Goal: Information Seeking & Learning: Learn about a topic

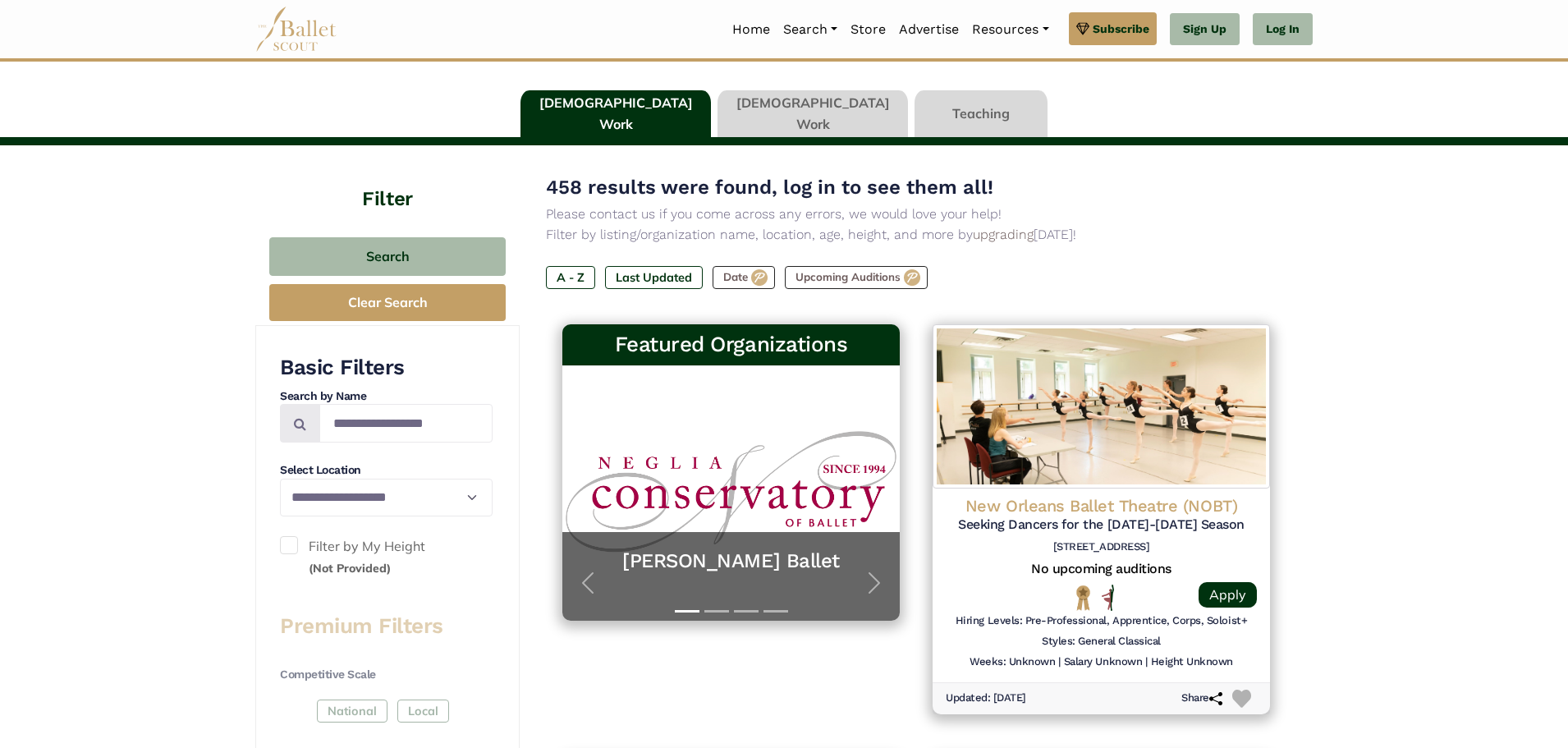
scroll to position [125, 0]
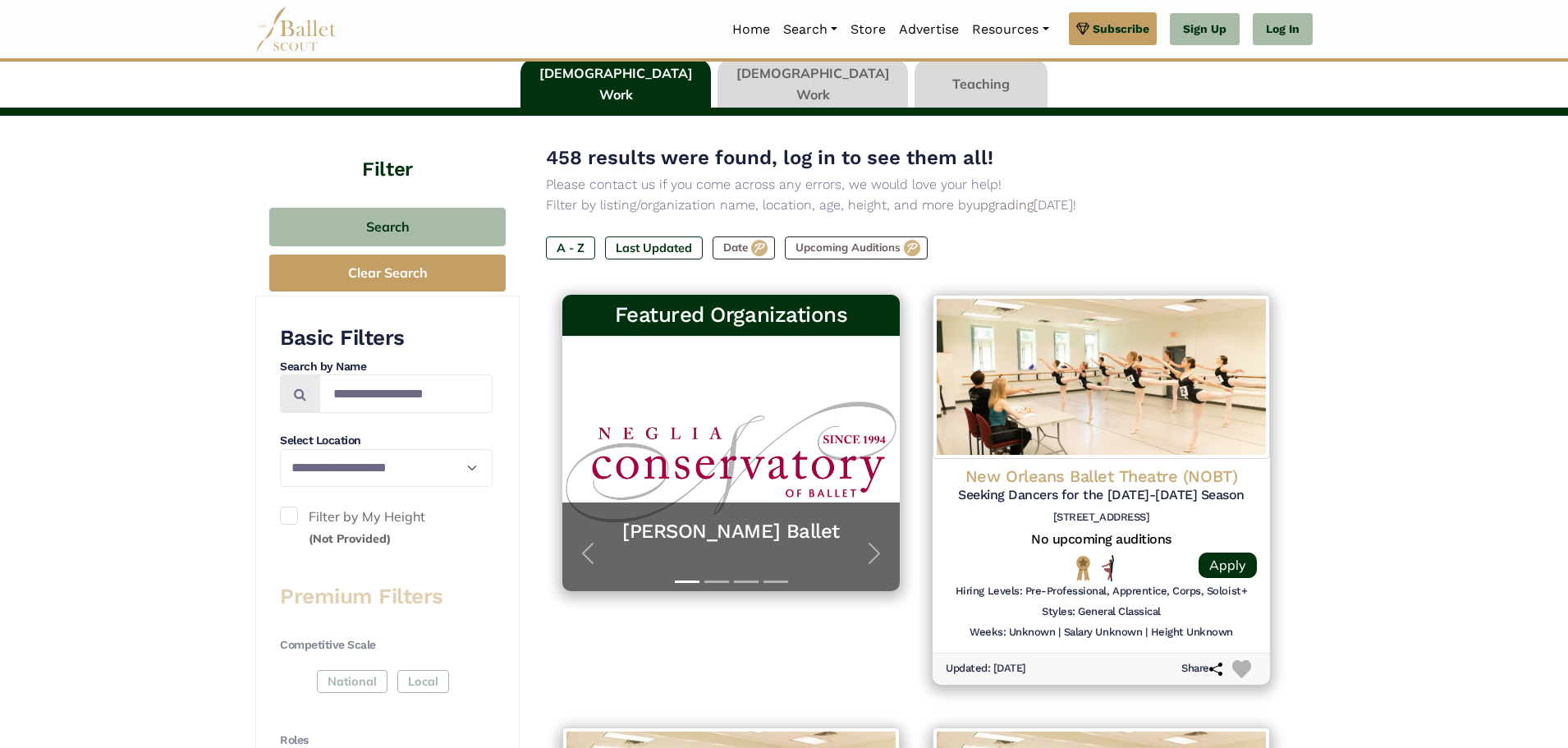
drag, startPoint x: 207, startPoint y: 352, endPoint x: 190, endPoint y: 395, distance: 46.2
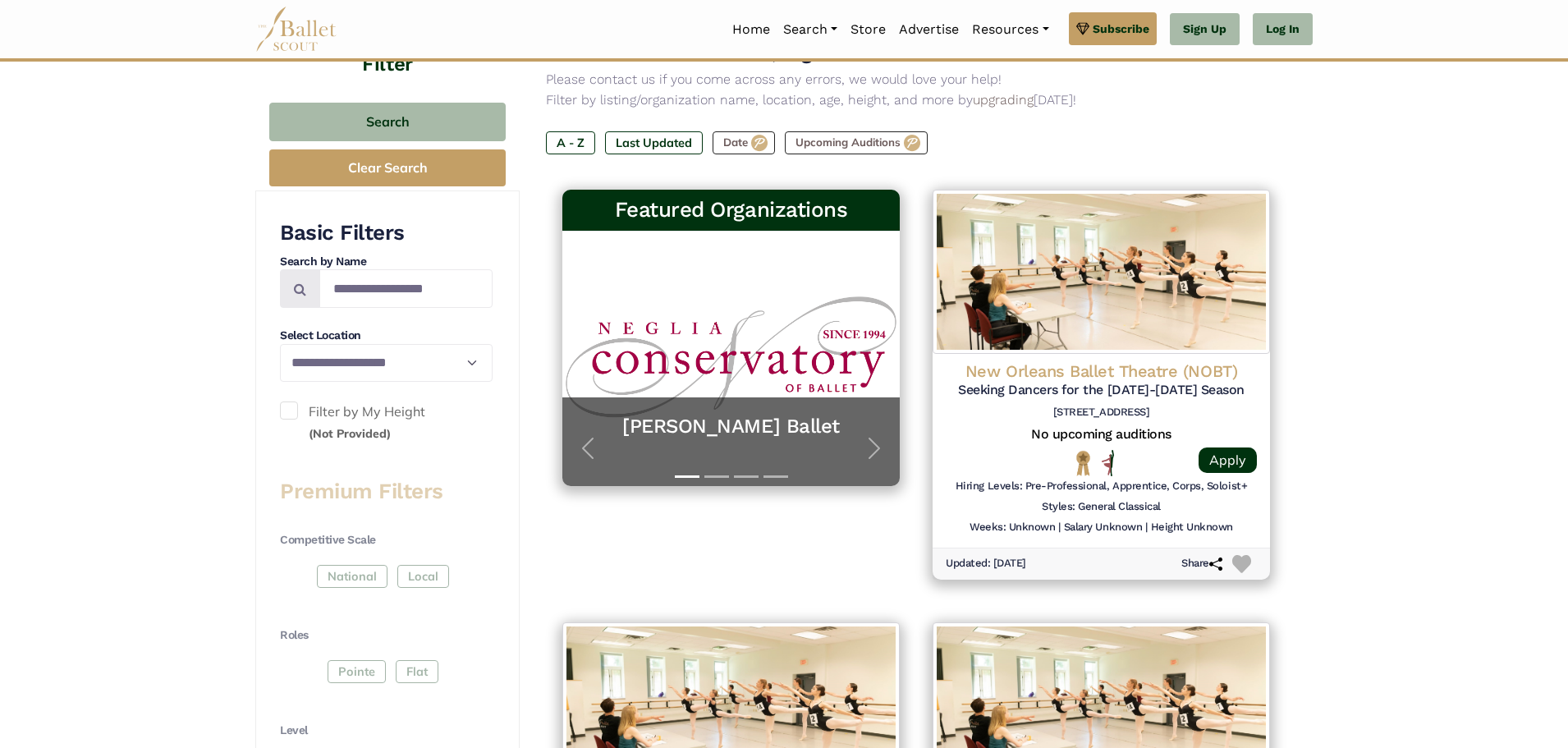
drag, startPoint x: 182, startPoint y: 403, endPoint x: 183, endPoint y: 412, distance: 9.1
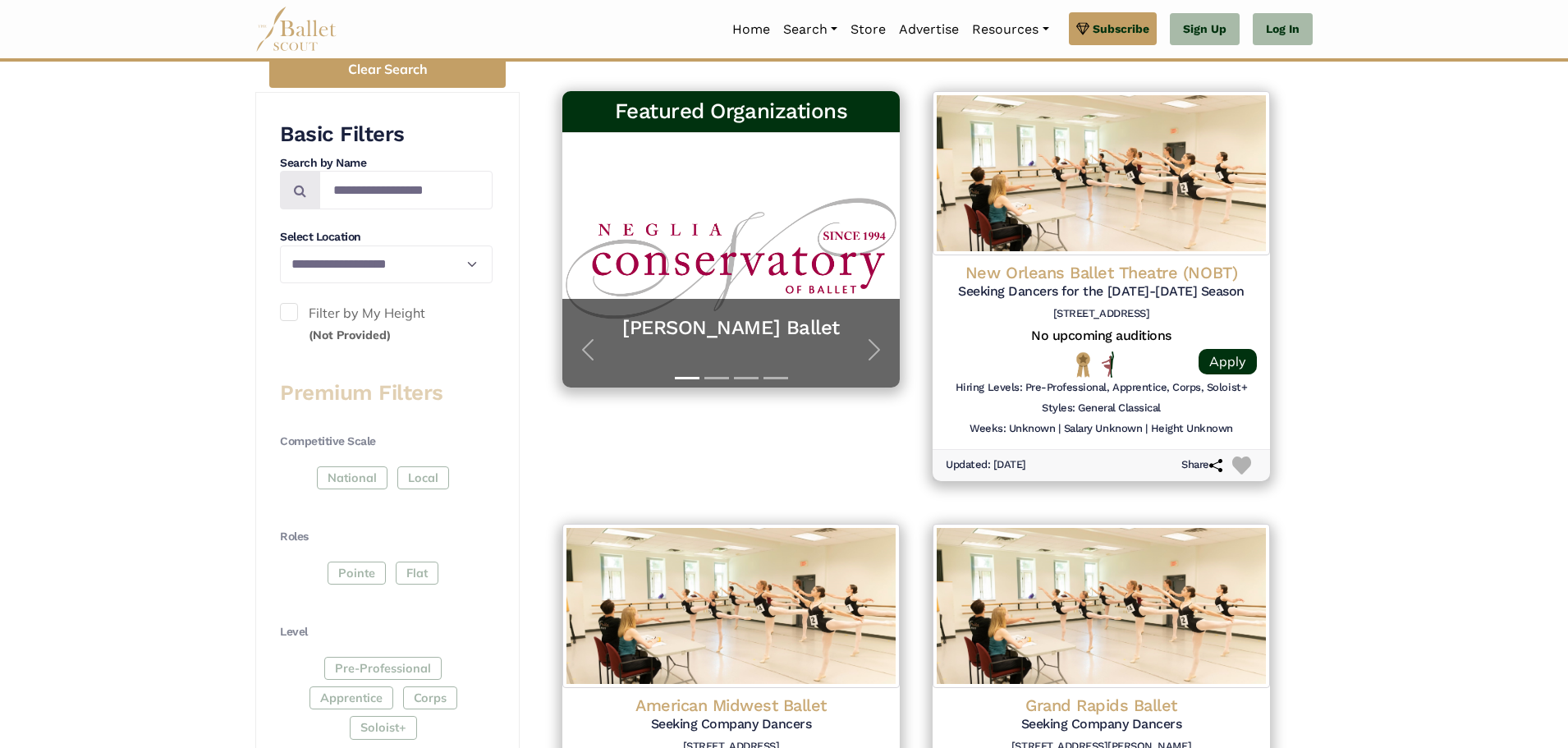
drag, startPoint x: 196, startPoint y: 312, endPoint x: 185, endPoint y: 359, distance: 48.3
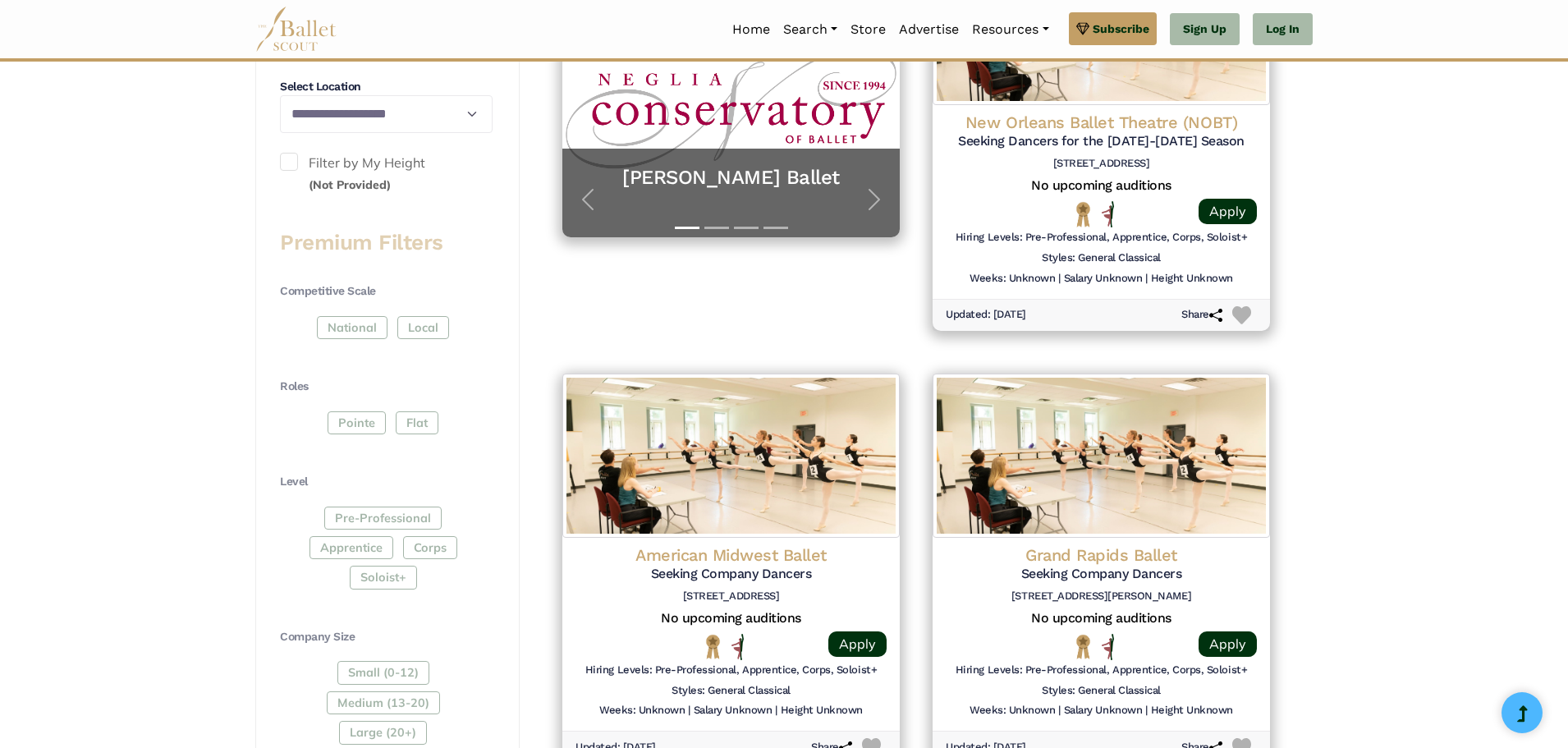
scroll to position [571, 0]
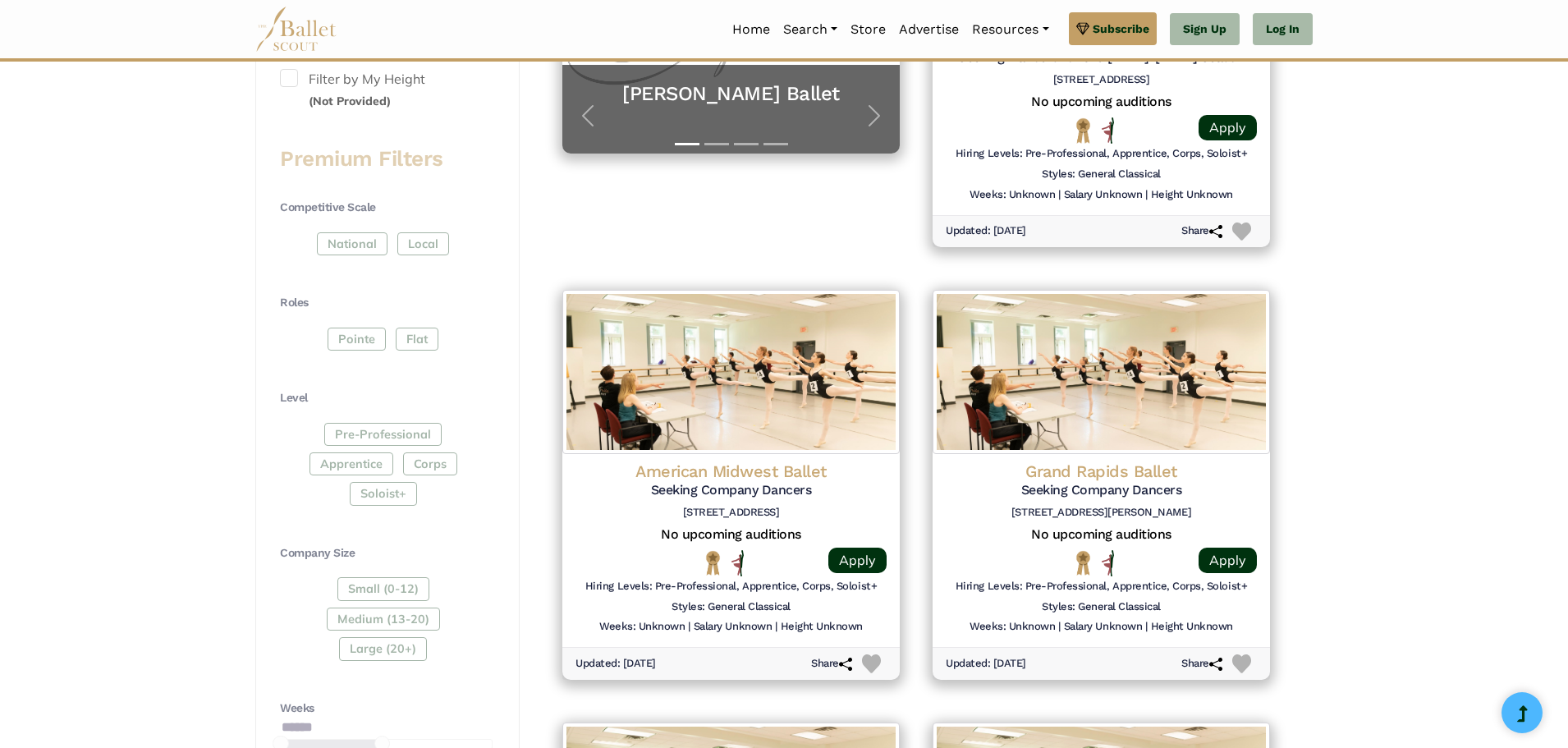
drag, startPoint x: 183, startPoint y: 345, endPoint x: 186, endPoint y: 396, distance: 51.1
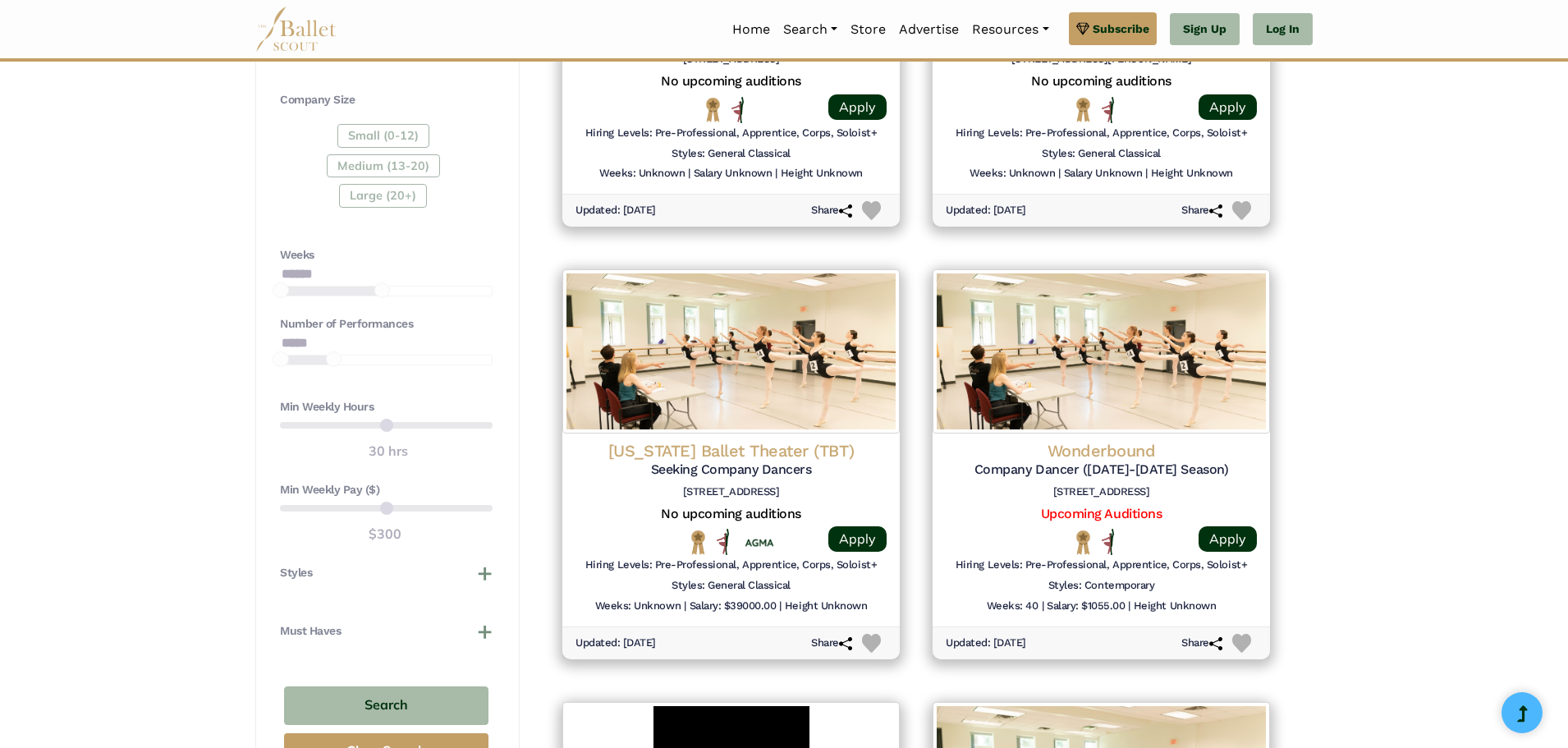
drag, startPoint x: 203, startPoint y: 342, endPoint x: 206, endPoint y: 454, distance: 112.0
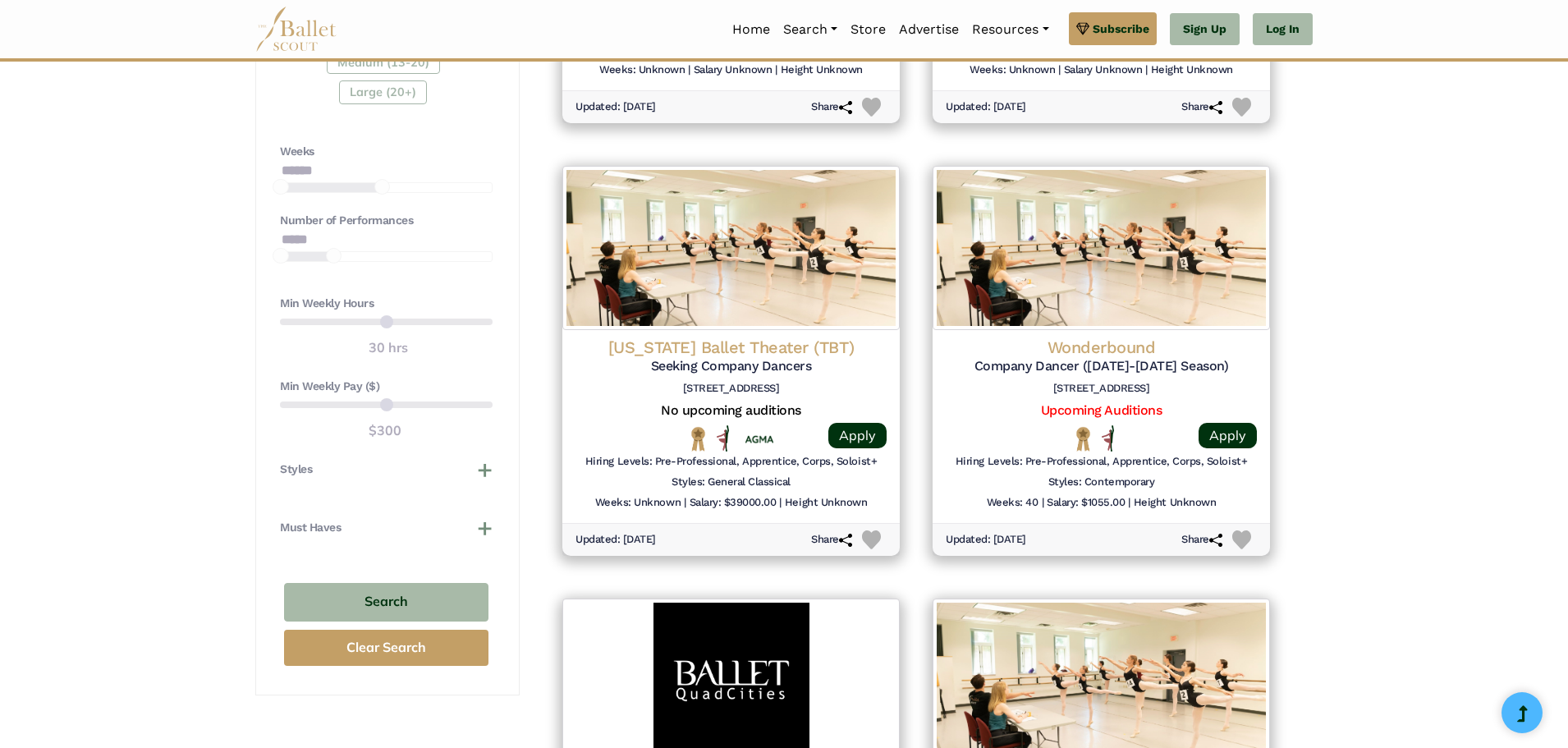
scroll to position [1122, 0]
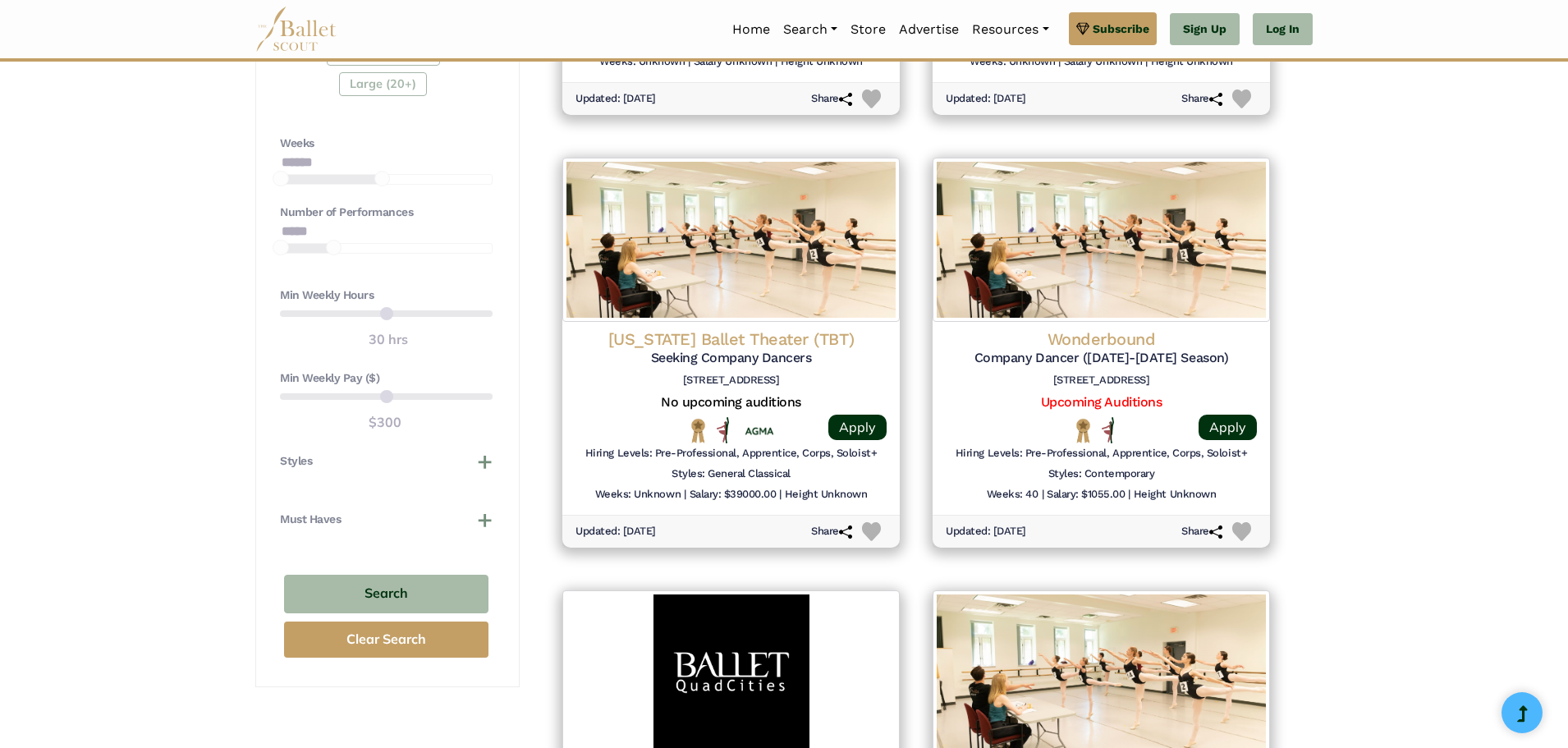
drag, startPoint x: 215, startPoint y: 341, endPoint x: 212, endPoint y: 374, distance: 33.1
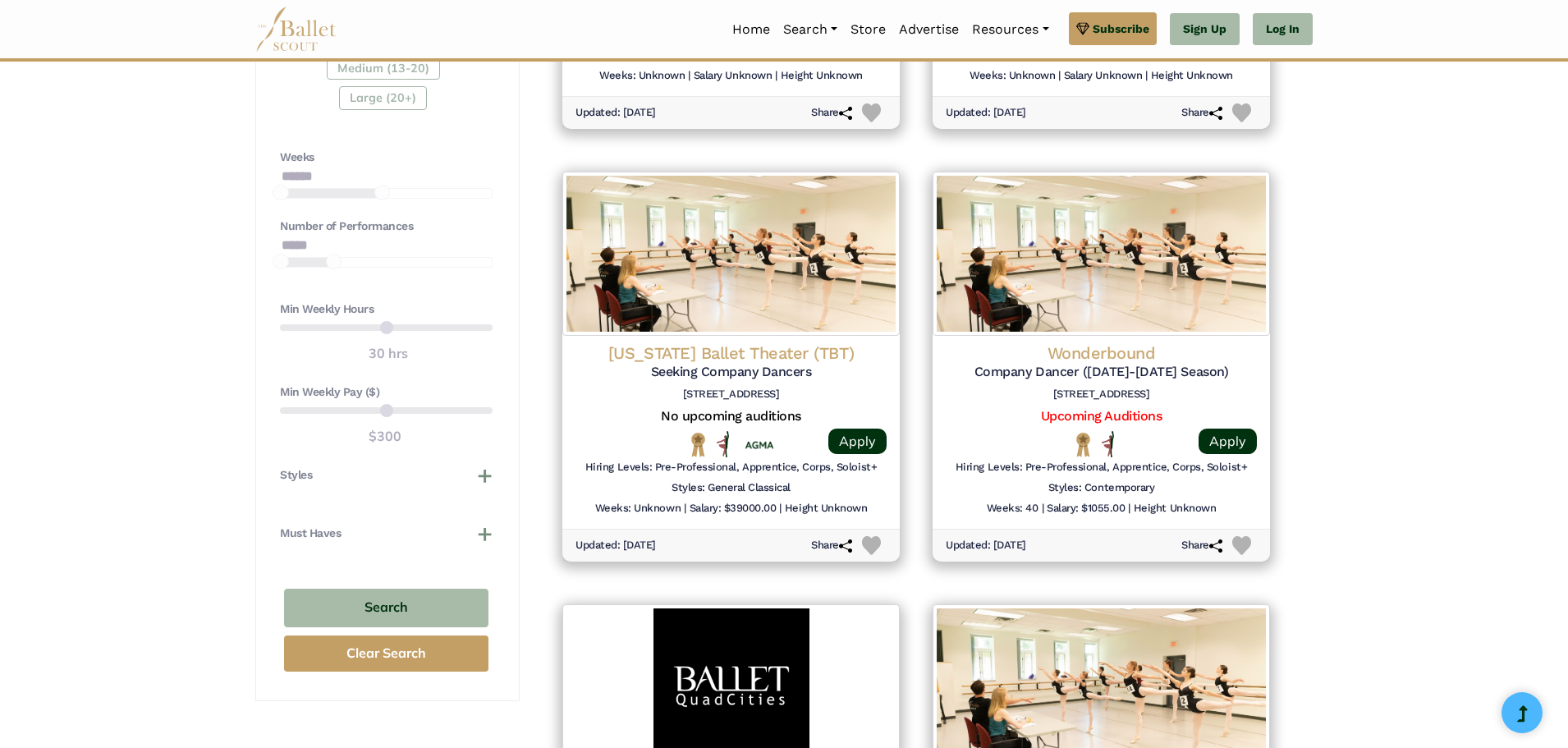
scroll to position [1104, 0]
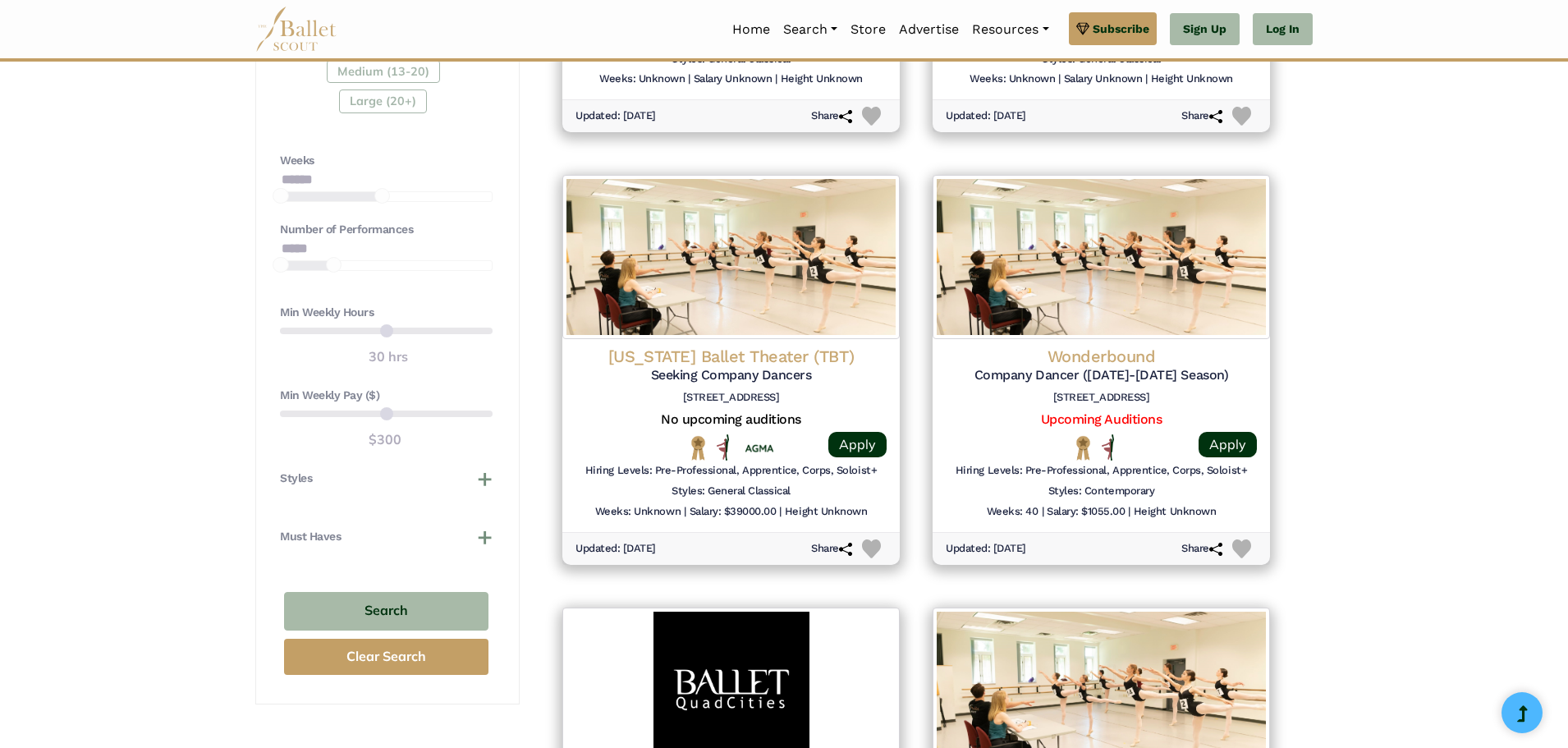
drag, startPoint x: 1380, startPoint y: 417, endPoint x: 1376, endPoint y: 389, distance: 28.3
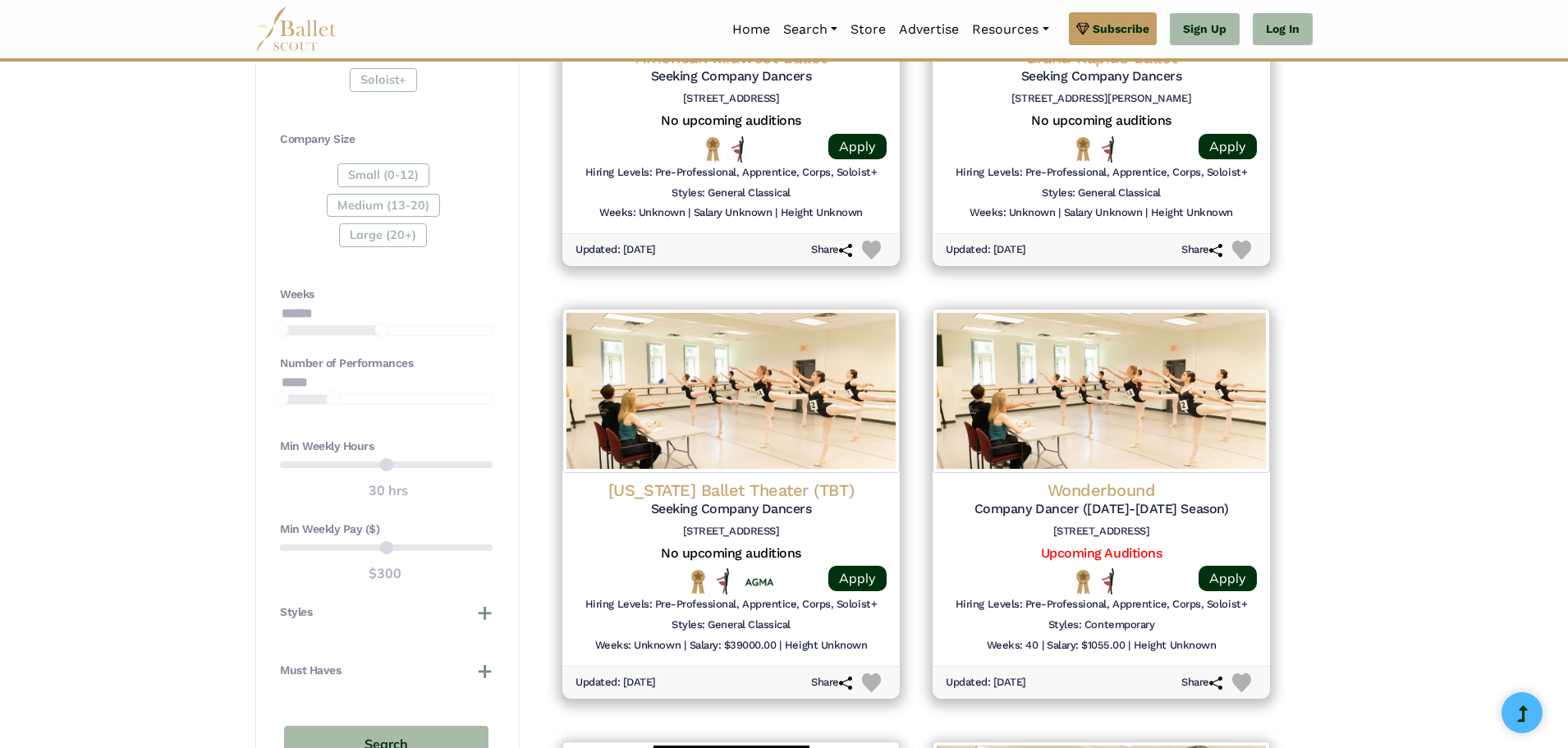
drag, startPoint x: 1375, startPoint y: 434, endPoint x: 1385, endPoint y: 372, distance: 62.8
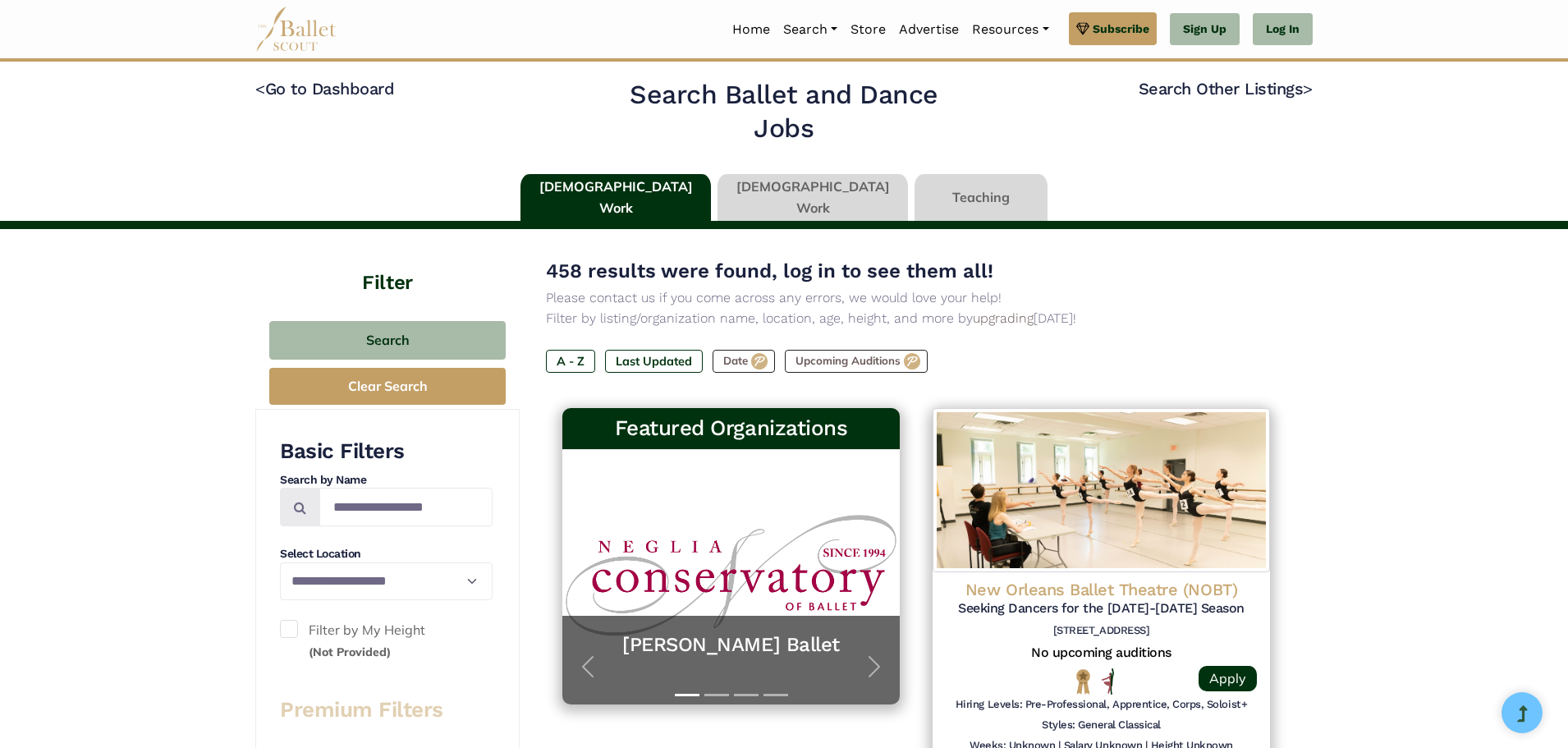
scroll to position [0, 0]
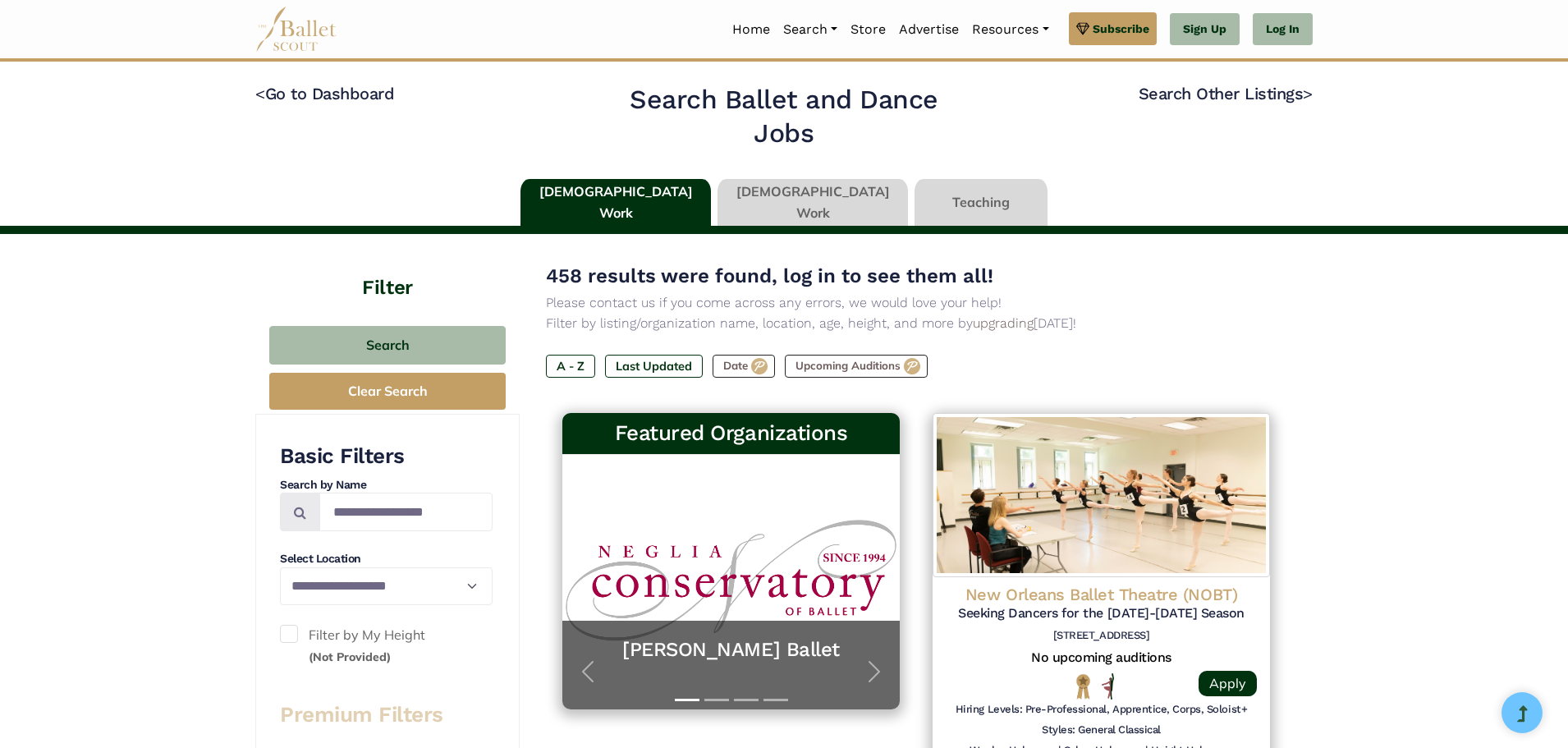
drag, startPoint x: 1380, startPoint y: 427, endPoint x: 1396, endPoint y: 213, distance: 214.6
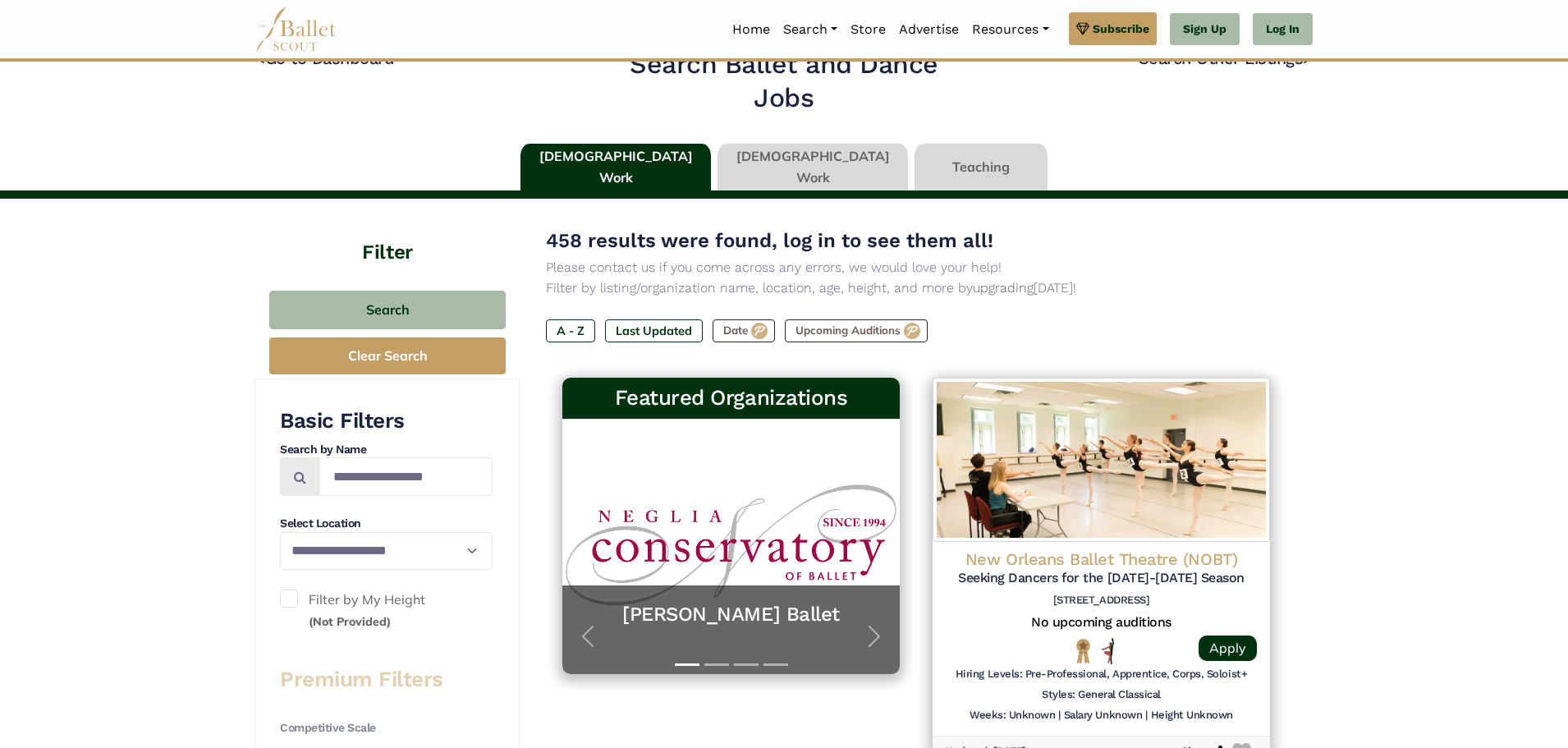
drag, startPoint x: 1399, startPoint y: 318, endPoint x: 1400, endPoint y: 327, distance: 9.1
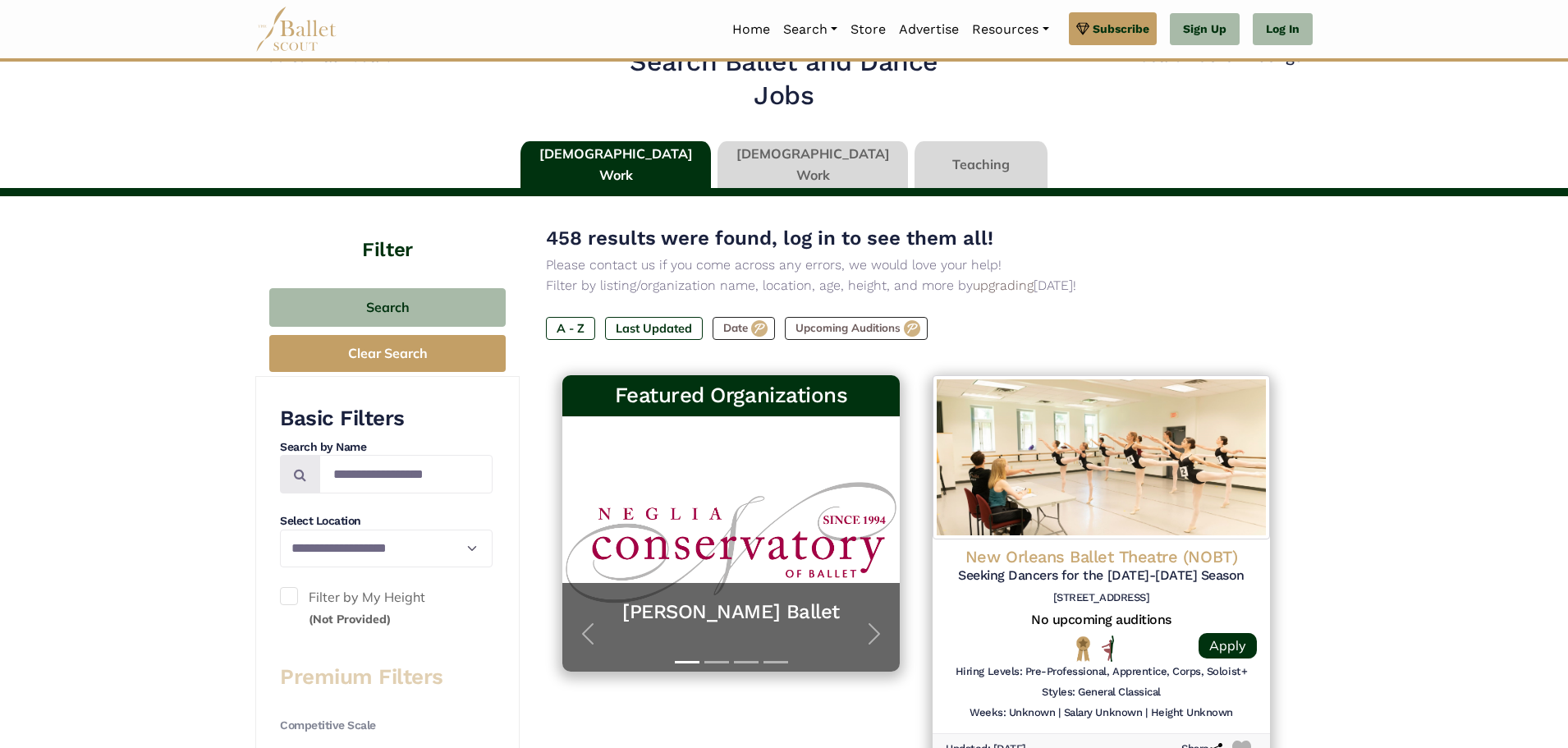
click at [915, 161] on link at bounding box center [981, 164] width 133 height 47
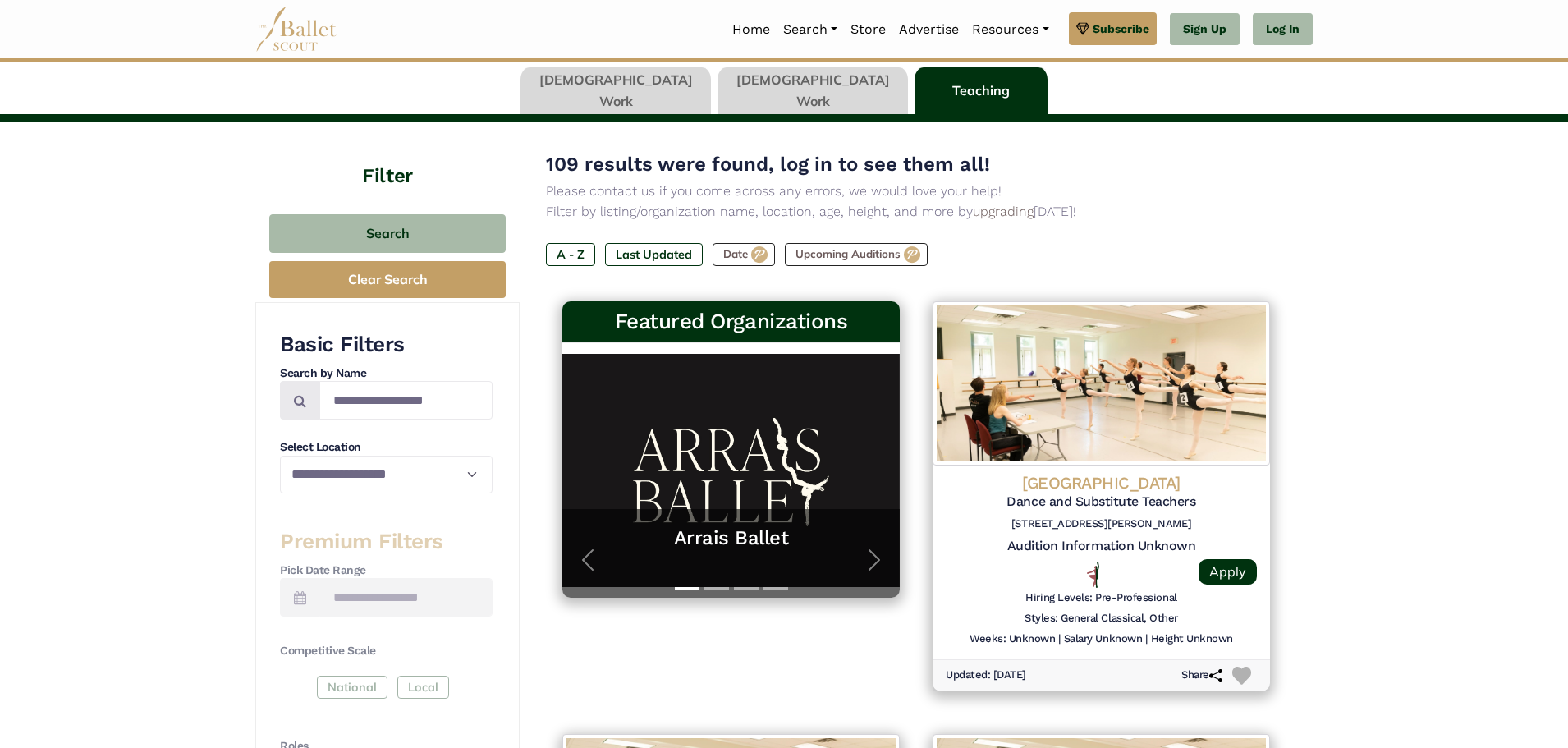
scroll to position [192, 0]
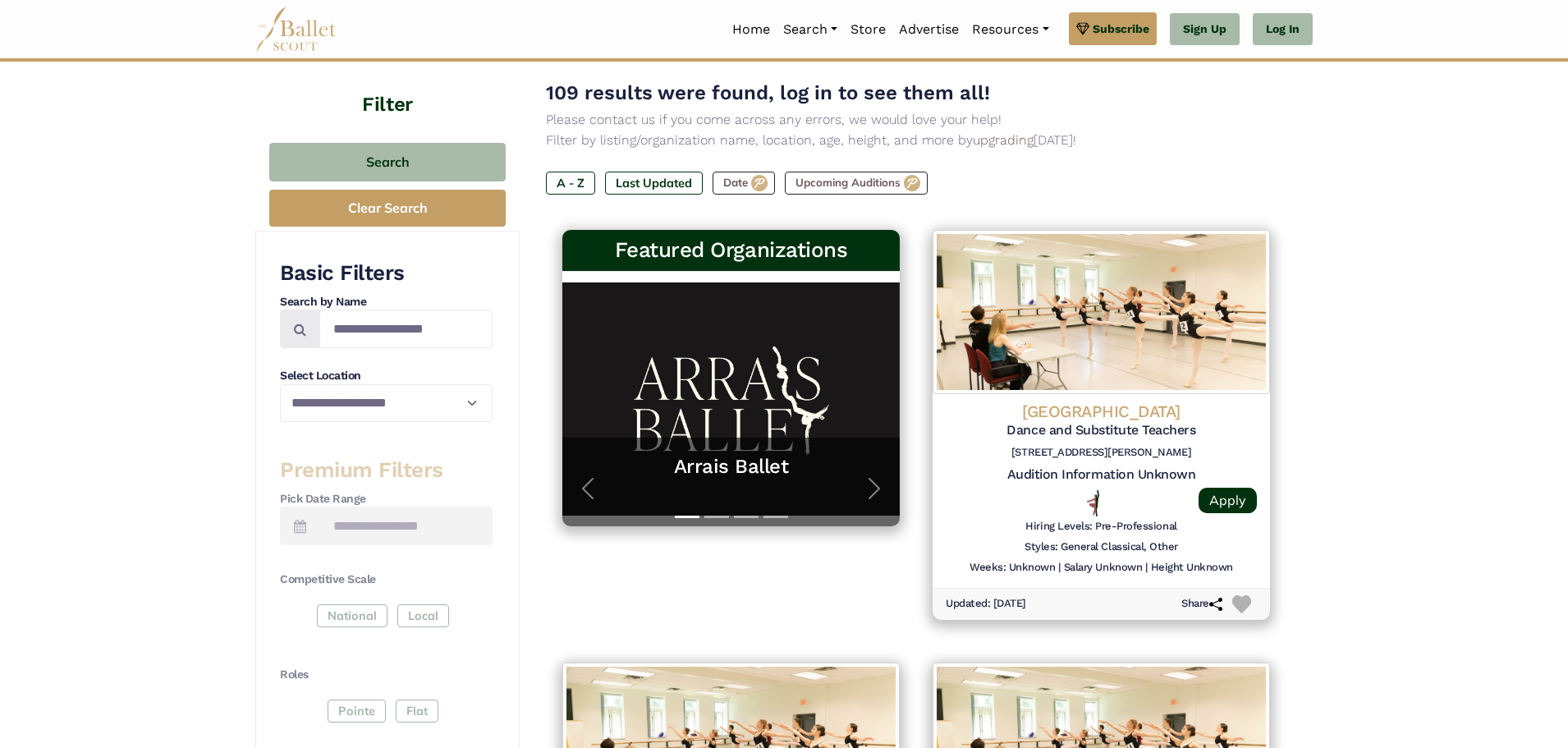
drag, startPoint x: 1395, startPoint y: 324, endPoint x: 1406, endPoint y: 387, distance: 64.0
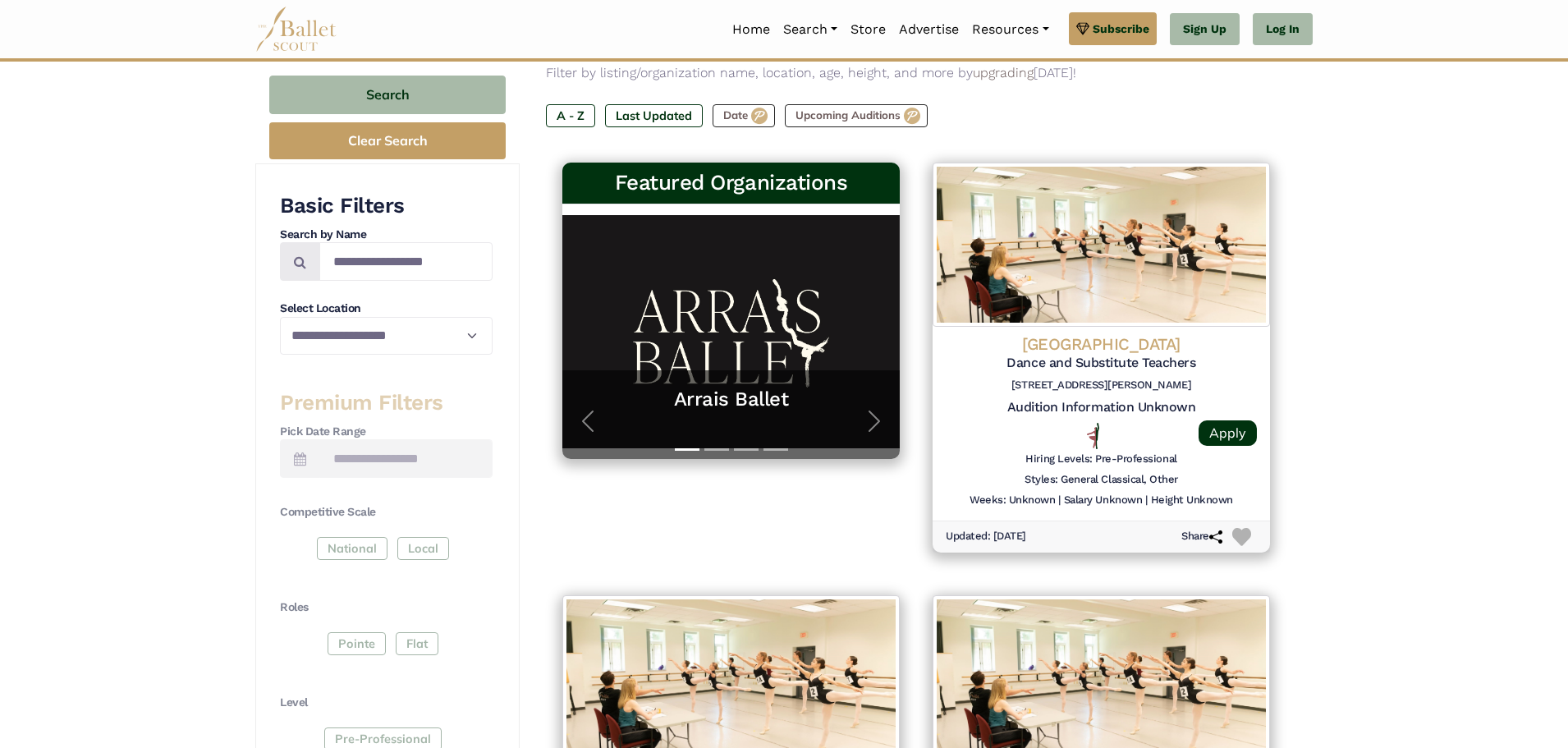
drag, startPoint x: 1432, startPoint y: 341, endPoint x: 1432, endPoint y: 367, distance: 26.0
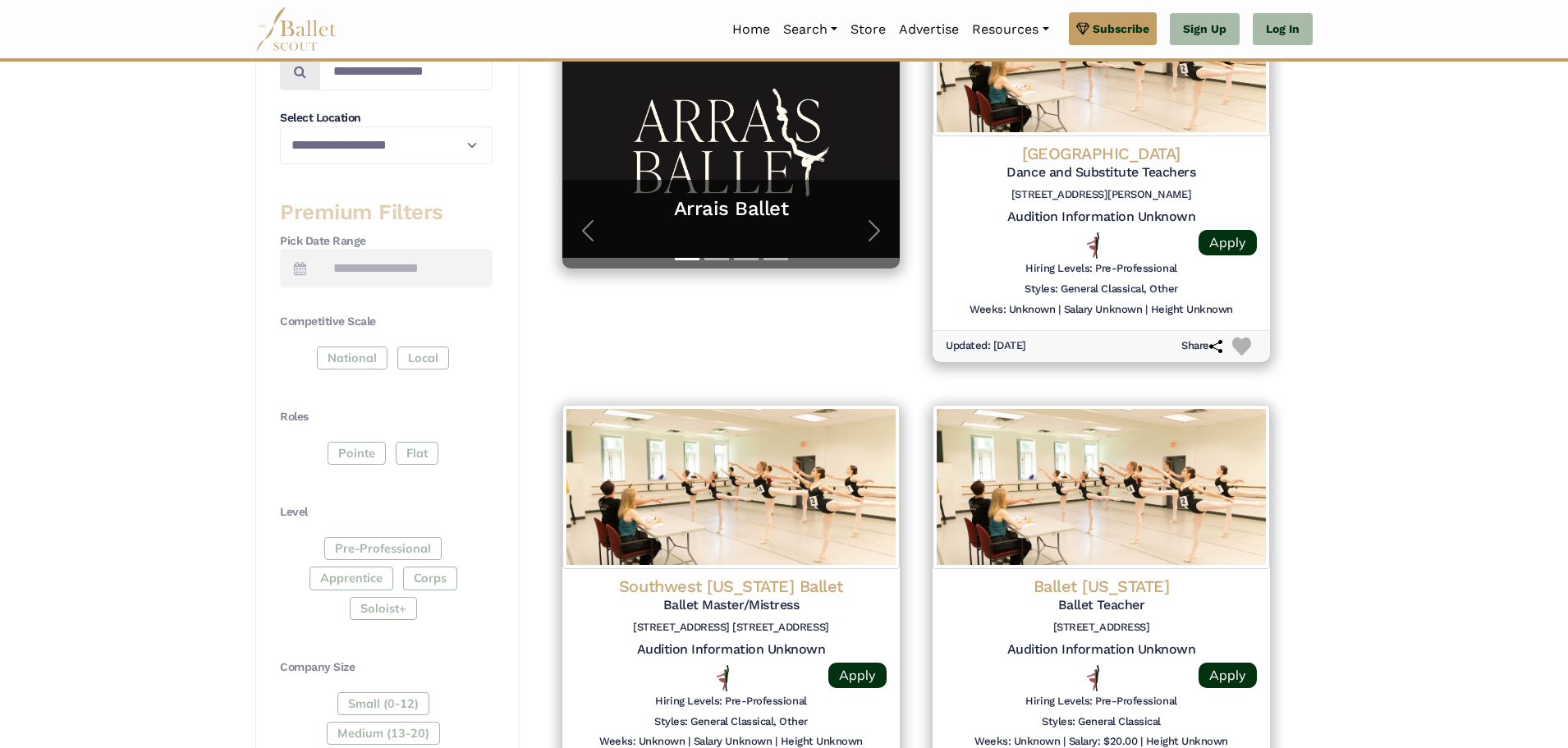
drag, startPoint x: 1387, startPoint y: 335, endPoint x: 1397, endPoint y: 428, distance: 93.5
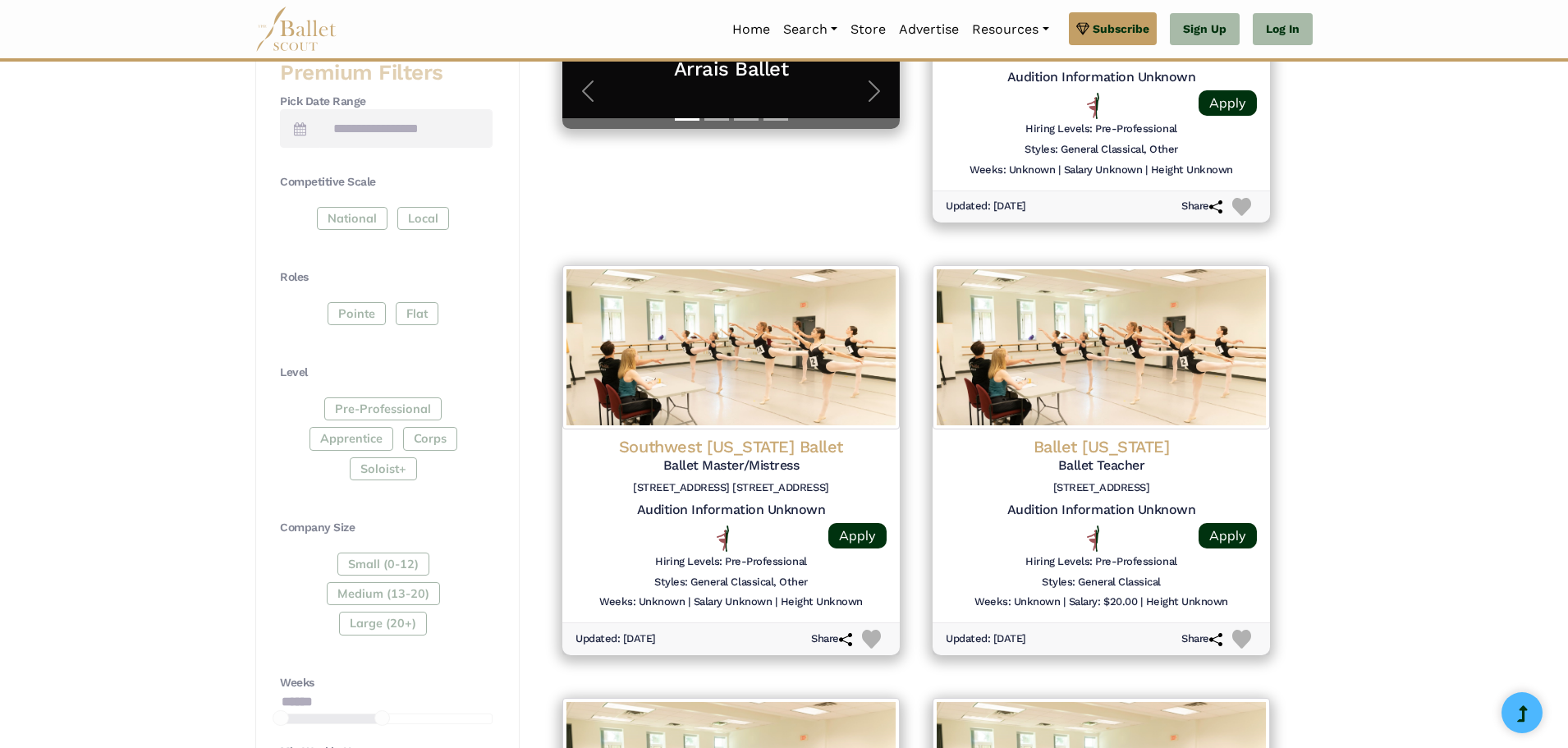
drag, startPoint x: 1373, startPoint y: 333, endPoint x: 1376, endPoint y: 348, distance: 15.3
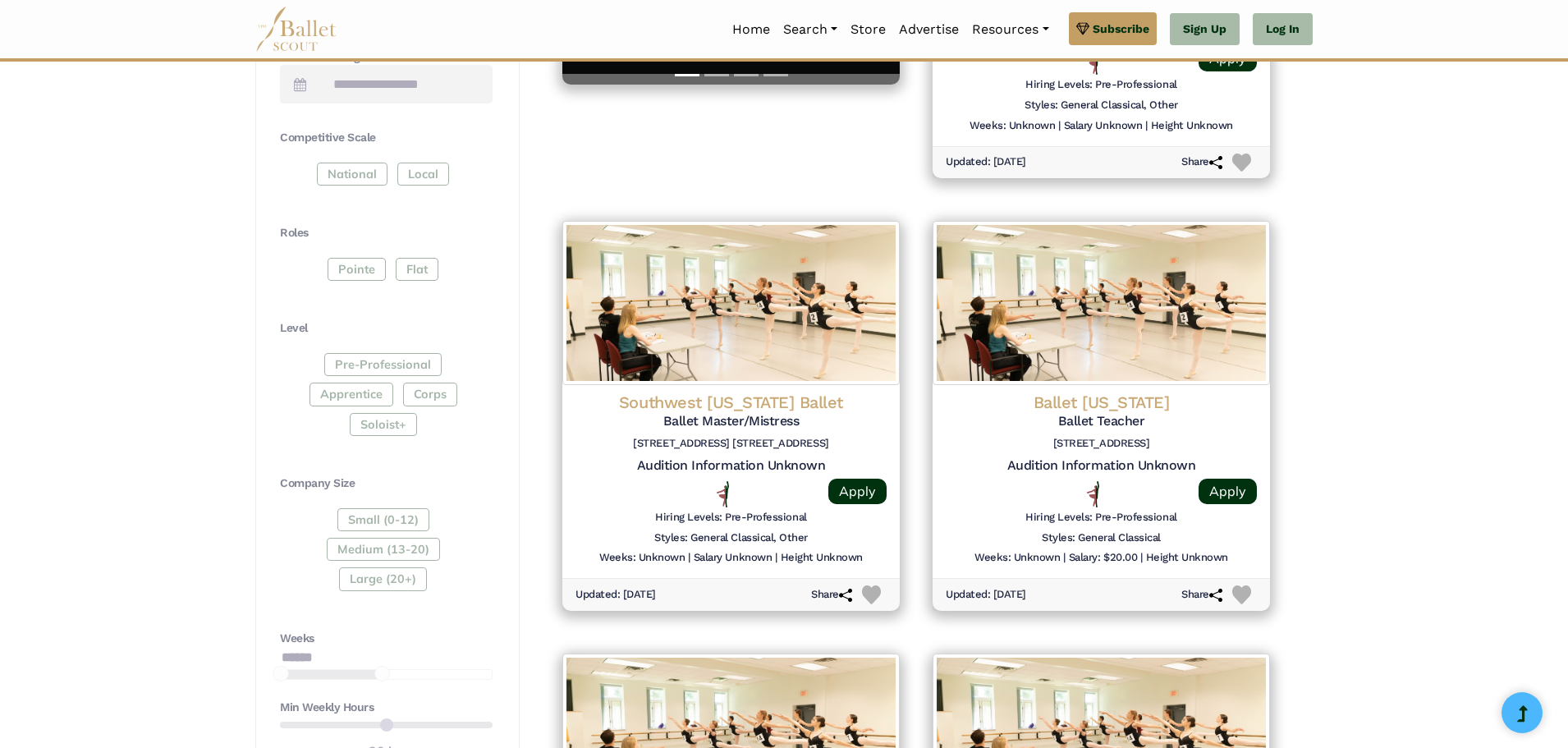
drag, startPoint x: 1364, startPoint y: 348, endPoint x: 1358, endPoint y: 366, distance: 19.0
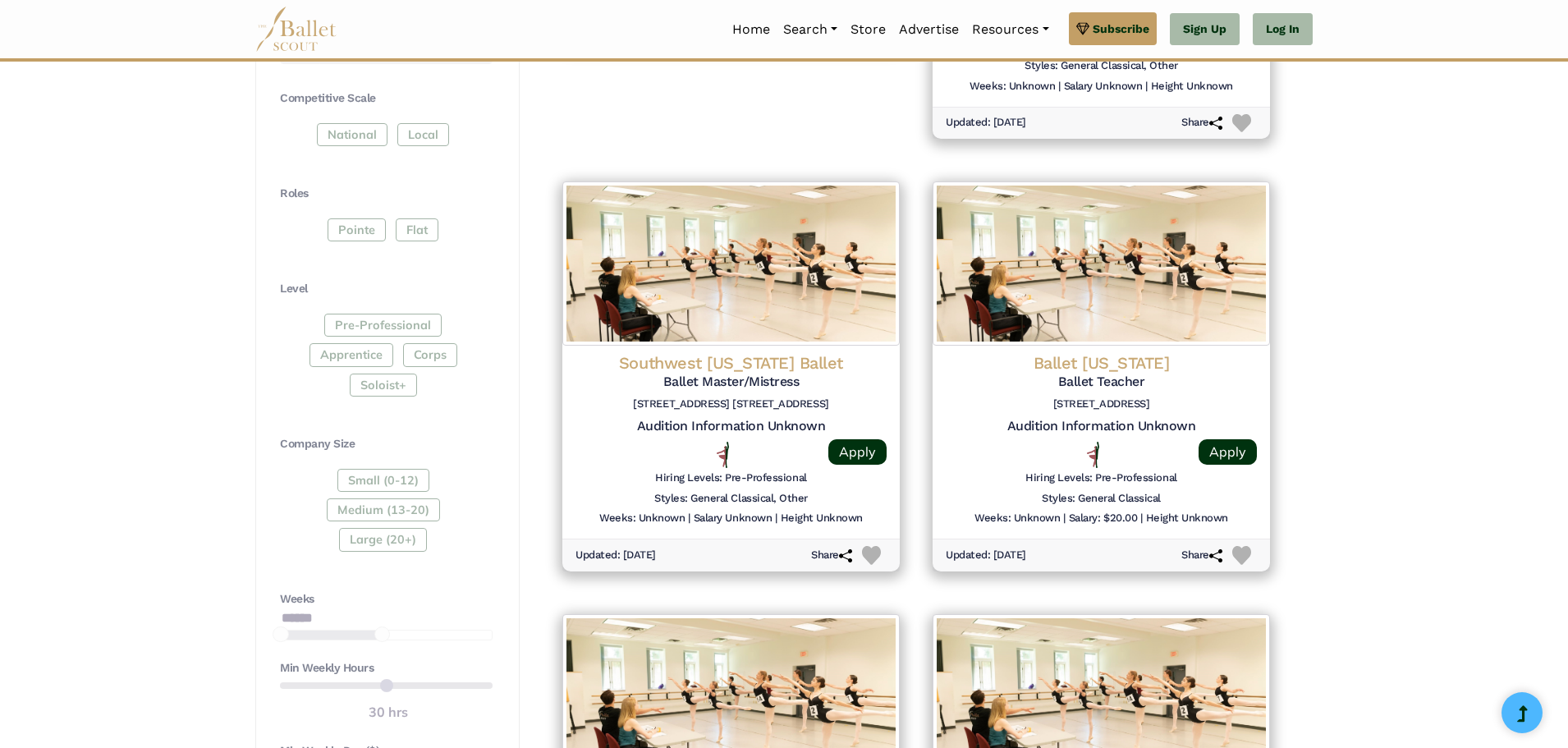
drag, startPoint x: 1340, startPoint y: 352, endPoint x: 1340, endPoint y: 366, distance: 14.0
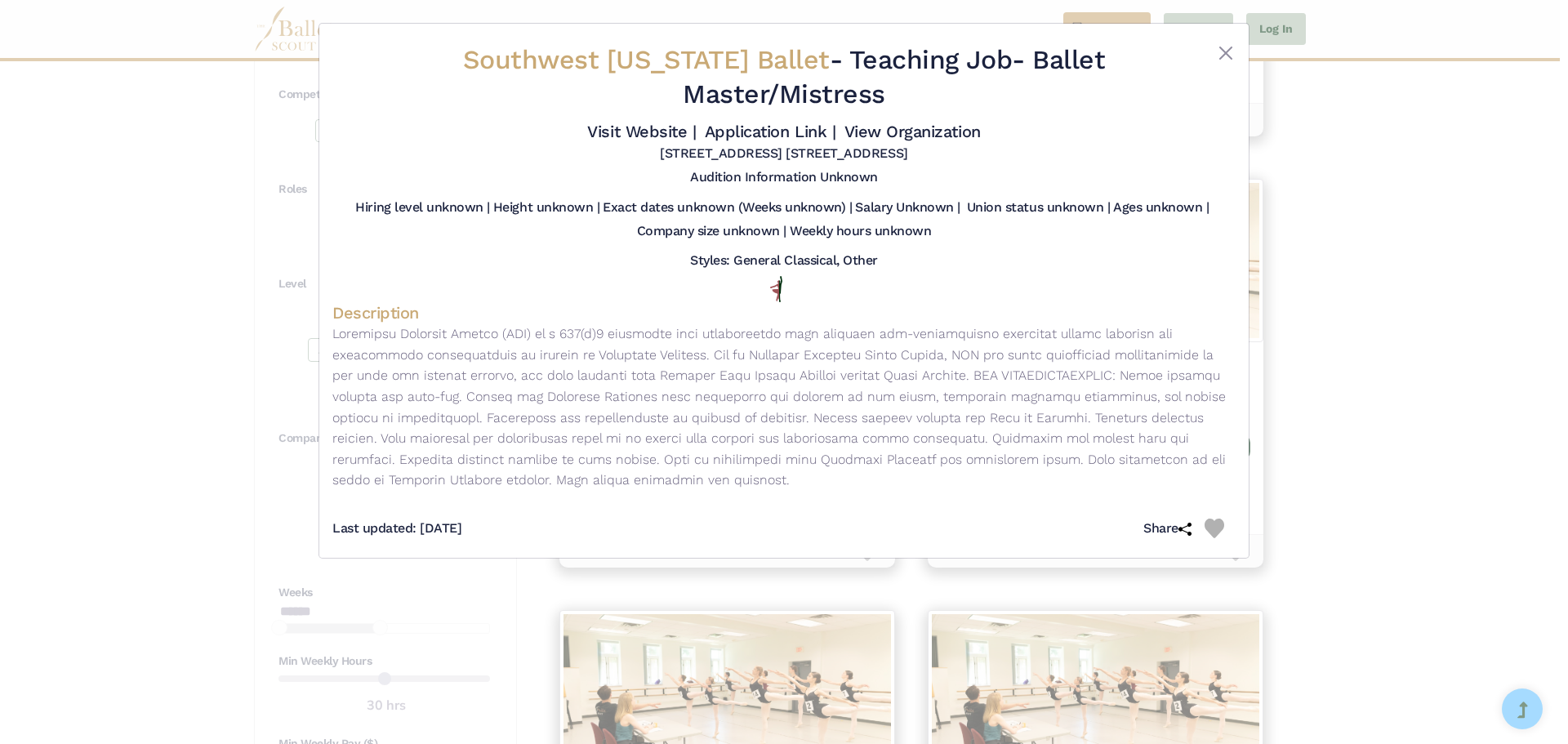
drag, startPoint x: 1040, startPoint y: 218, endPoint x: 1047, endPoint y: 256, distance: 38.6
click at [760, 134] on link "Application Link |" at bounding box center [769, 131] width 131 height 19
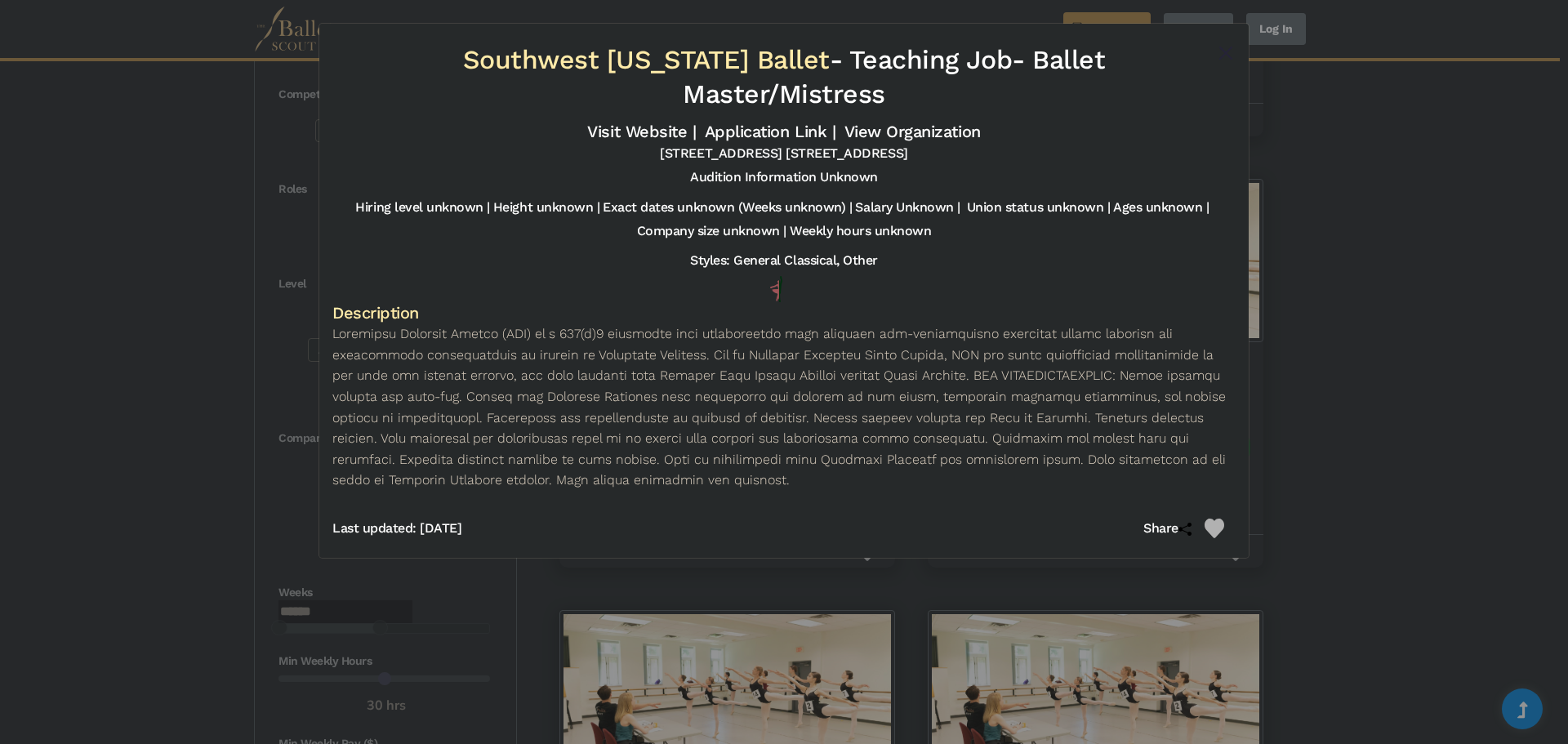
click at [1407, 237] on div "Southwest Virginia Ballet - Teaching Job - Ballet Master/Mistress Visit Website…" at bounding box center [784, 372] width 1568 height 744
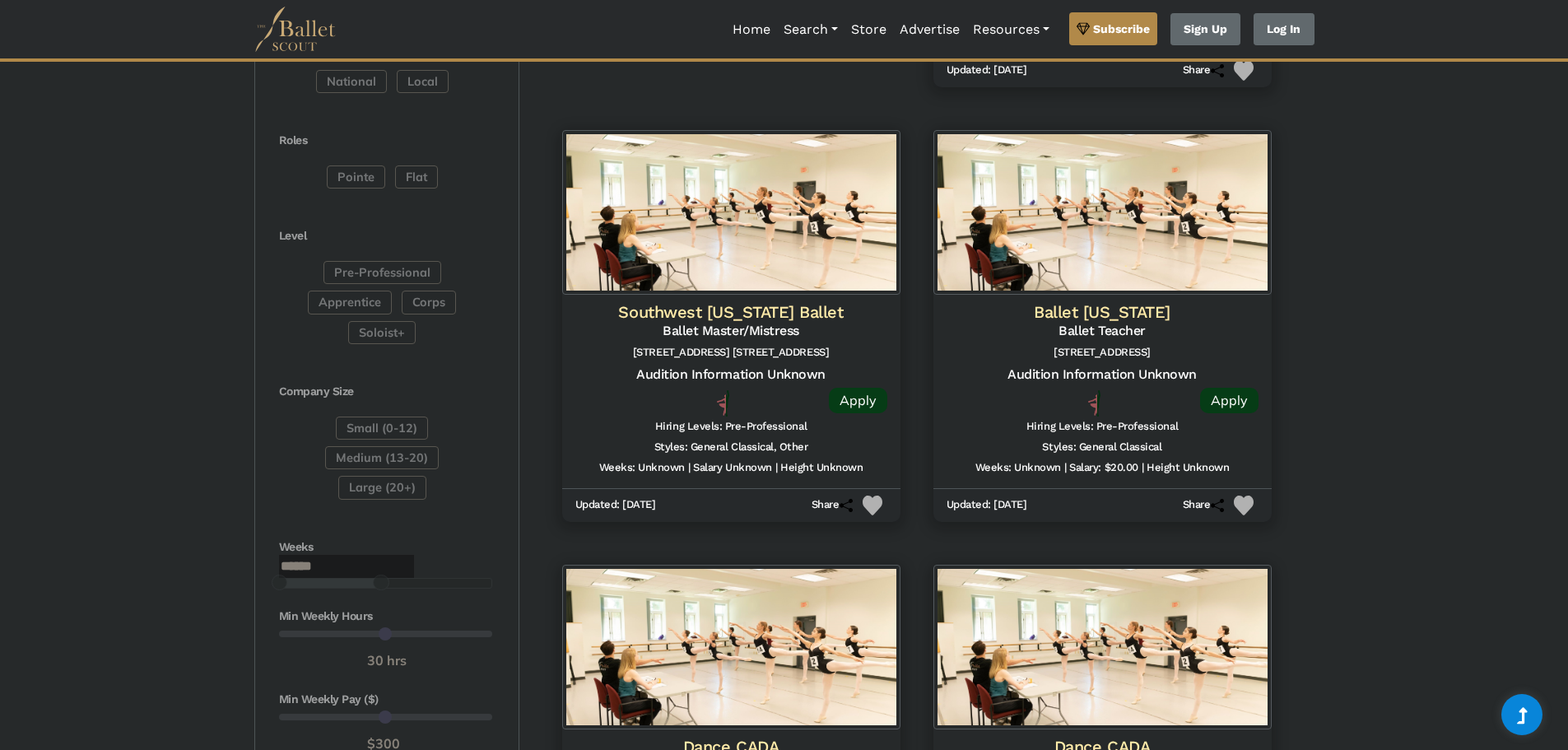
drag, startPoint x: 1309, startPoint y: 312, endPoint x: 1352, endPoint y: 346, distance: 54.8
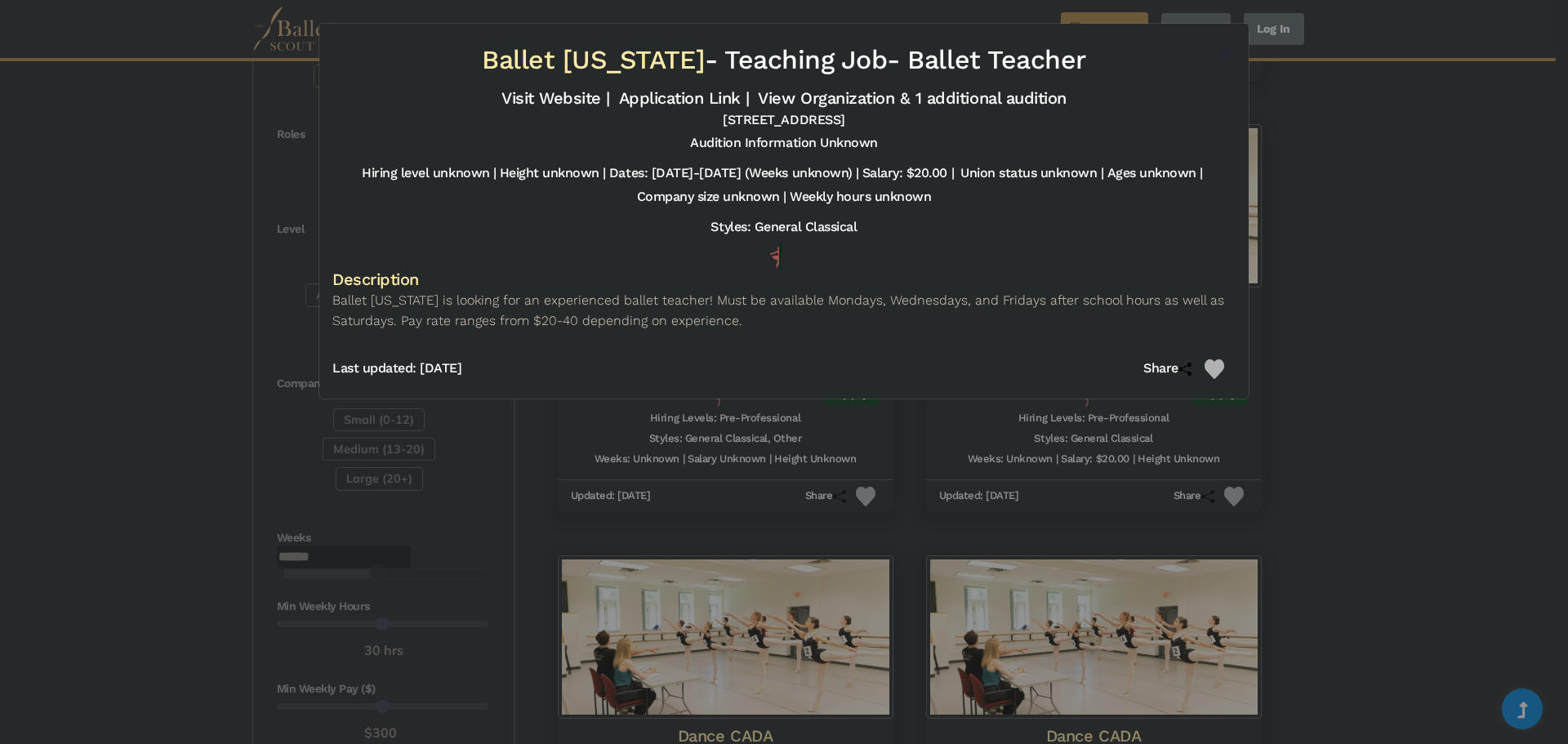
drag, startPoint x: 401, startPoint y: 320, endPoint x: 791, endPoint y: 336, distance: 390.3
click at [791, 336] on div "Description Ballet Hawaii is looking for an experienced ballet teacher! Must be…" at bounding box center [784, 304] width 904 height 71
click at [791, 335] on div "Description Ballet Hawaii is looking for an experienced ballet teacher! Must be…" at bounding box center [784, 304] width 904 height 71
click at [1232, 51] on button "Close" at bounding box center [1226, 52] width 19 height 19
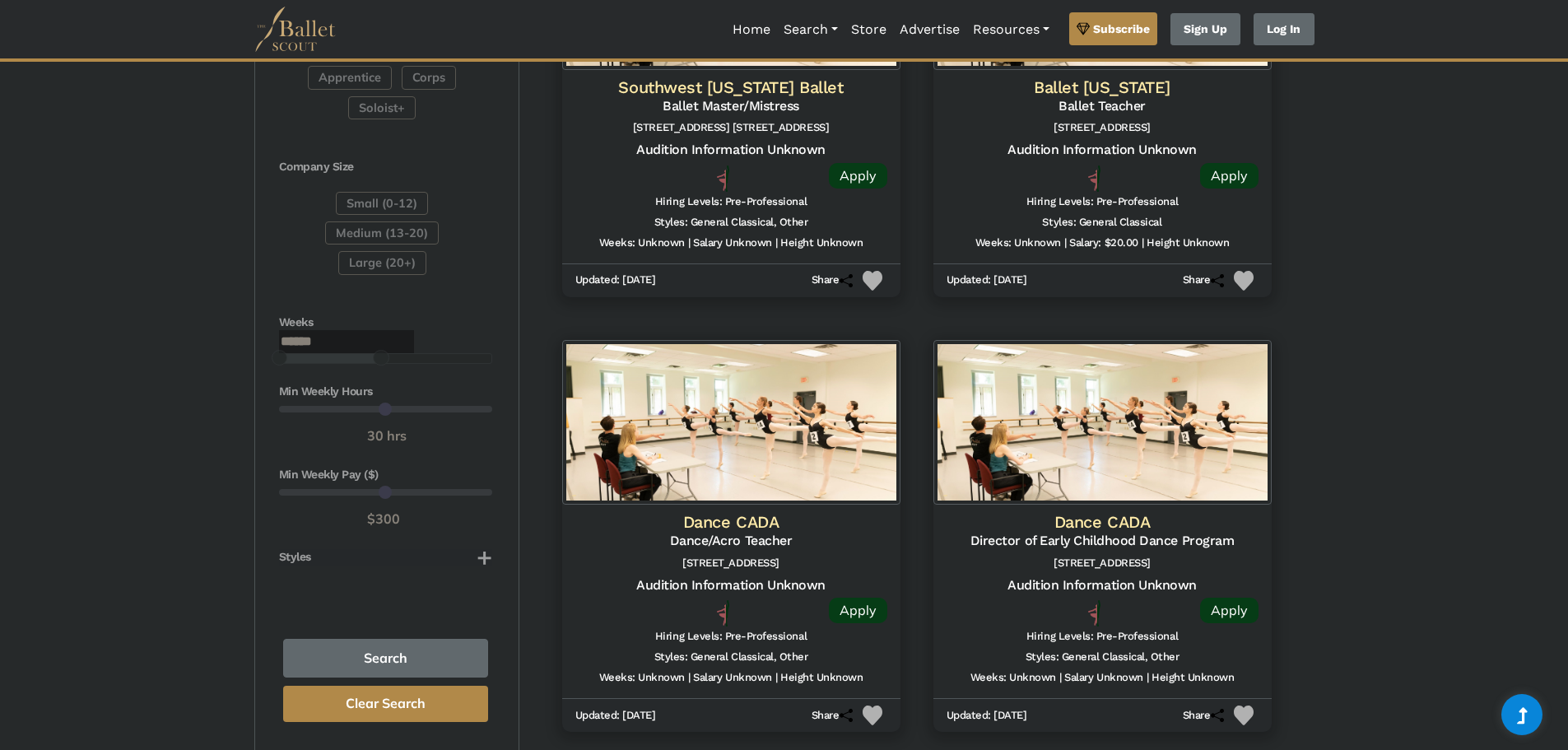
drag, startPoint x: 1444, startPoint y: 347, endPoint x: 1443, endPoint y: 363, distance: 16.0
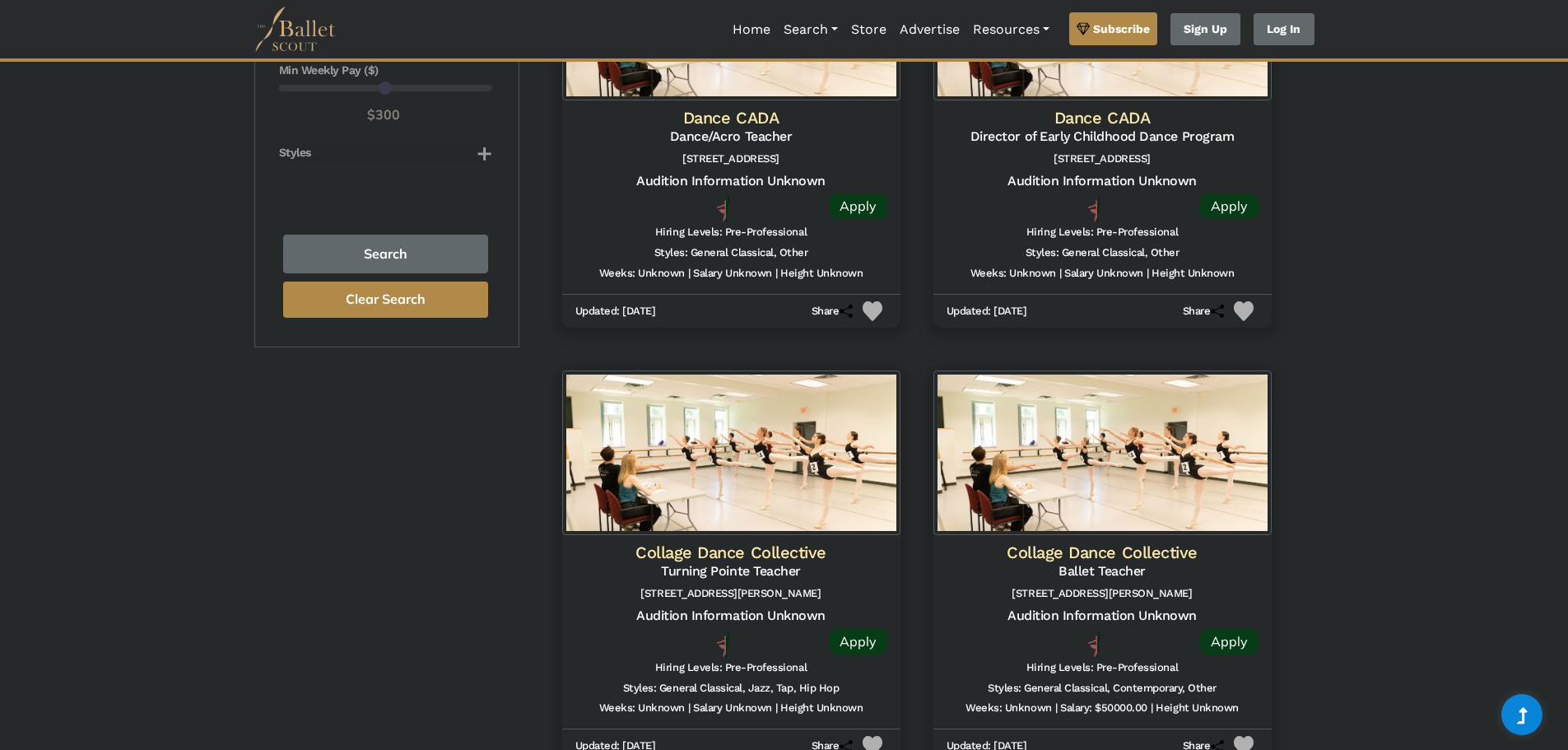
drag, startPoint x: 1432, startPoint y: 404, endPoint x: 1436, endPoint y: 467, distance: 63.1
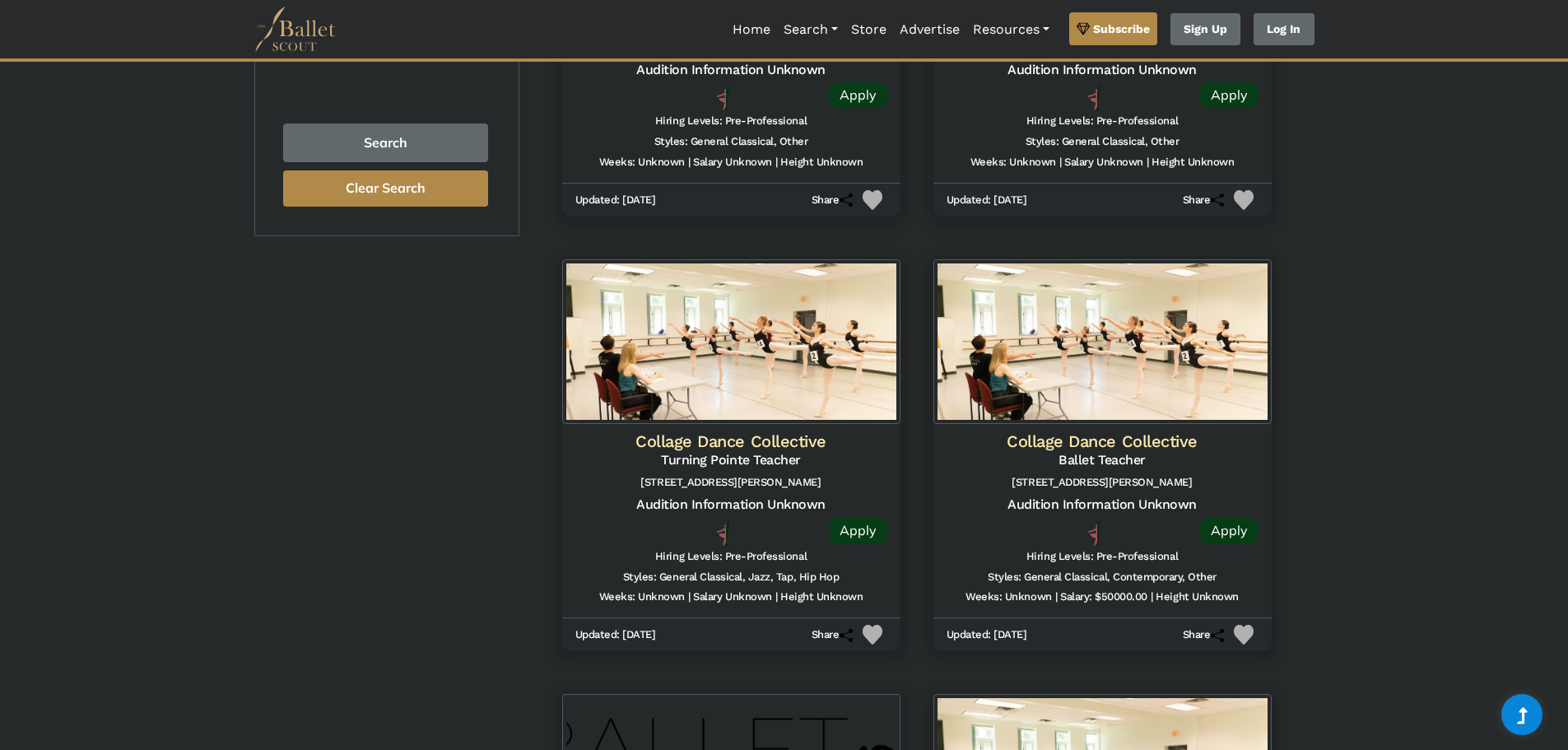
drag, startPoint x: 1394, startPoint y: 336, endPoint x: 1403, endPoint y: 387, distance: 51.8
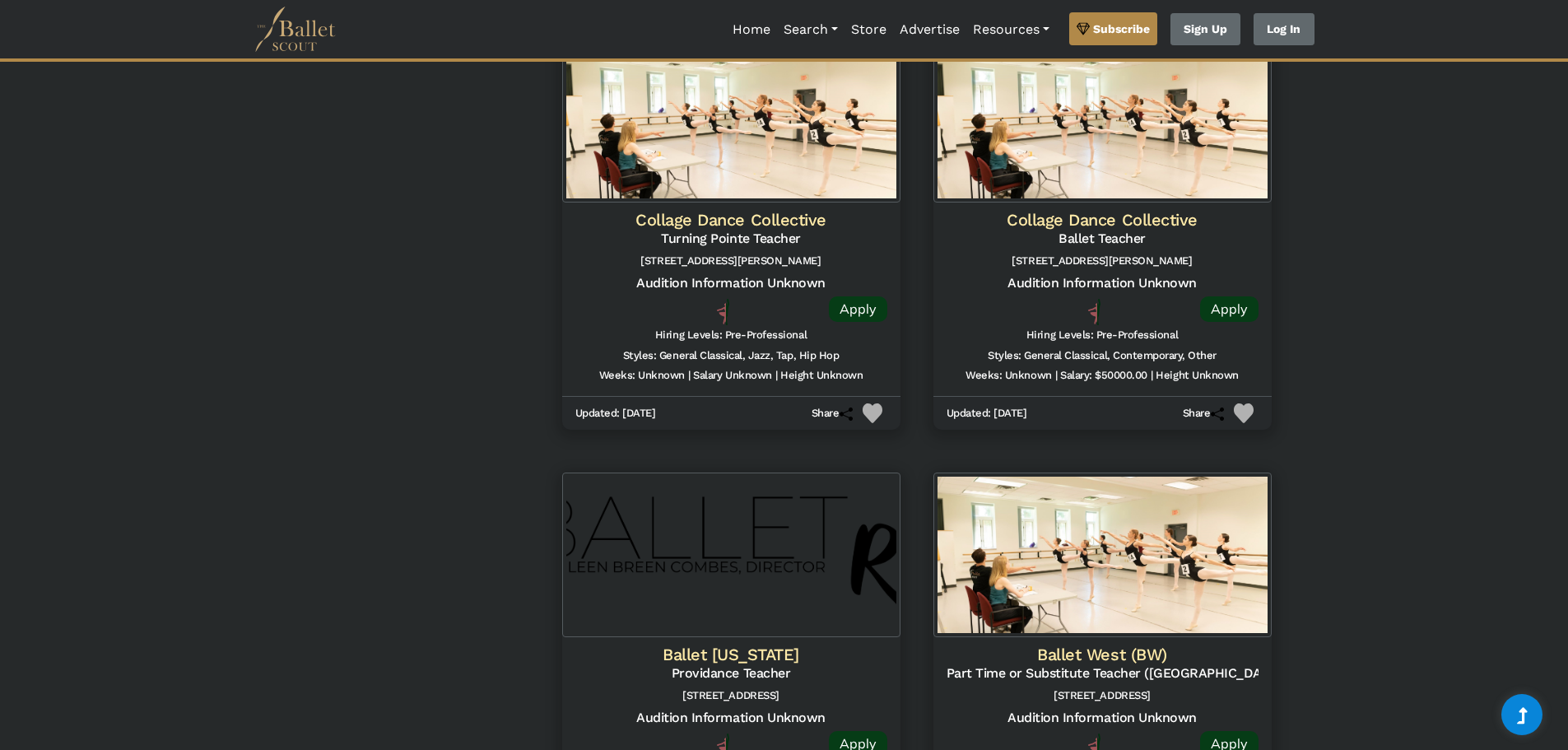
scroll to position [1844, 0]
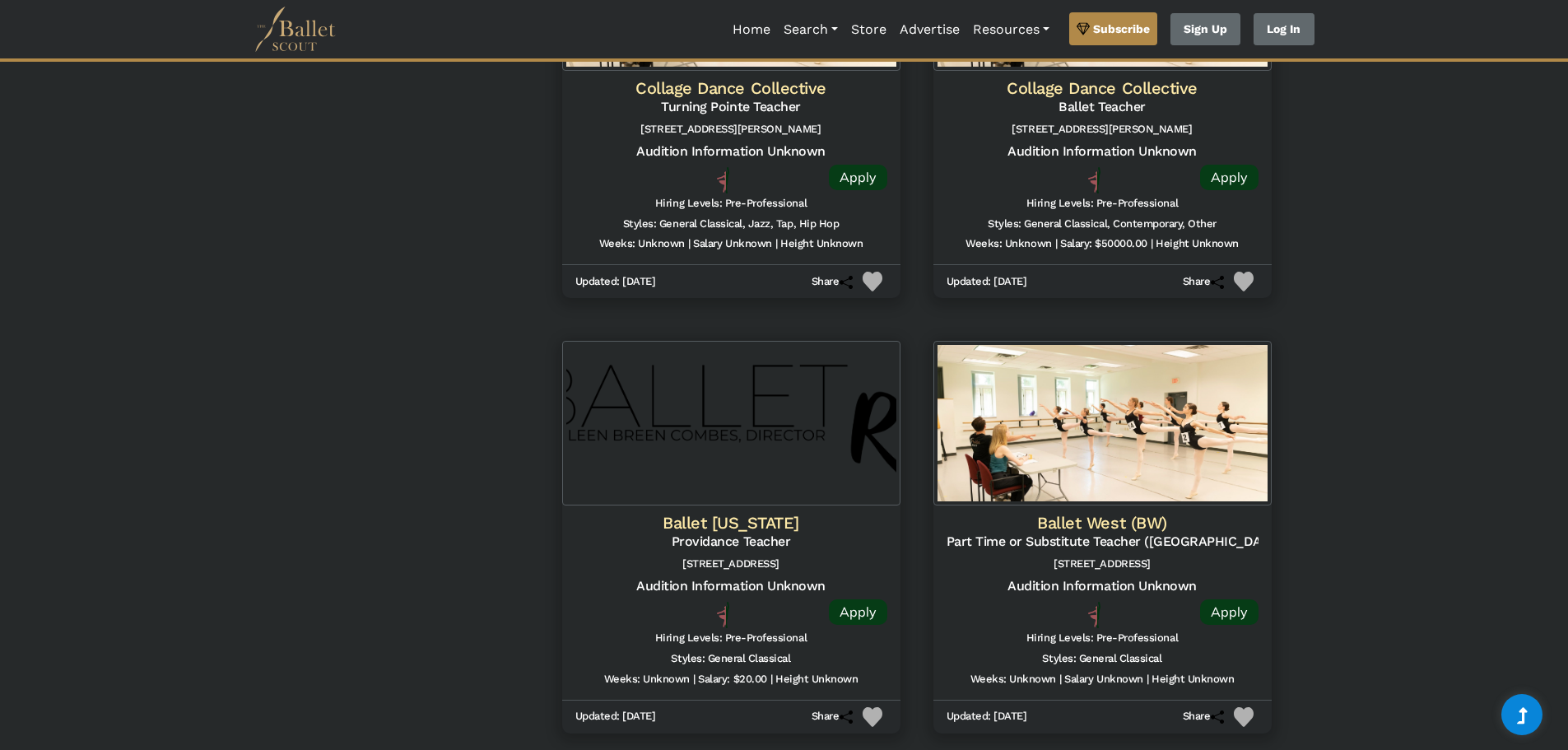
drag, startPoint x: 1379, startPoint y: 398, endPoint x: 1379, endPoint y: 421, distance: 23.0
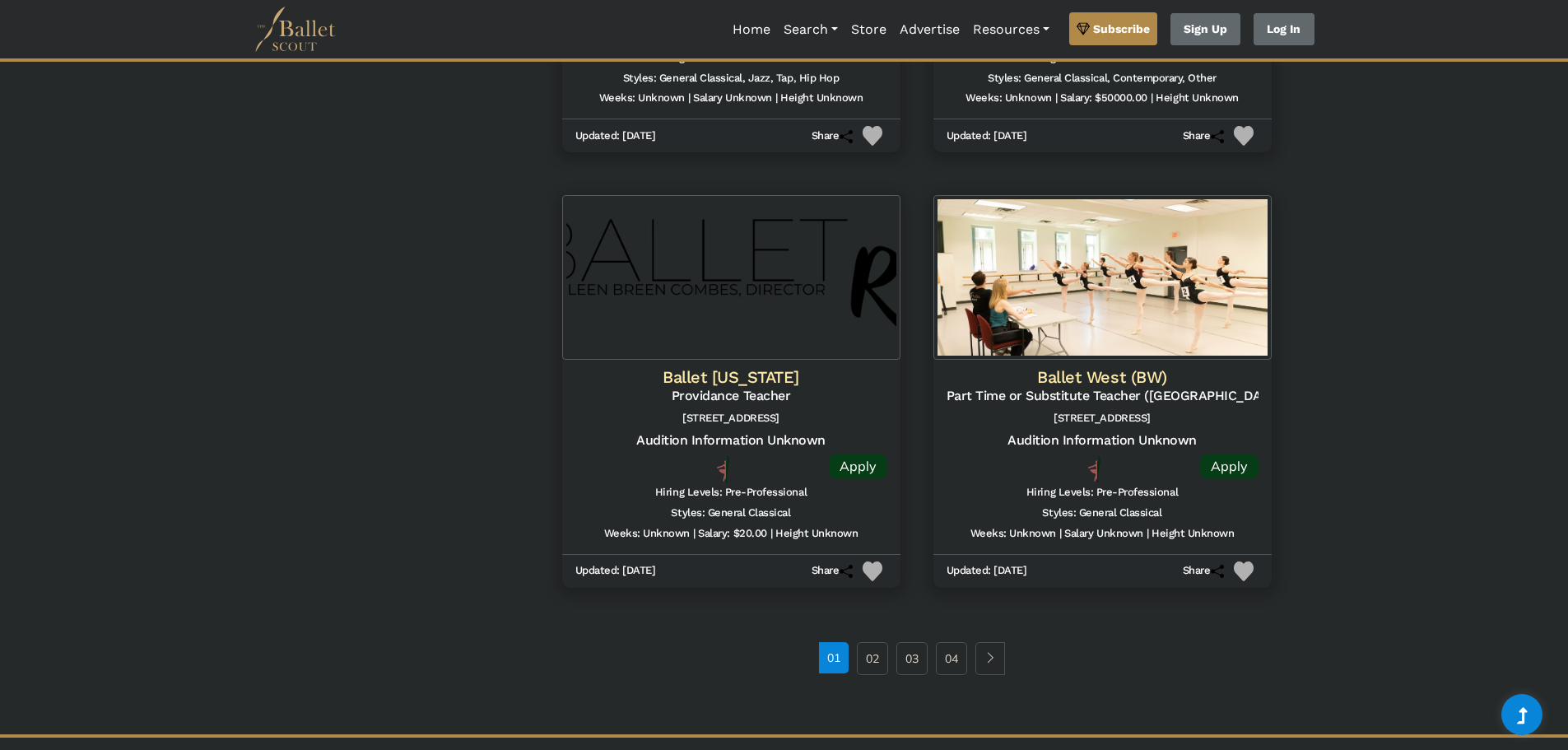
drag, startPoint x: 1381, startPoint y: 364, endPoint x: 1382, endPoint y: 392, distance: 28.0
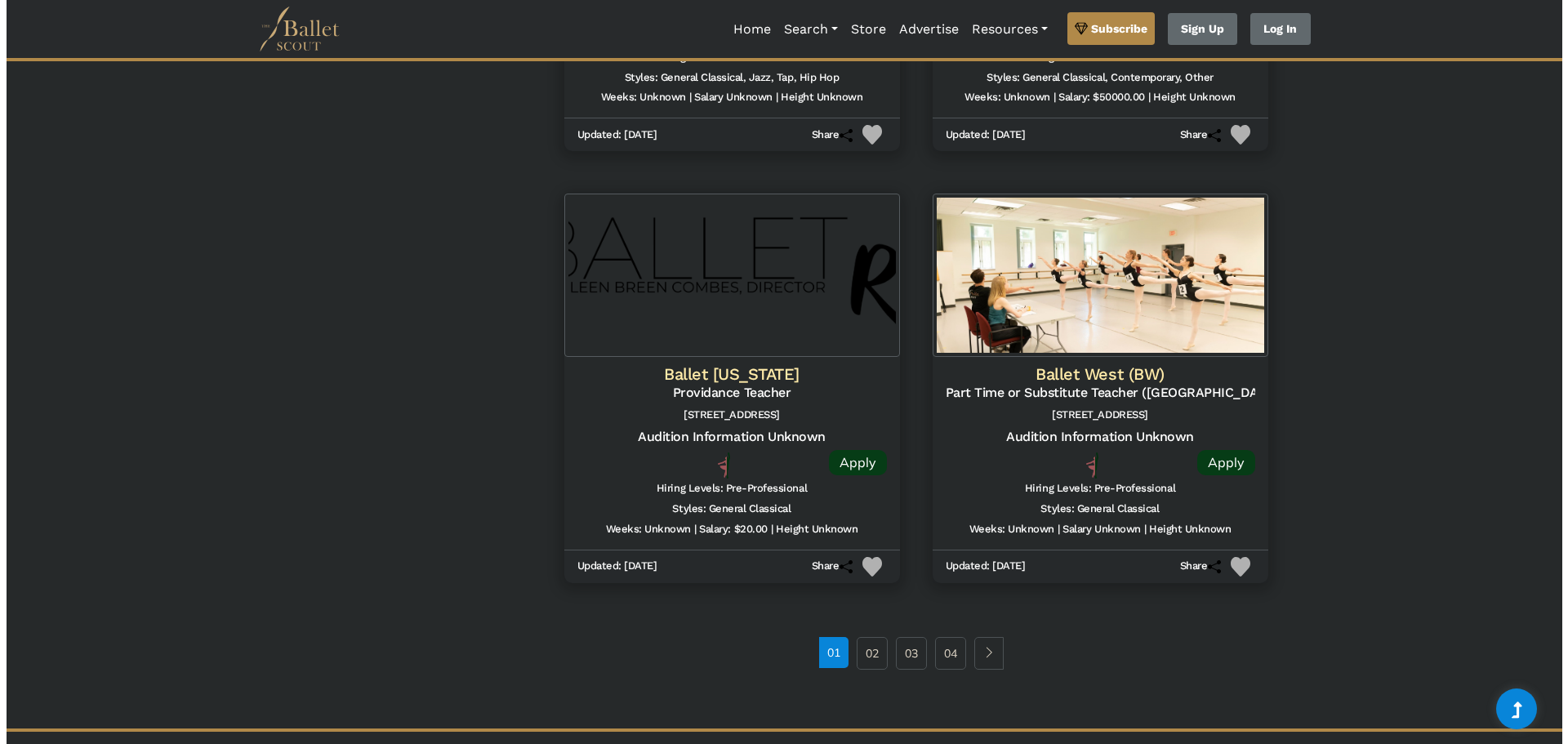
scroll to position [1948, 0]
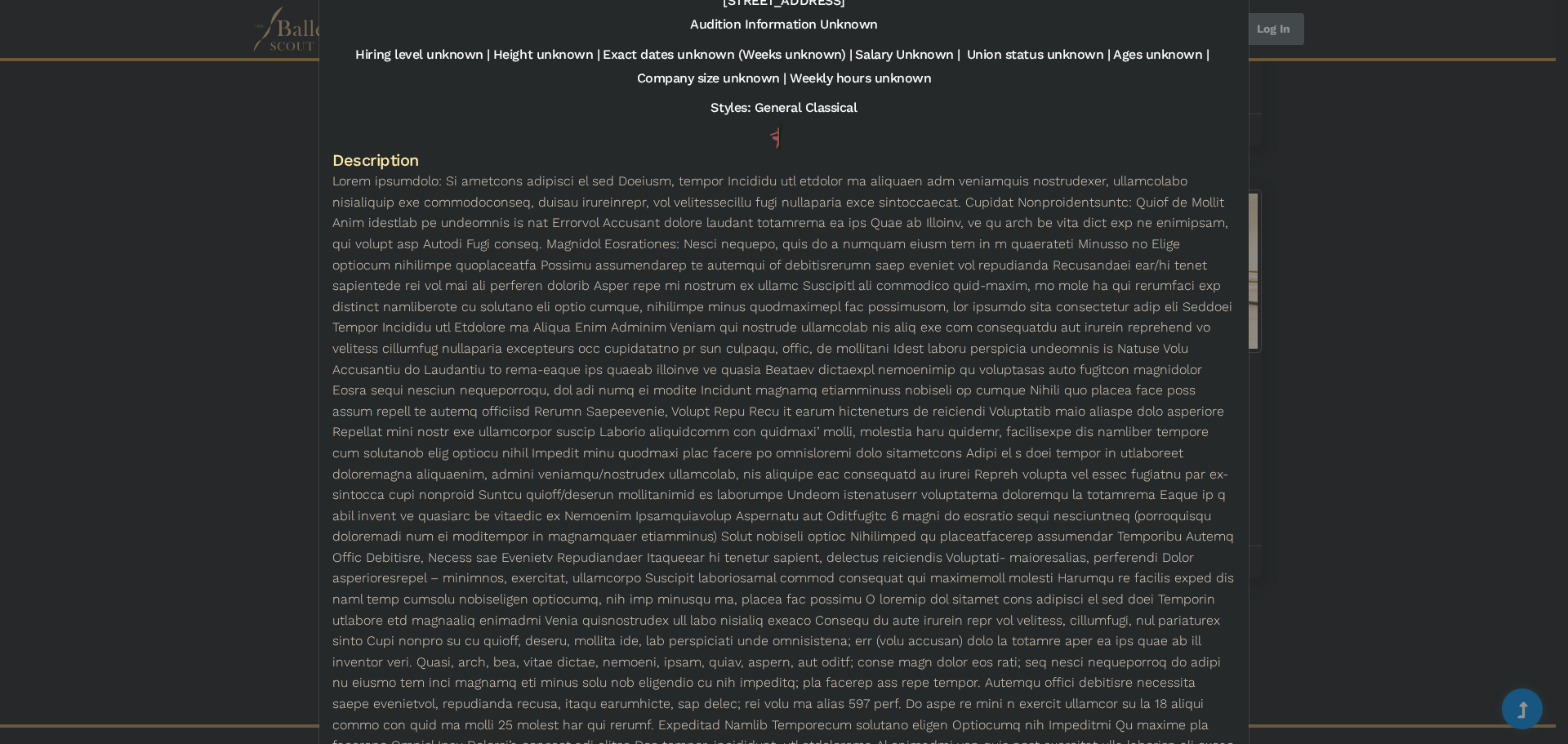
drag, startPoint x: 875, startPoint y: 367, endPoint x: 891, endPoint y: 465, distance: 99.3
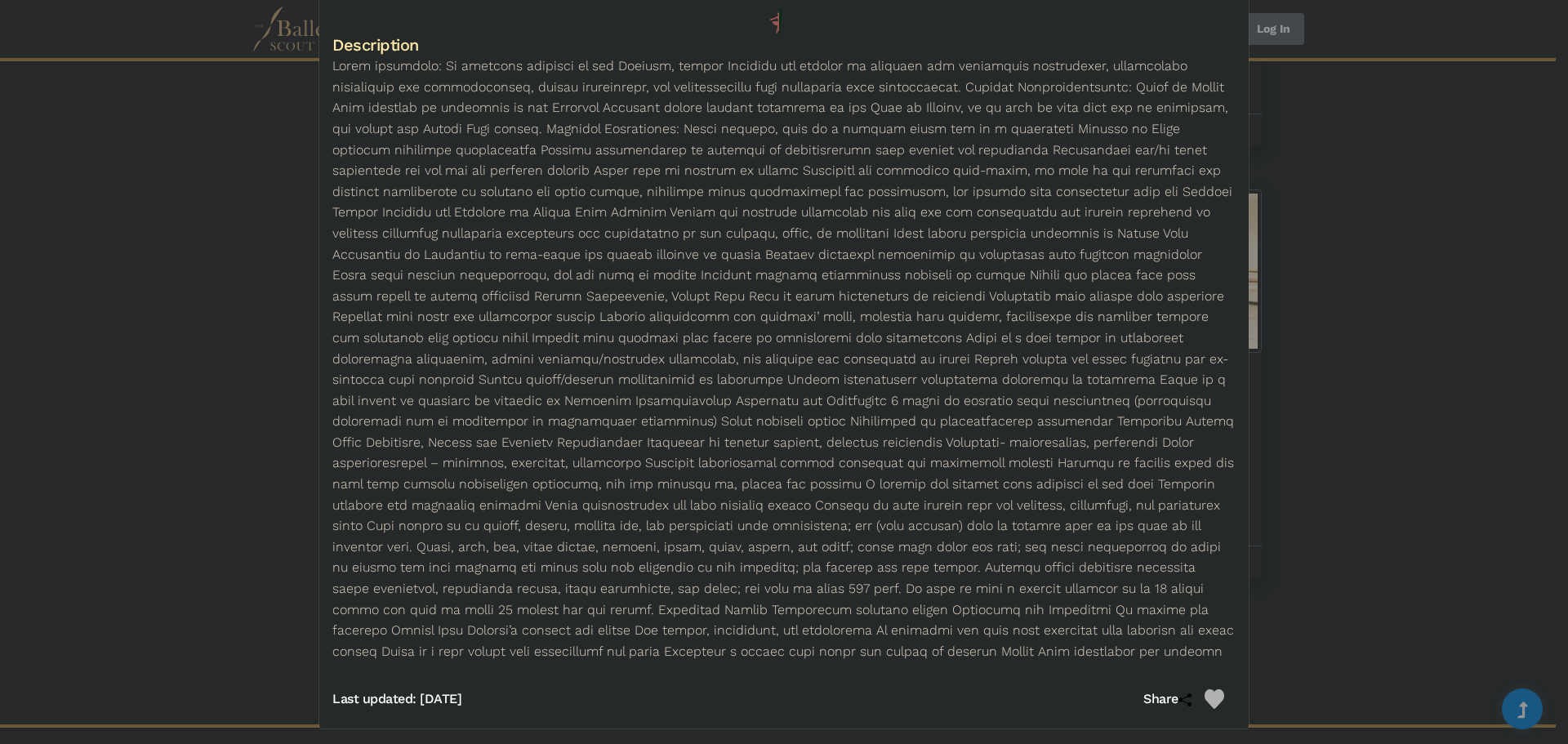
scroll to position [276, 0]
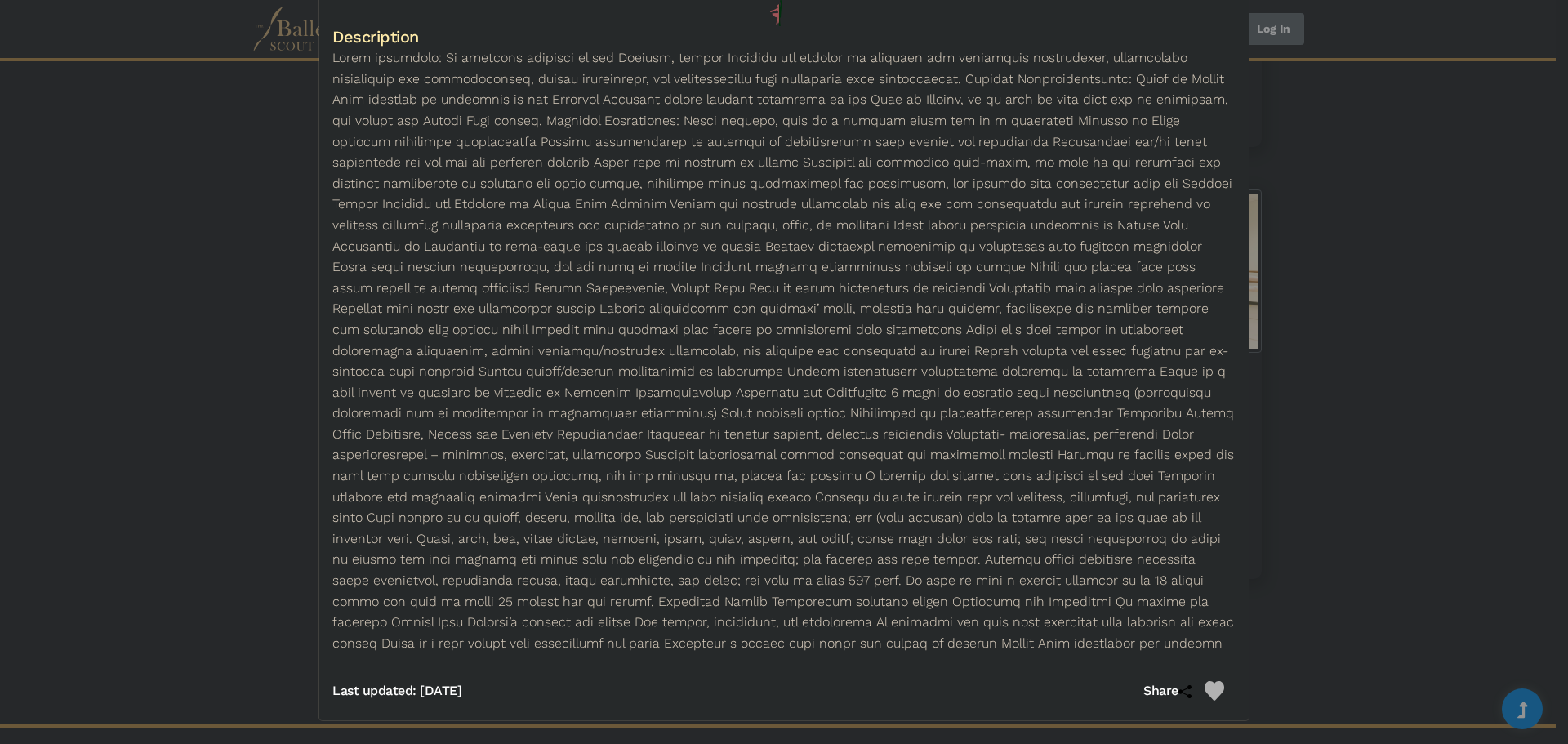
drag, startPoint x: 746, startPoint y: 197, endPoint x: 776, endPoint y: 252, distance: 62.6
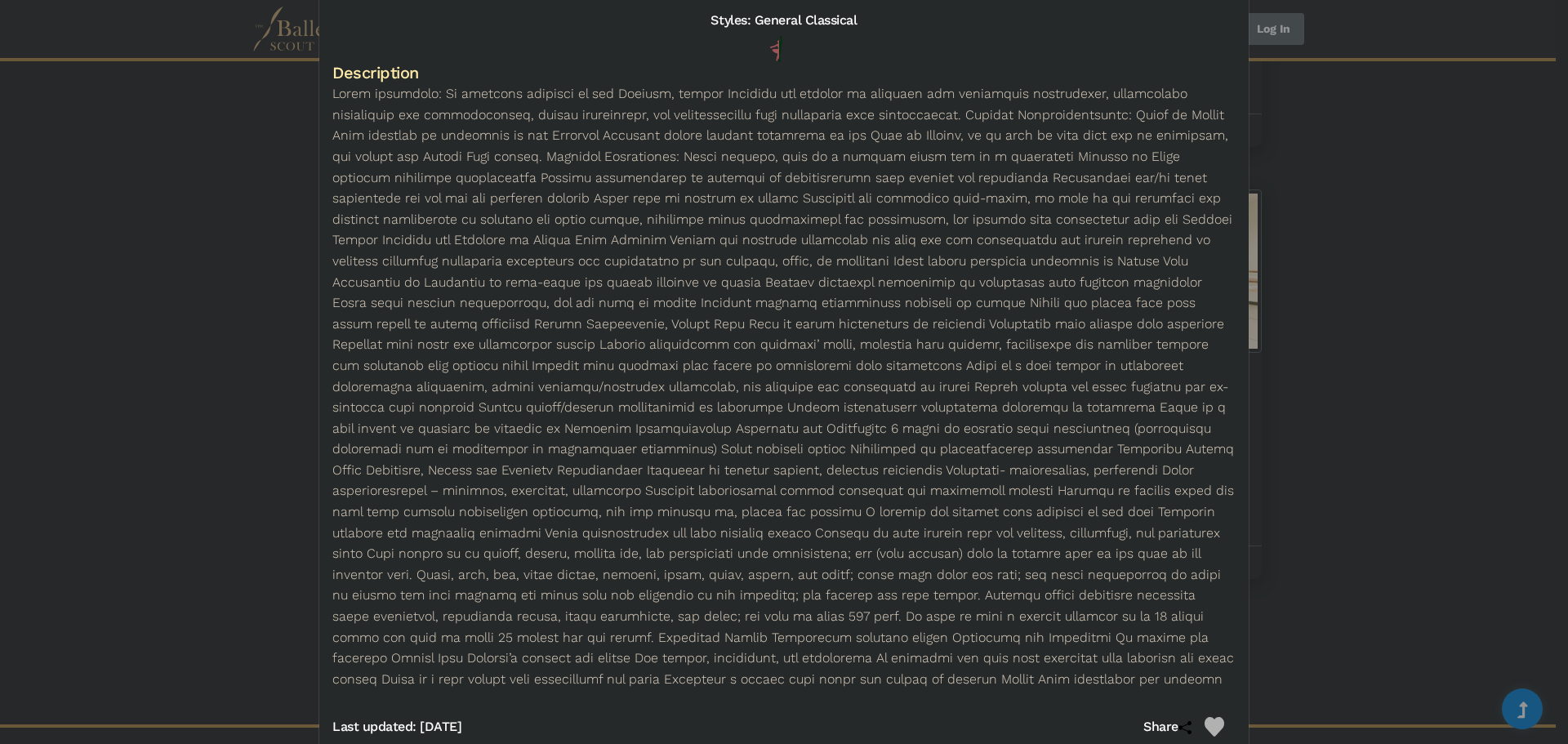
drag, startPoint x: 841, startPoint y: 657, endPoint x: 840, endPoint y: 634, distance: 23.0
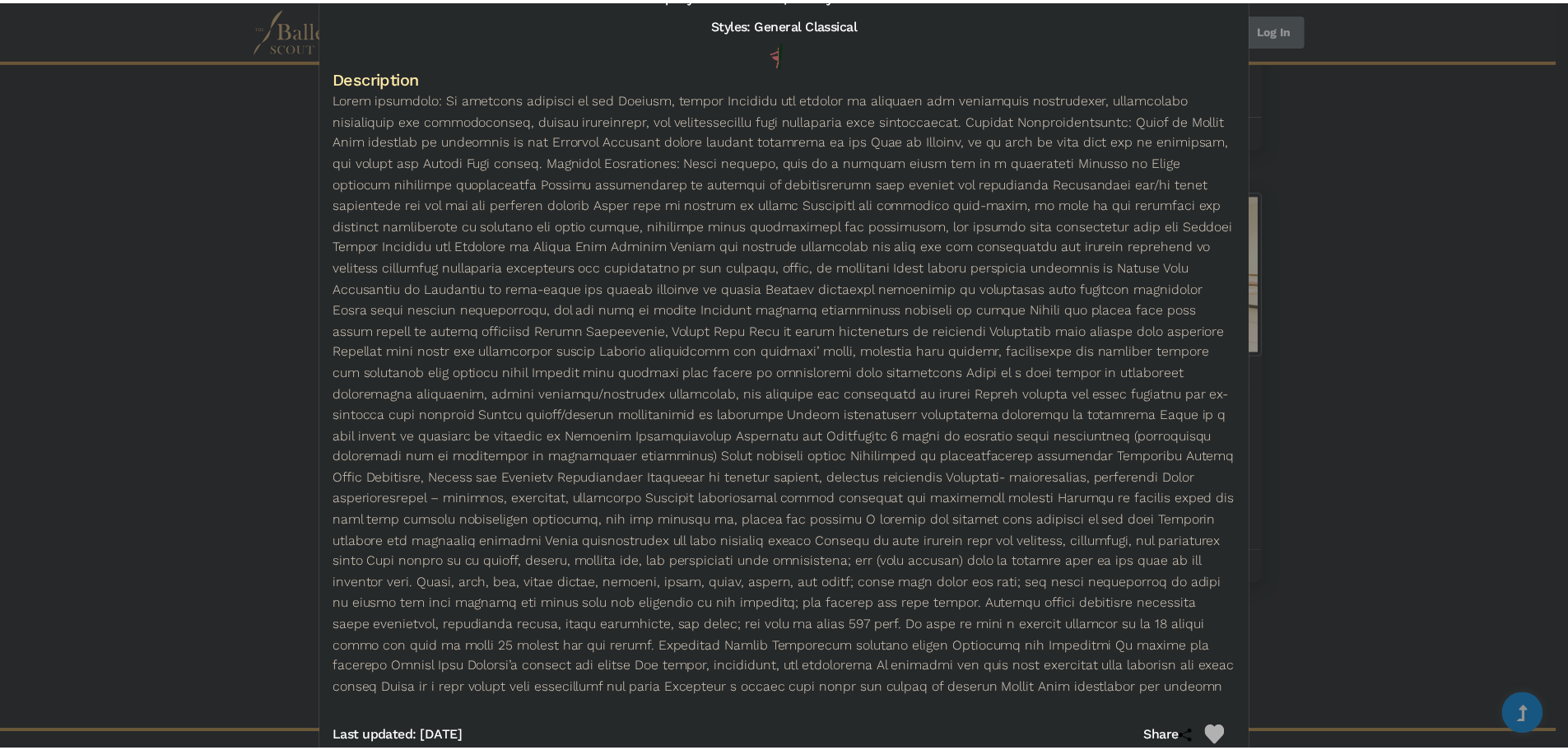
scroll to position [0, 0]
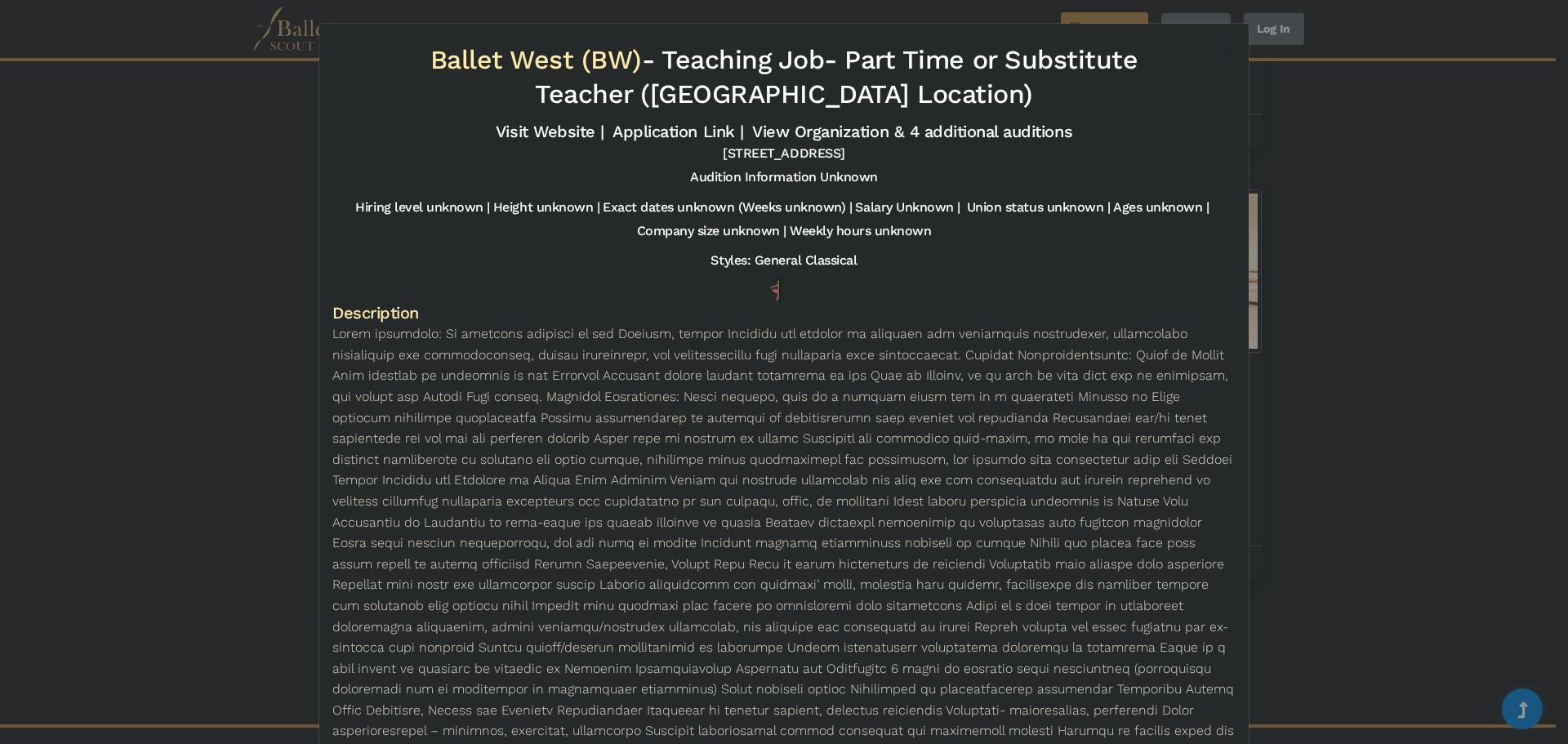
drag, startPoint x: 809, startPoint y: 548, endPoint x: 821, endPoint y: 356, distance: 192.4
click at [683, 127] on link "Application Link |" at bounding box center [677, 131] width 131 height 19
click at [1217, 50] on button "Close" at bounding box center [1226, 52] width 19 height 19
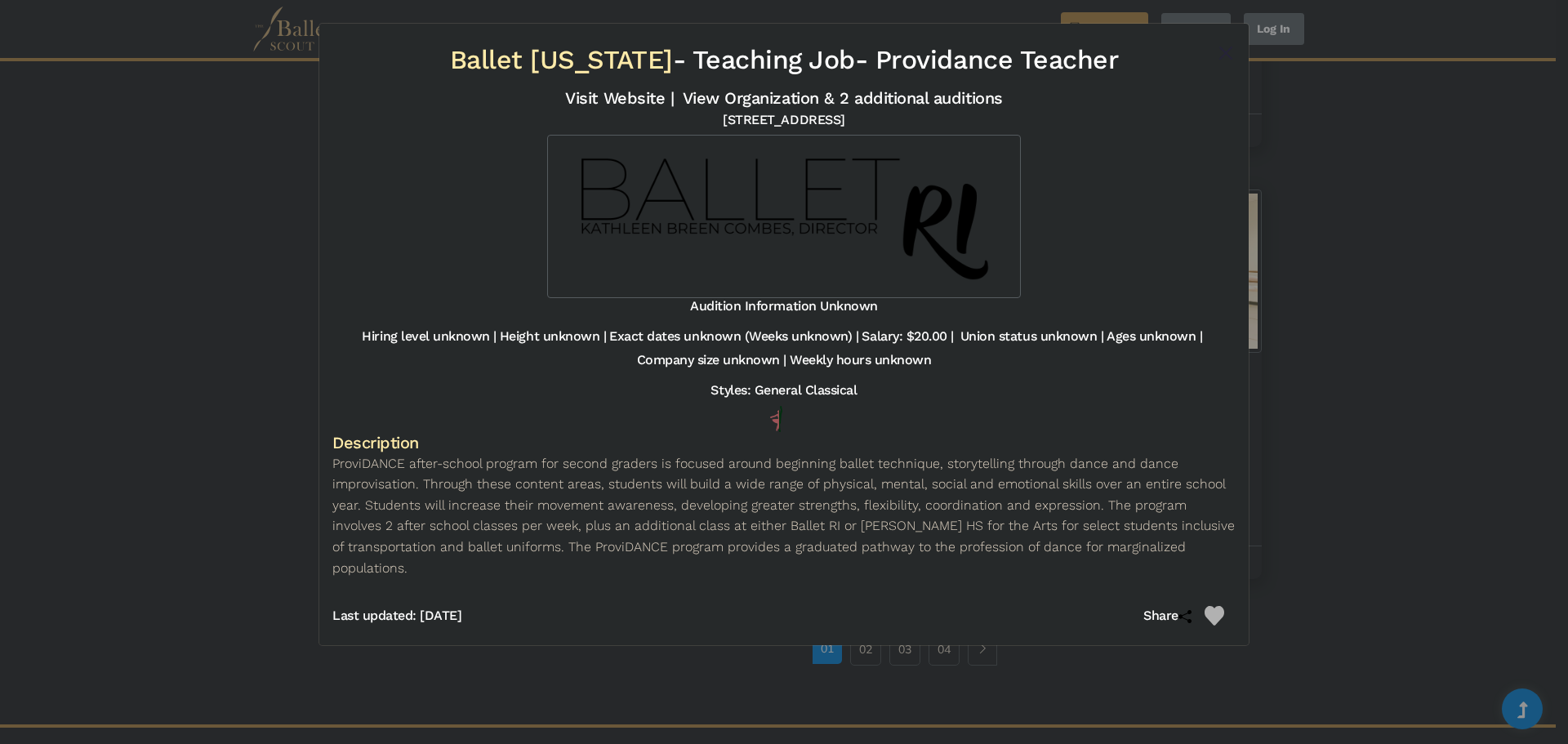
drag, startPoint x: 530, startPoint y: 463, endPoint x: 507, endPoint y: 495, distance: 39.4
drag, startPoint x: 862, startPoint y: 337, endPoint x: 950, endPoint y: 347, distance: 88.6
click at [961, 339] on div "Hiring level unknown | Height unknown | Exact dates unknown (Weeks unknown) | S…" at bounding box center [784, 352] width 904 height 47
click at [932, 388] on div "Styles: General Classical" at bounding box center [784, 394] width 904 height 24
click at [1374, 283] on div "Ballet Rhode Island - Teaching Job - Providance Teacher Visit Website | View Or…" at bounding box center [784, 372] width 1568 height 744
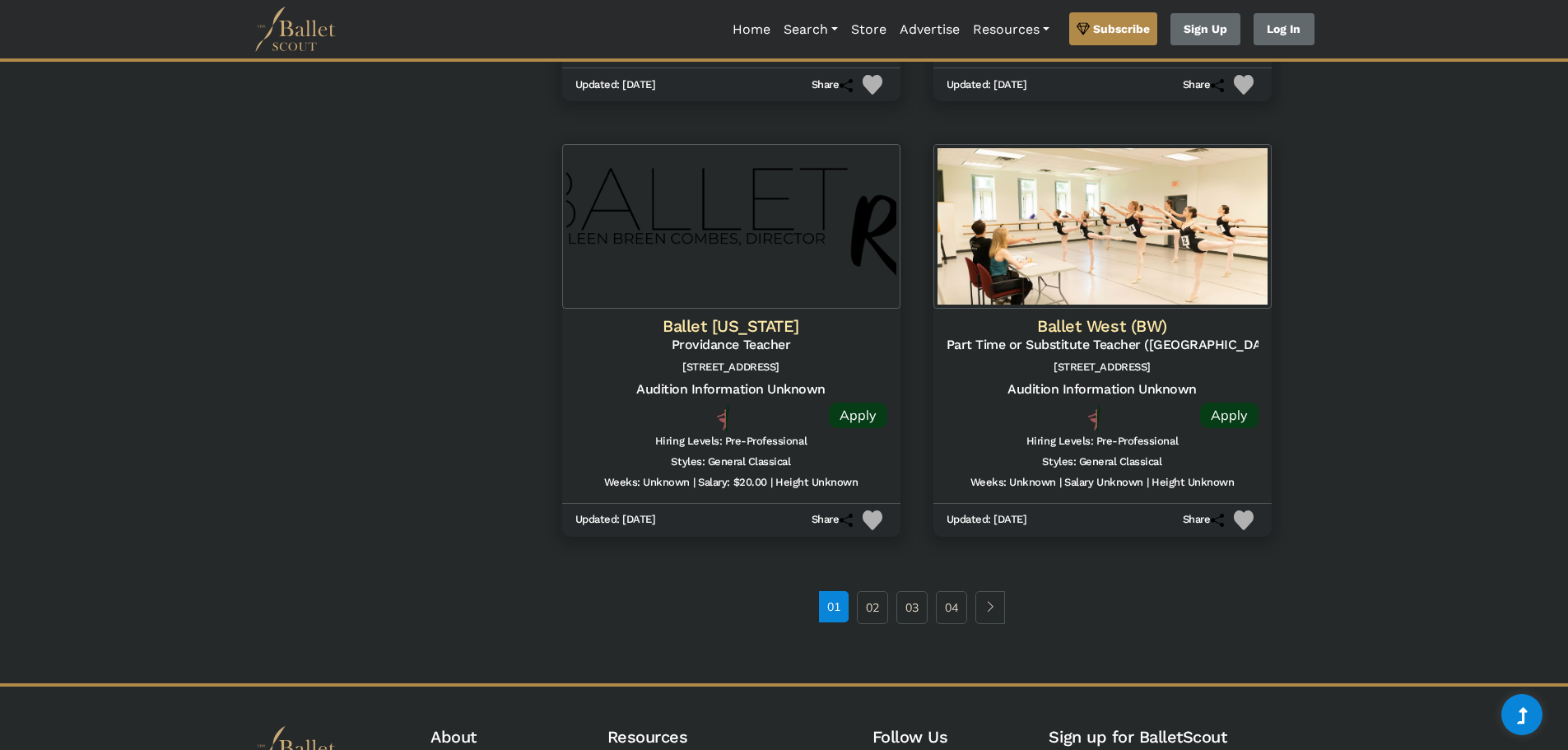
scroll to position [2019, 0]
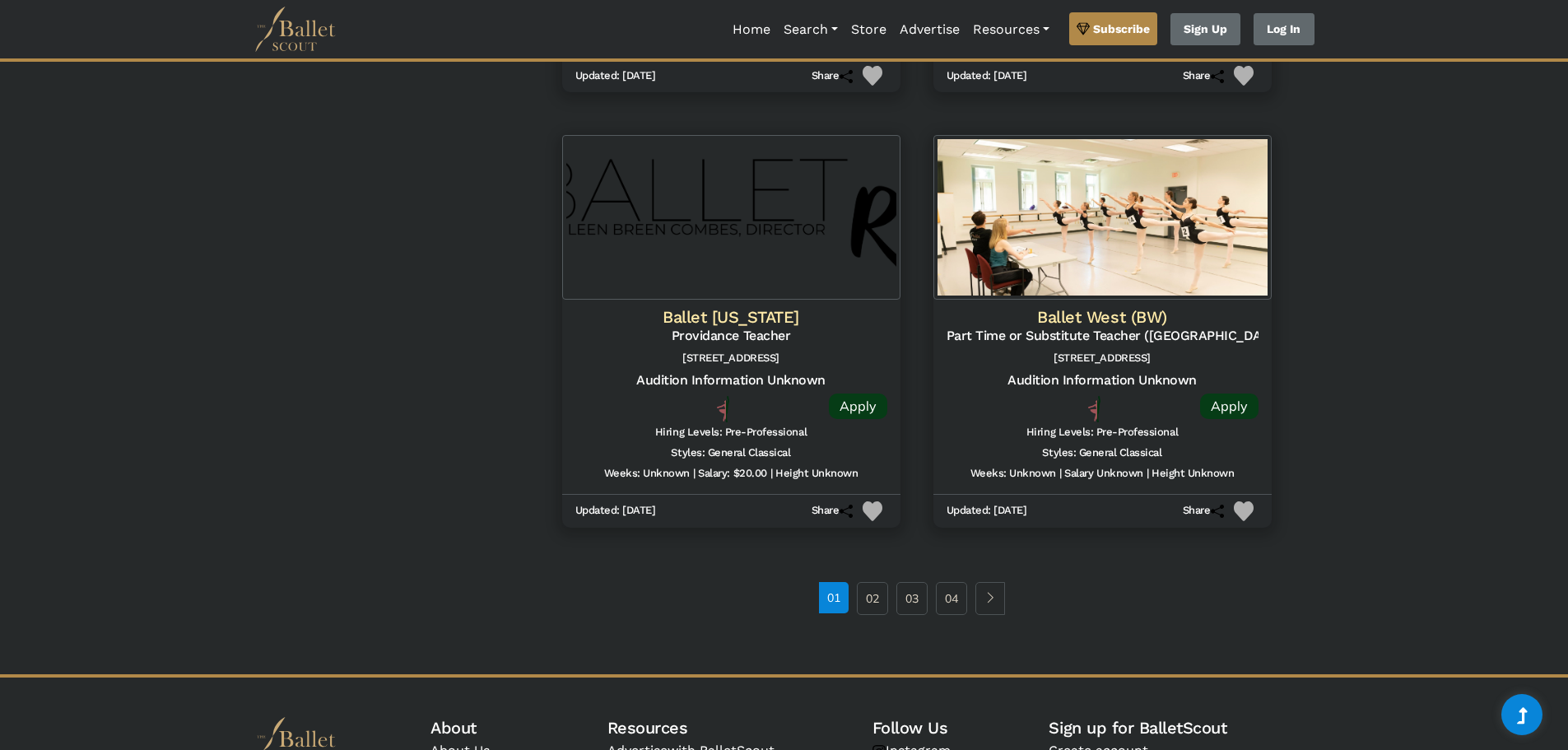
drag, startPoint x: 1428, startPoint y: 295, endPoint x: 1321, endPoint y: 473, distance: 207.7
click at [877, 600] on link "02" at bounding box center [873, 599] width 31 height 33
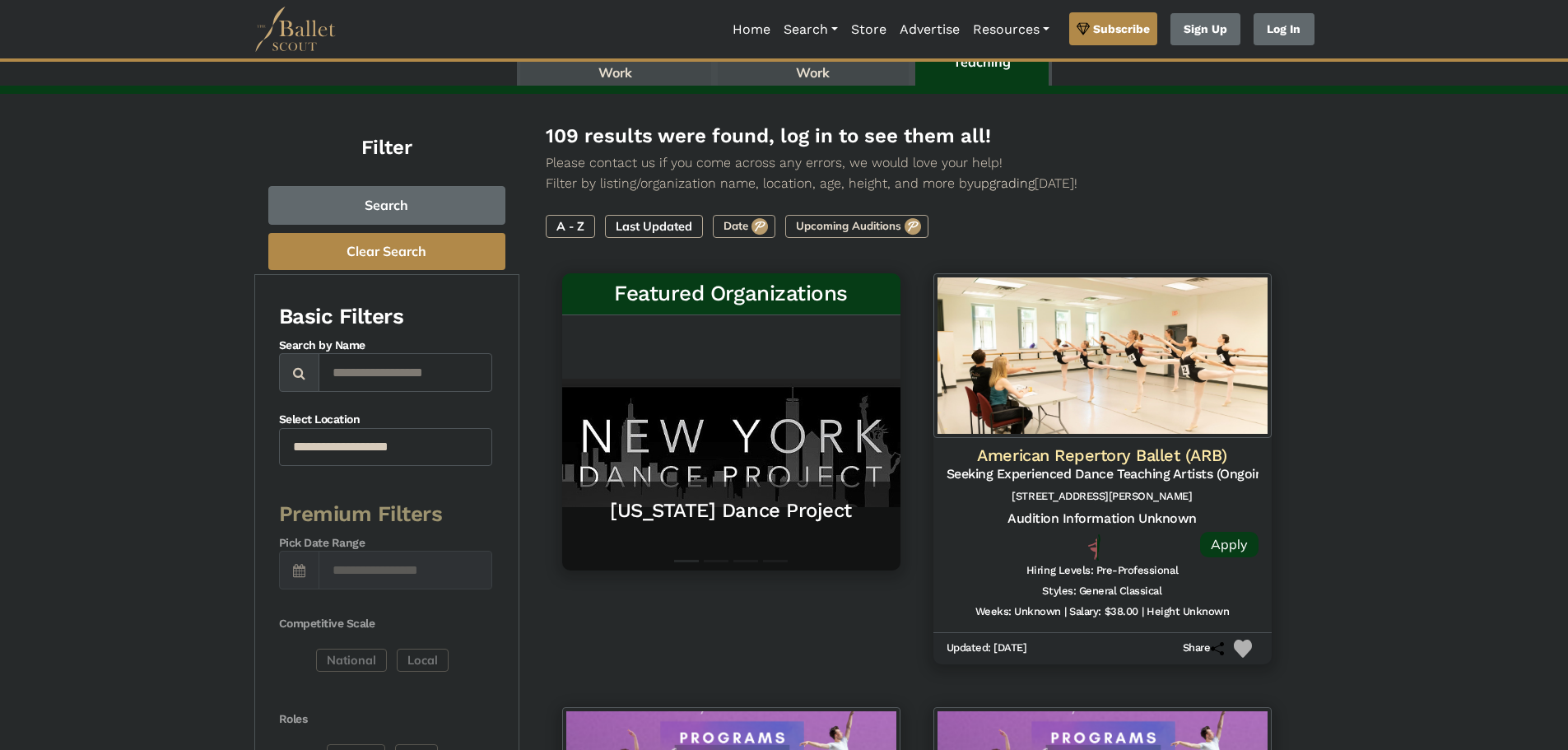
drag, startPoint x: 1408, startPoint y: 366, endPoint x: 1412, endPoint y: 399, distance: 33.2
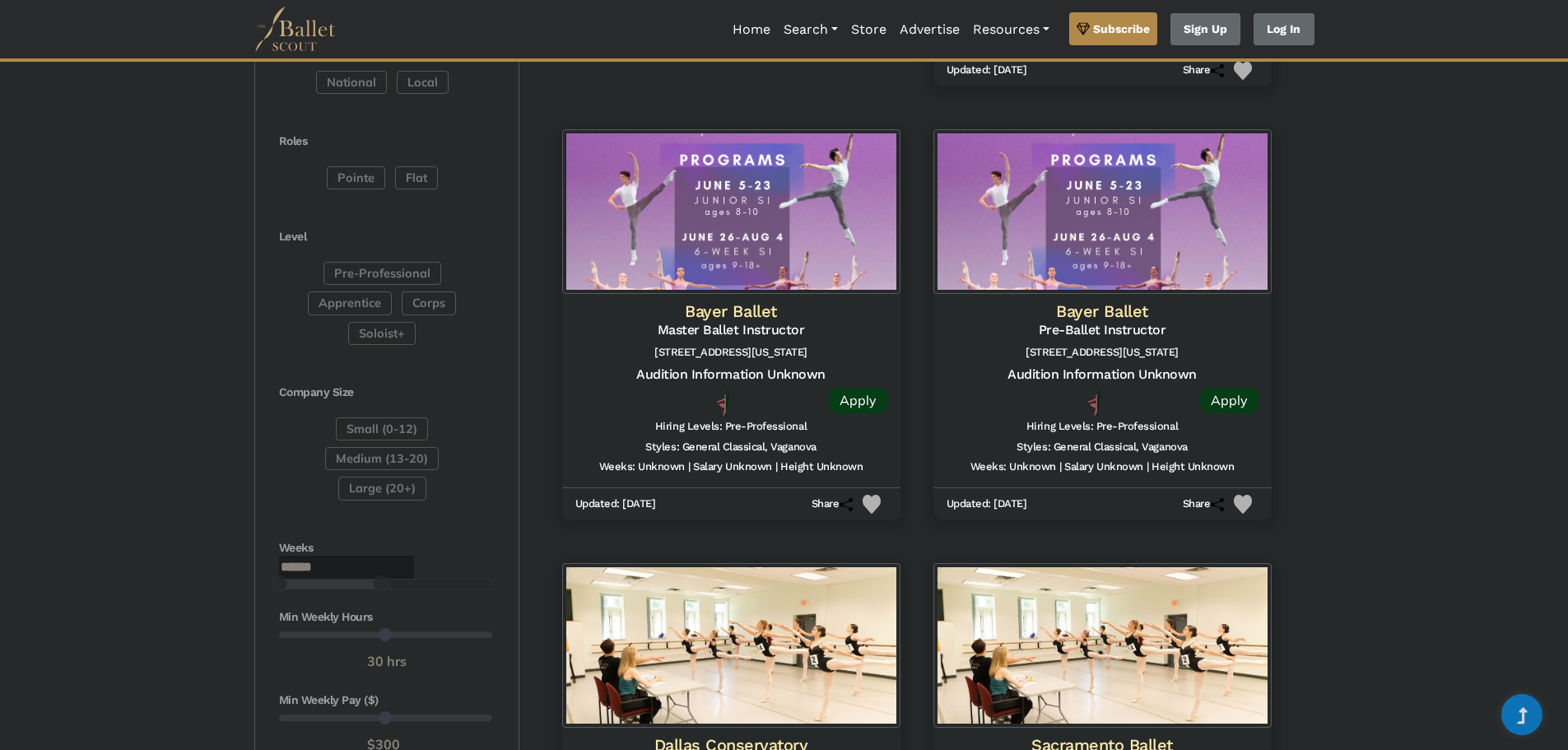
drag, startPoint x: 1414, startPoint y: 398, endPoint x: 1408, endPoint y: 479, distance: 81.2
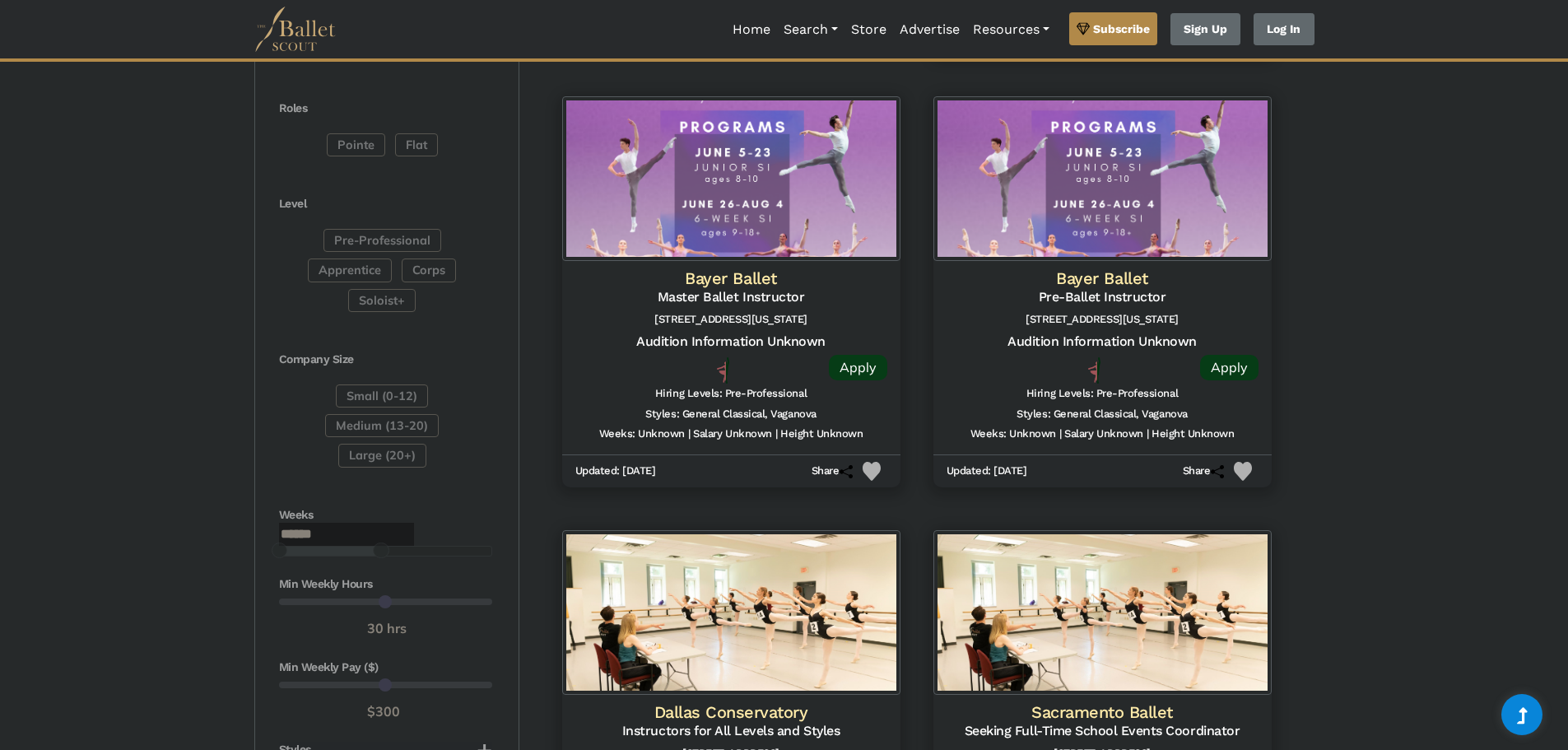
scroll to position [1013, 0]
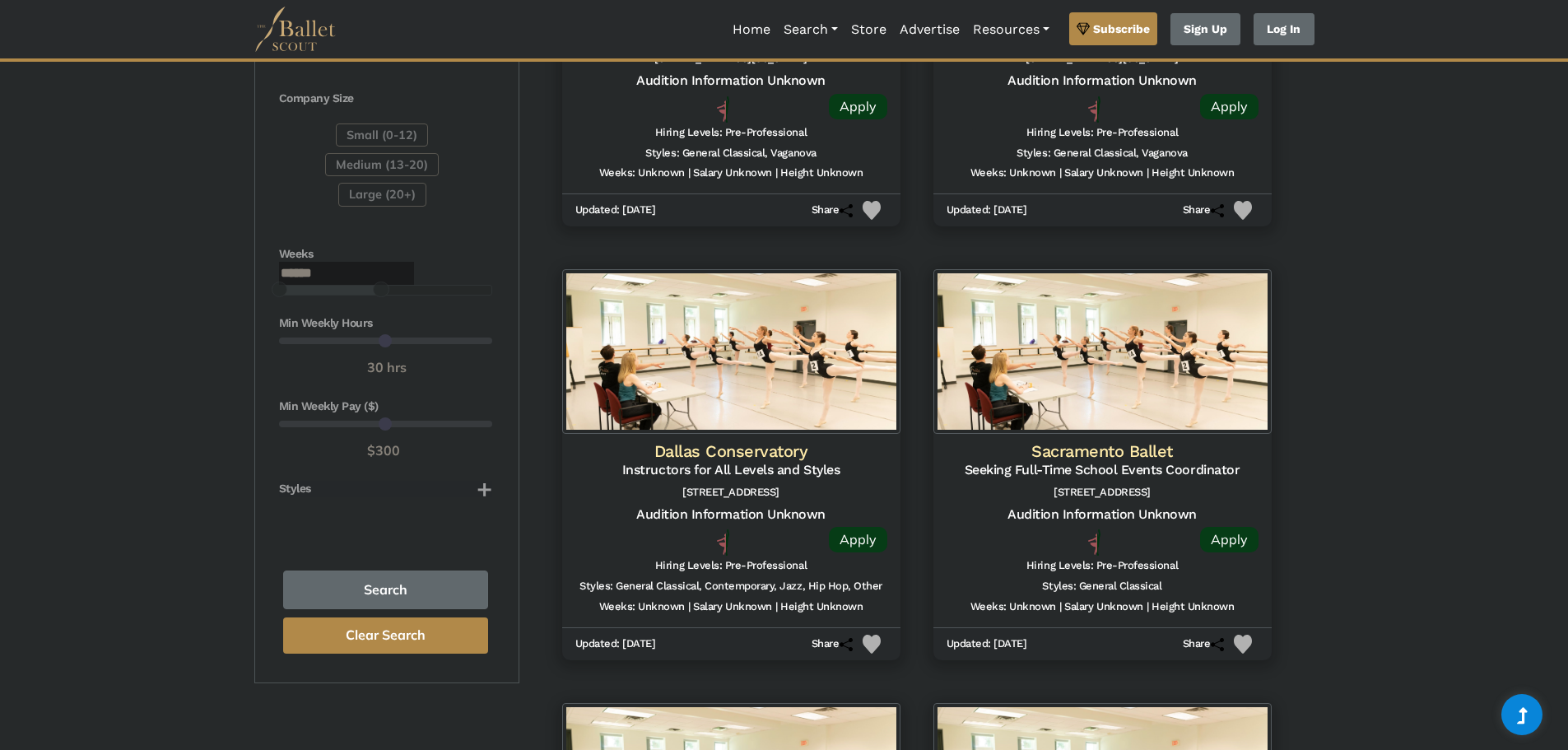
drag, startPoint x: 1512, startPoint y: 401, endPoint x: 1524, endPoint y: 482, distance: 81.9
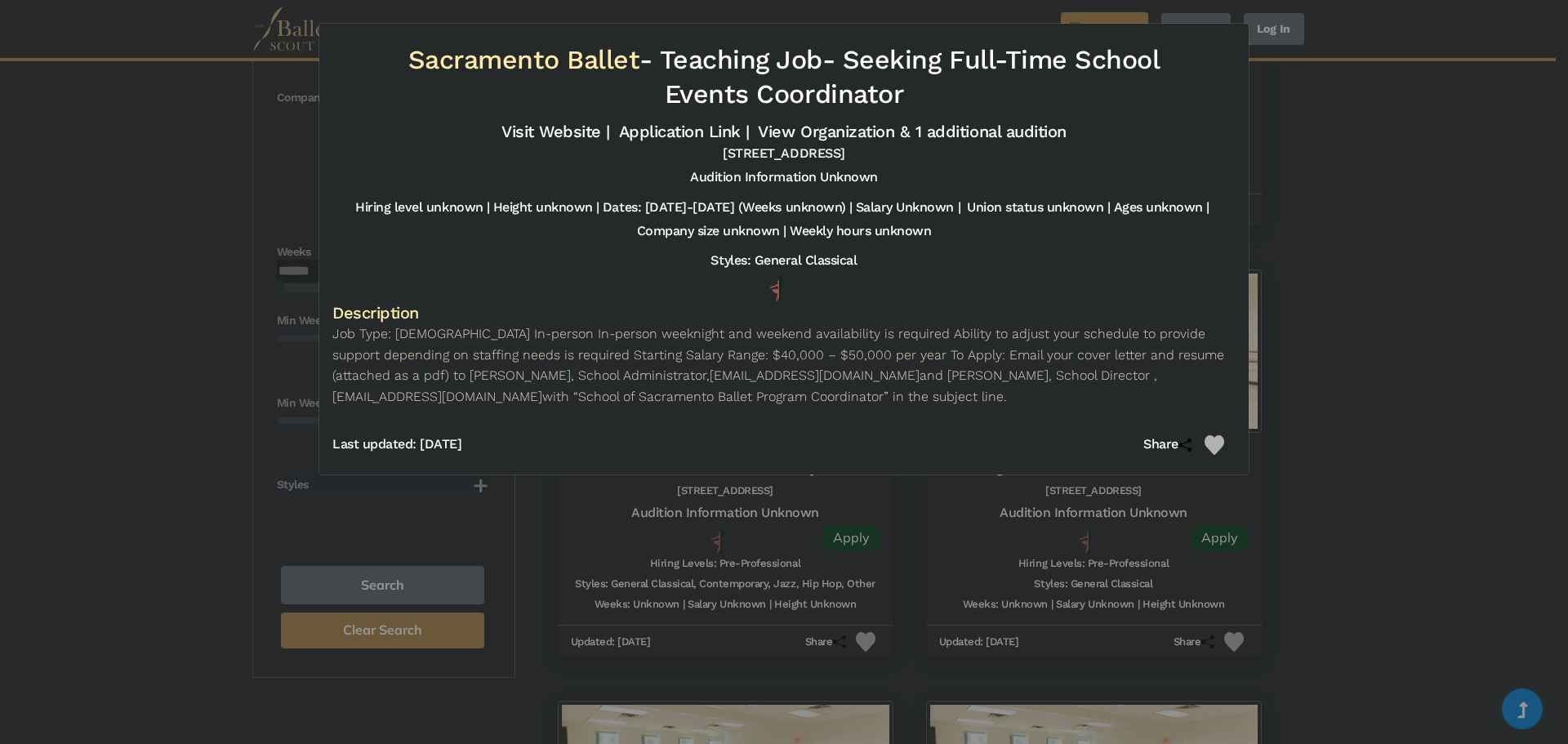
click at [1411, 203] on div "Sacramento Ballet - Teaching Job - Seeking Full-Time School Events Coordinator …" at bounding box center [784, 372] width 1568 height 744
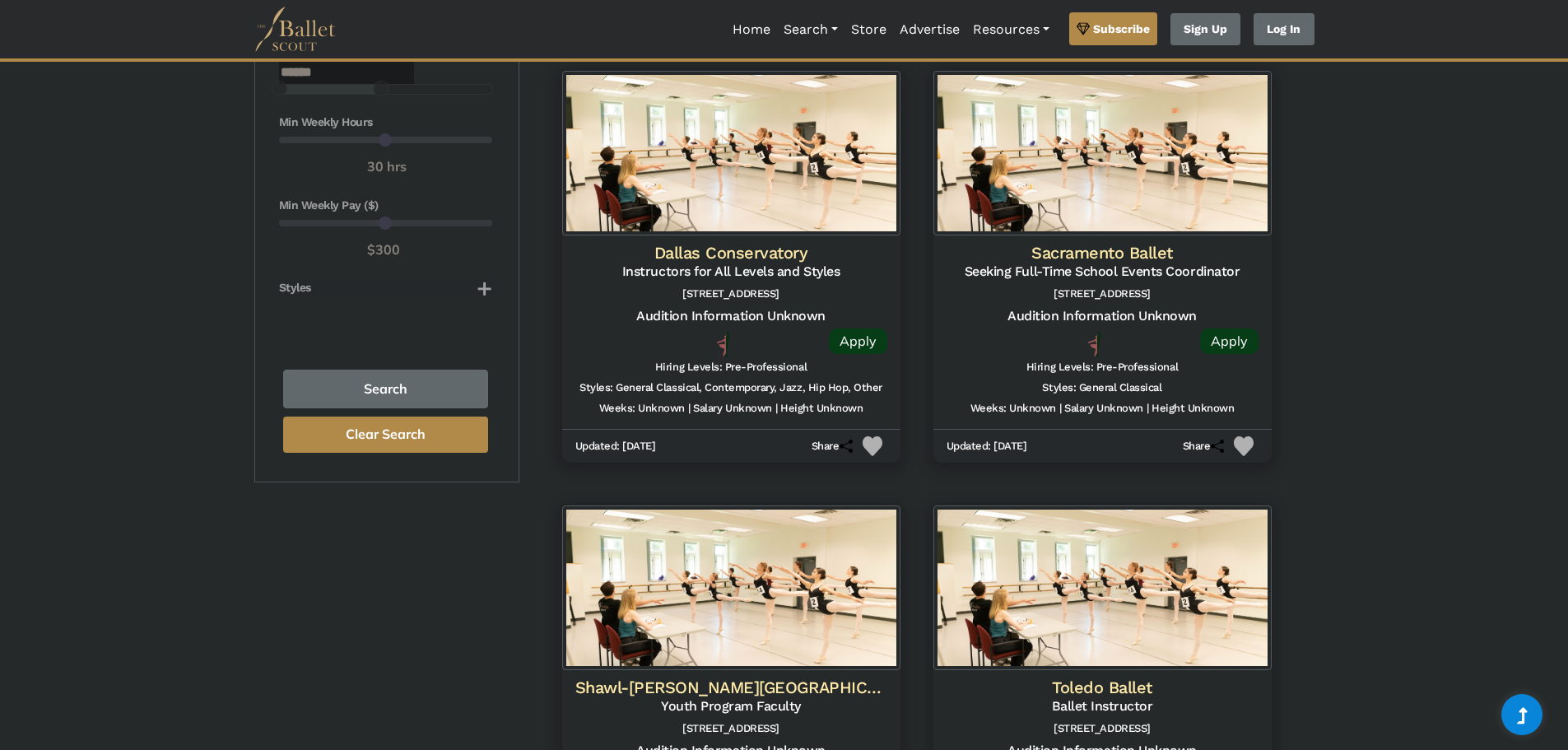
drag, startPoint x: 1413, startPoint y: 319, endPoint x: 1422, endPoint y: 413, distance: 94.4
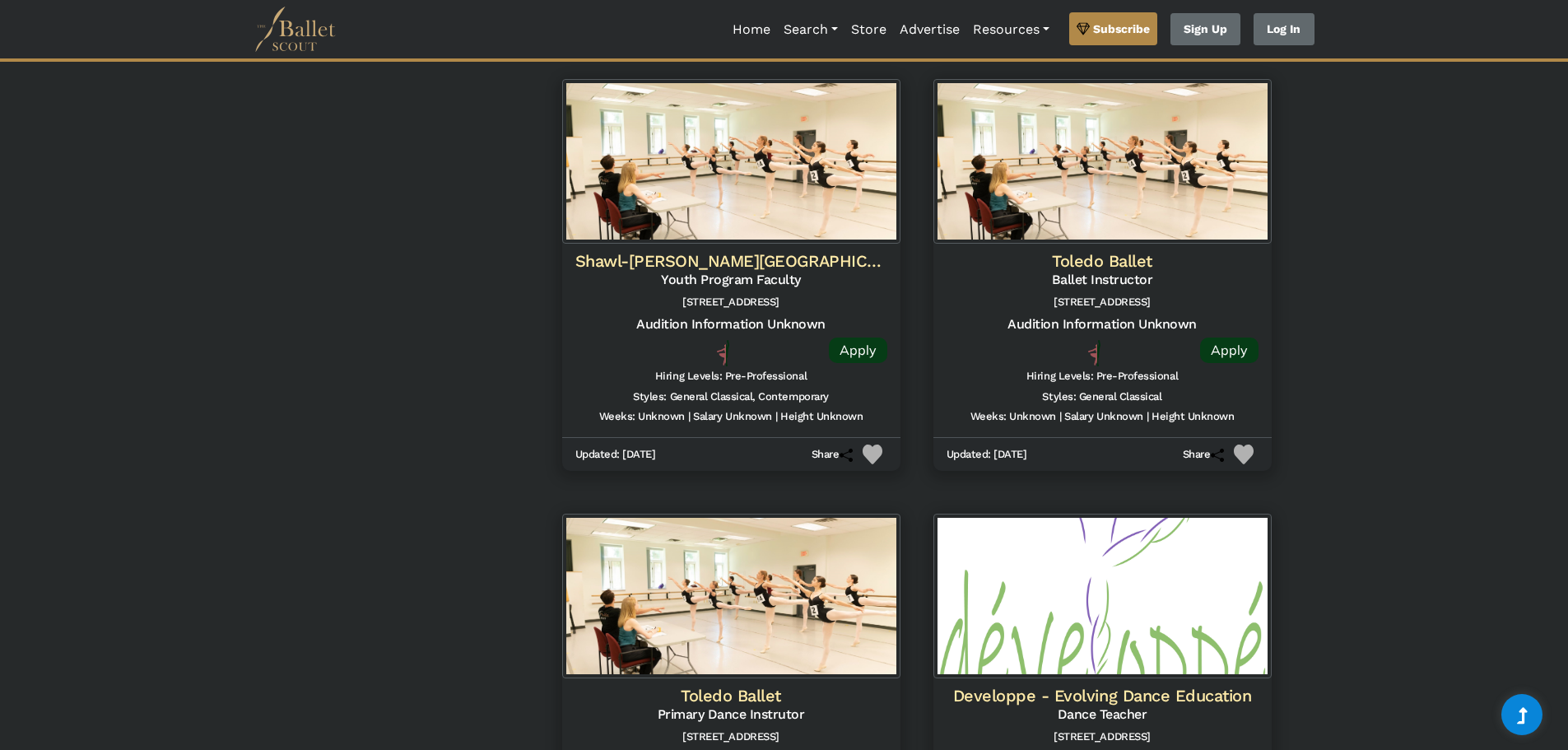
scroll to position [1812, 0]
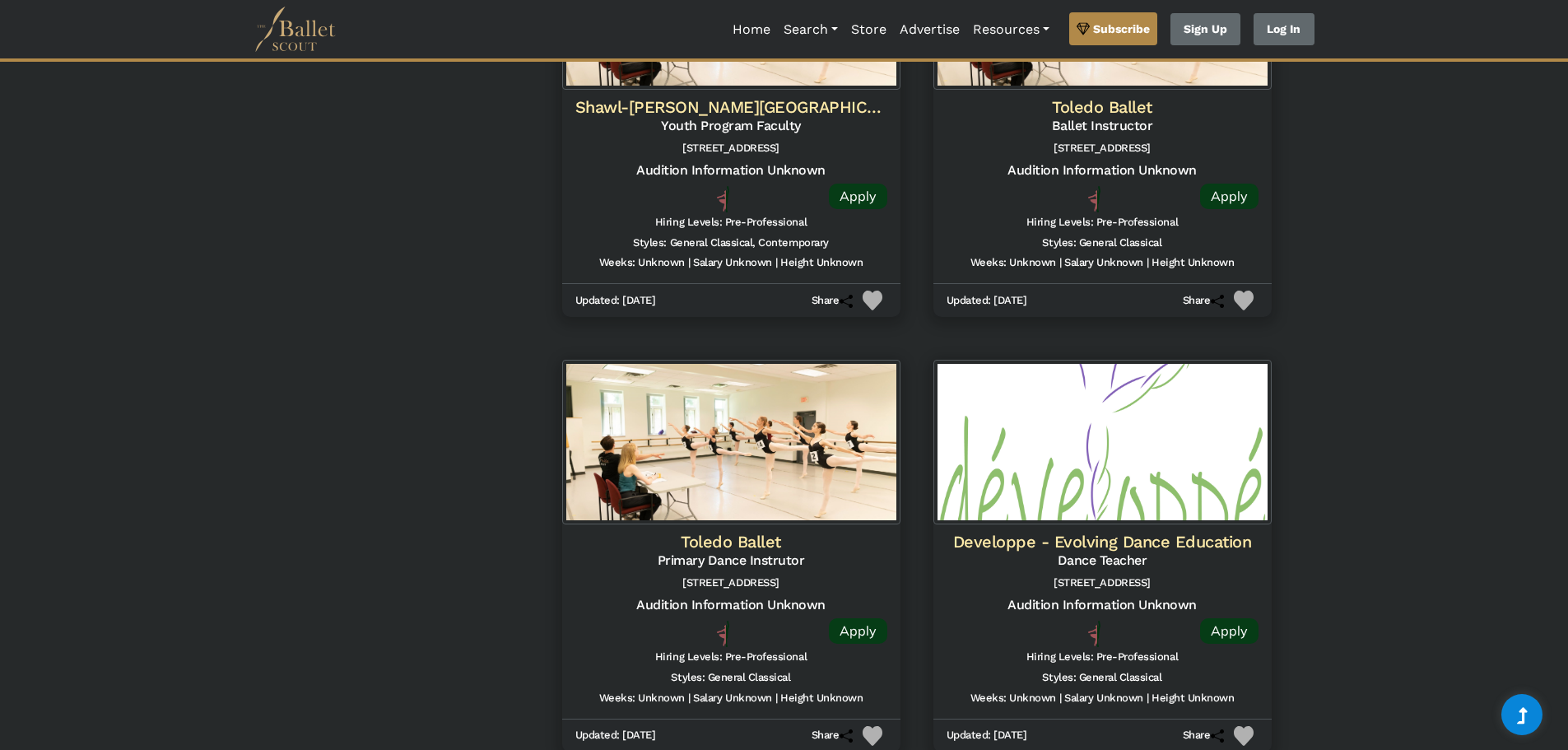
drag, startPoint x: 1383, startPoint y: 287, endPoint x: 1391, endPoint y: 388, distance: 101.3
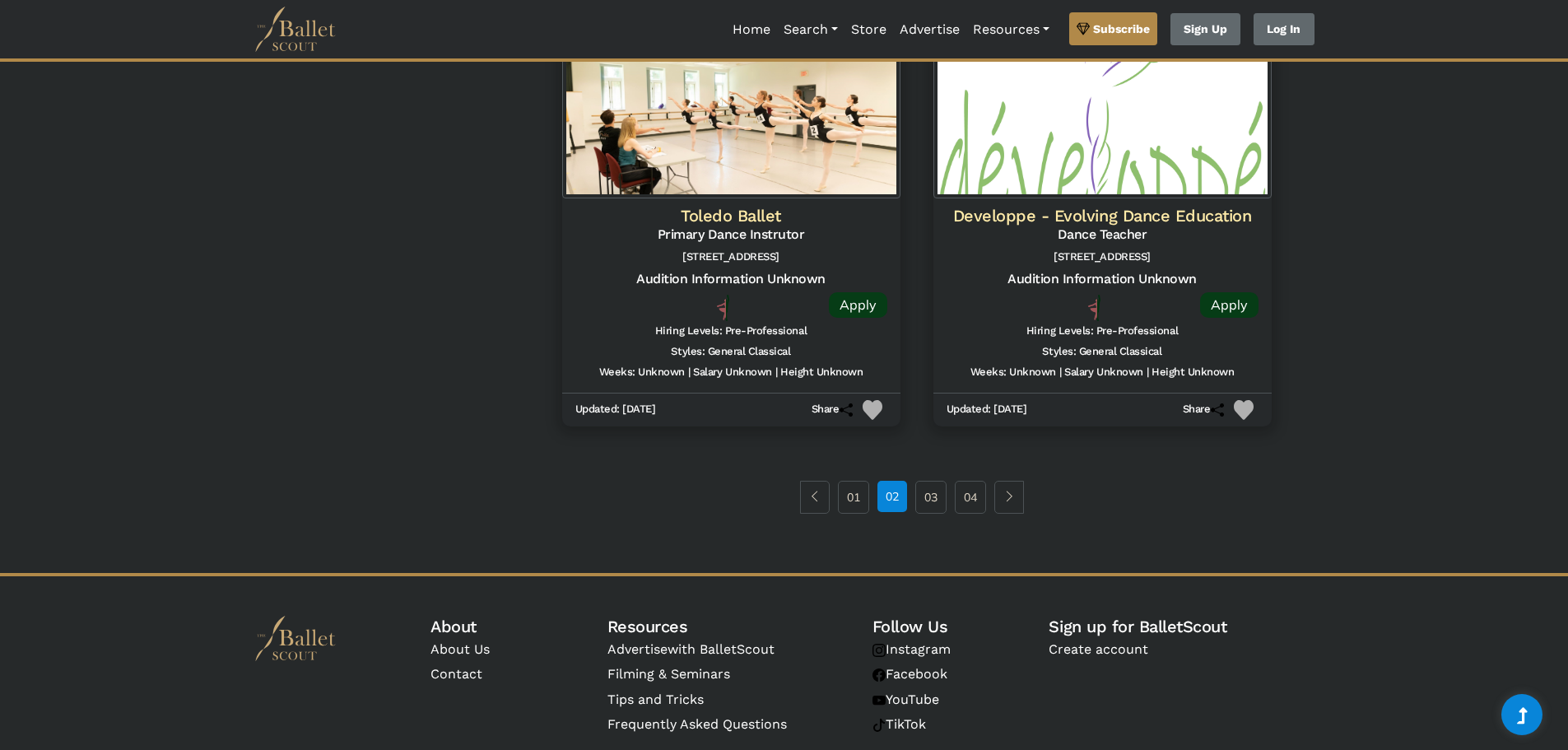
drag, startPoint x: 1399, startPoint y: 385, endPoint x: 1424, endPoint y: 501, distance: 118.7
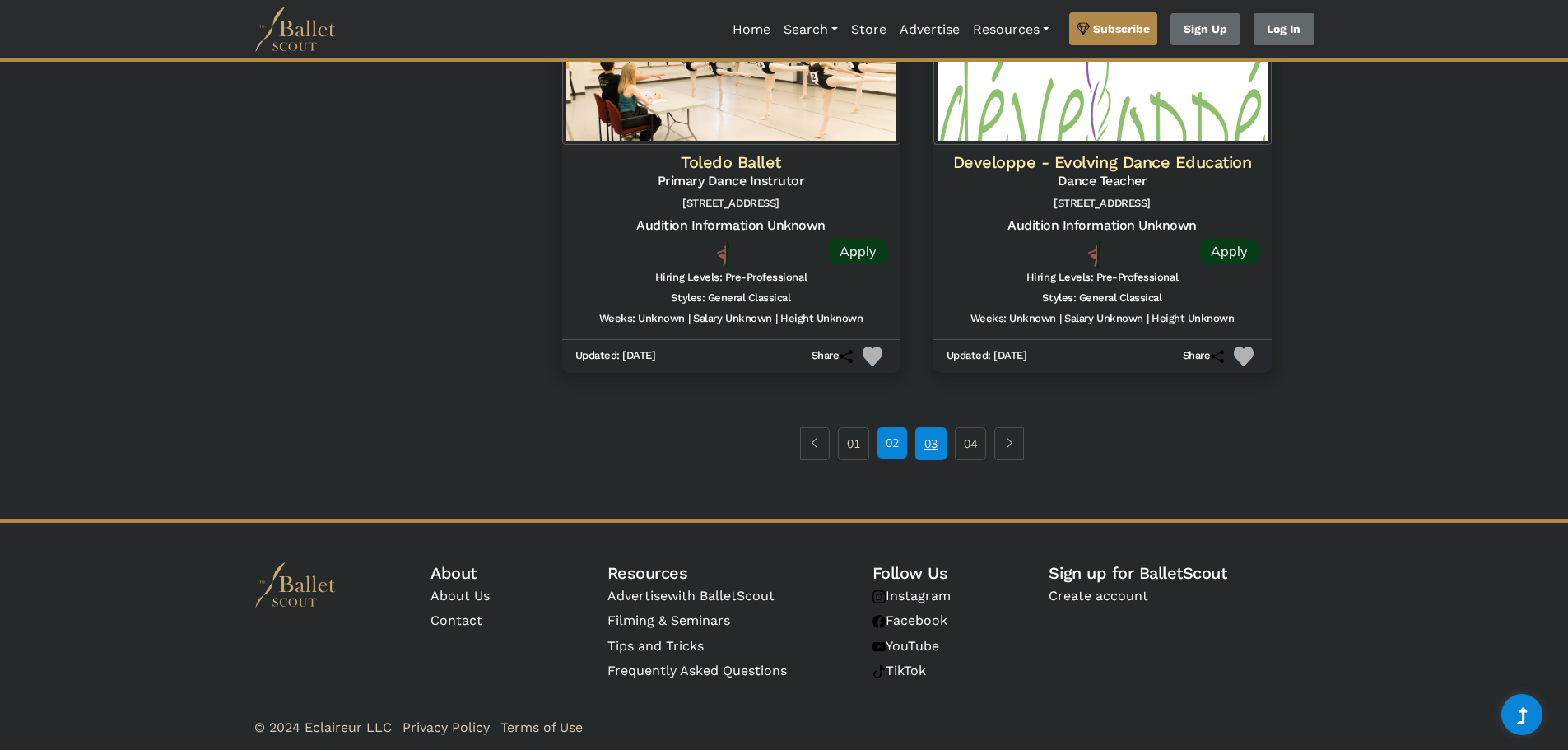
click at [929, 441] on link "03" at bounding box center [931, 444] width 31 height 33
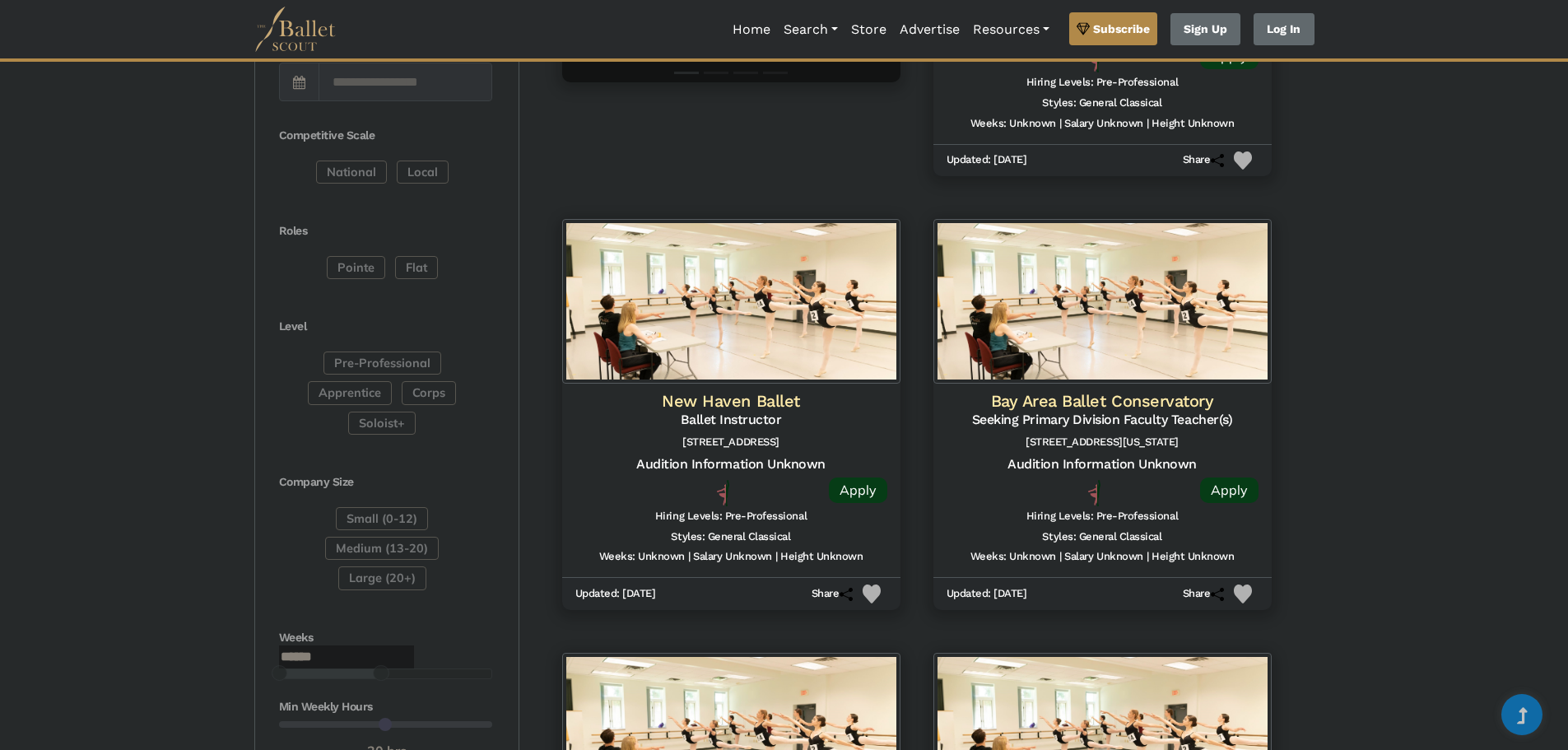
drag, startPoint x: 1372, startPoint y: 380, endPoint x: 1401, endPoint y: 528, distance: 150.8
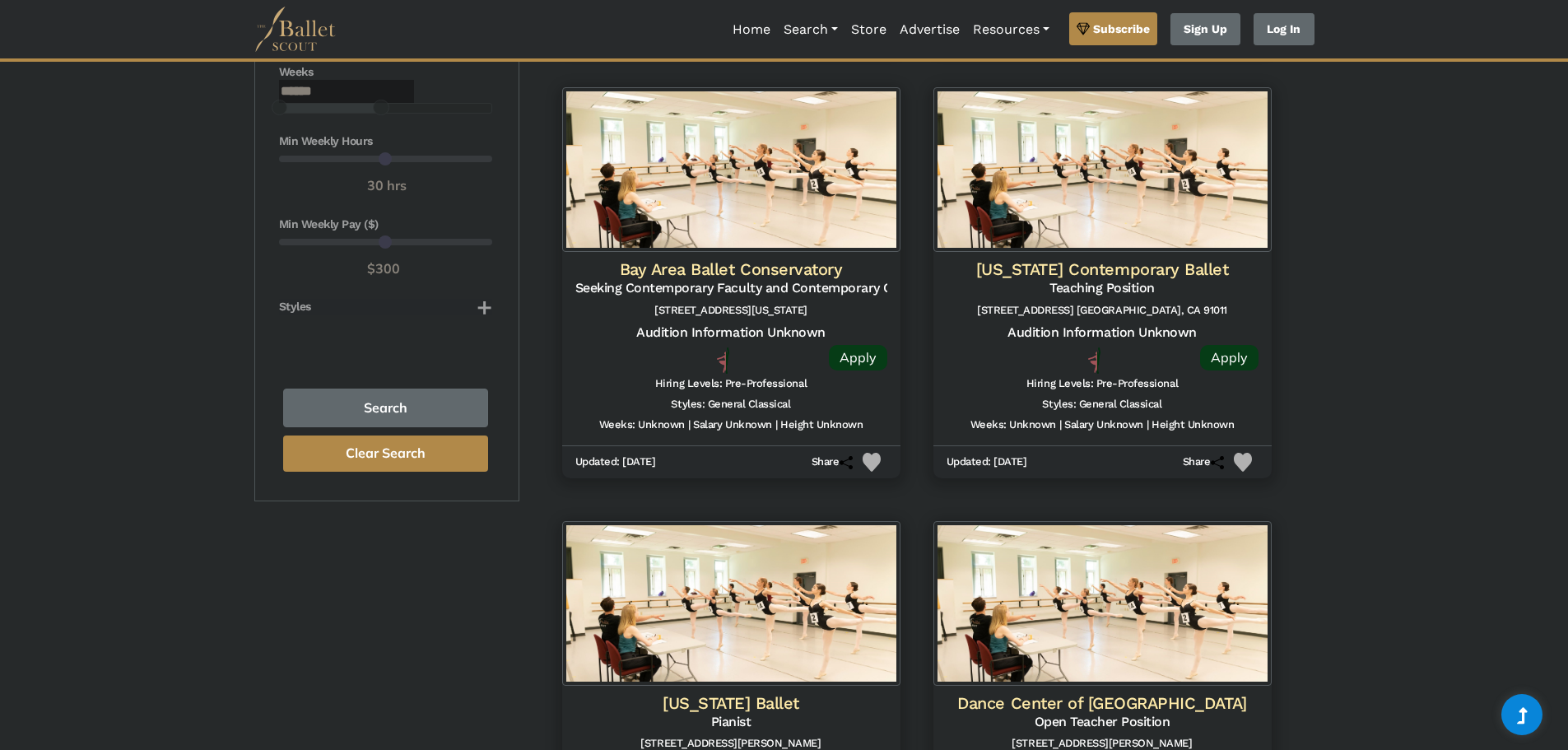
scroll to position [1351, 0]
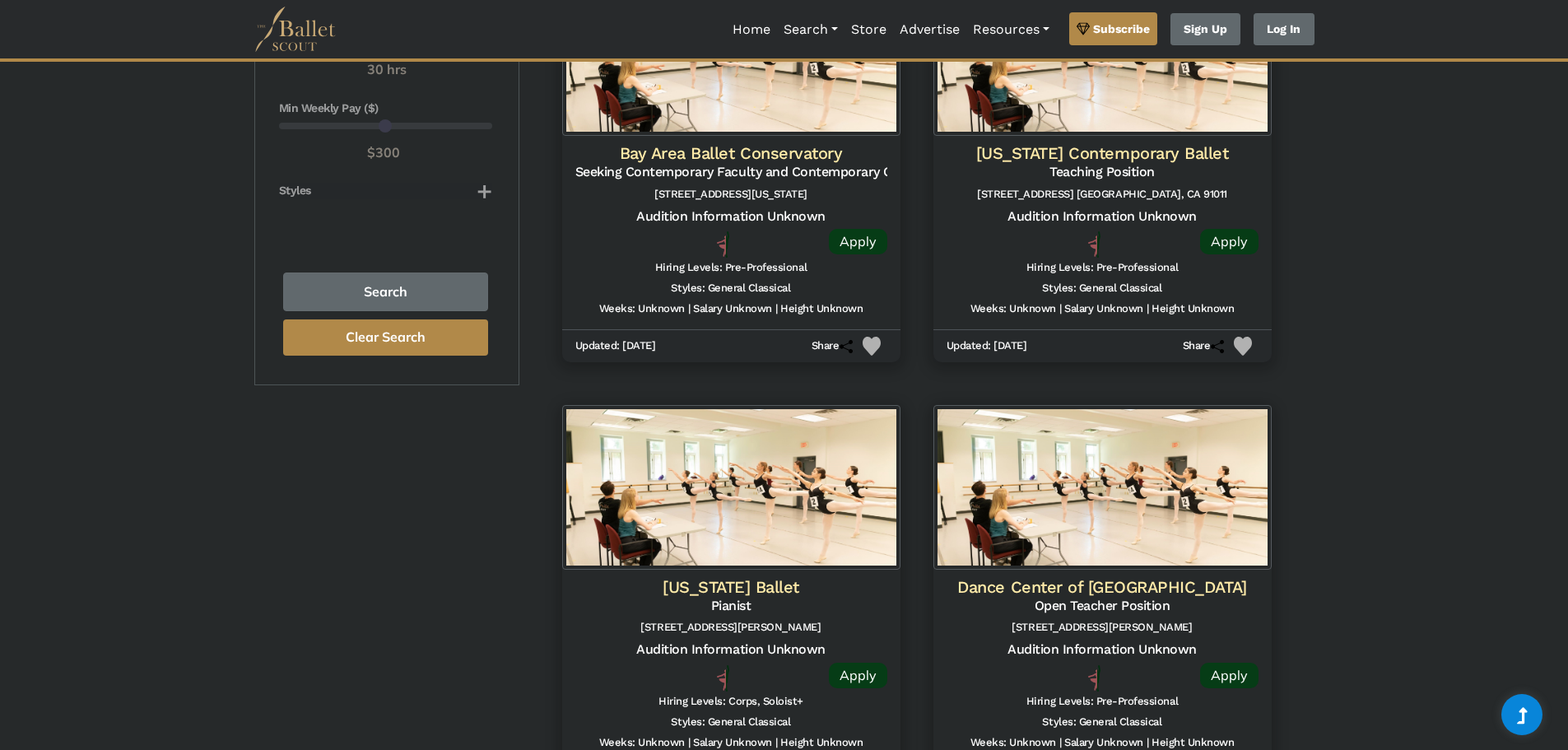
drag, startPoint x: 1404, startPoint y: 410, endPoint x: 1423, endPoint y: 479, distance: 71.6
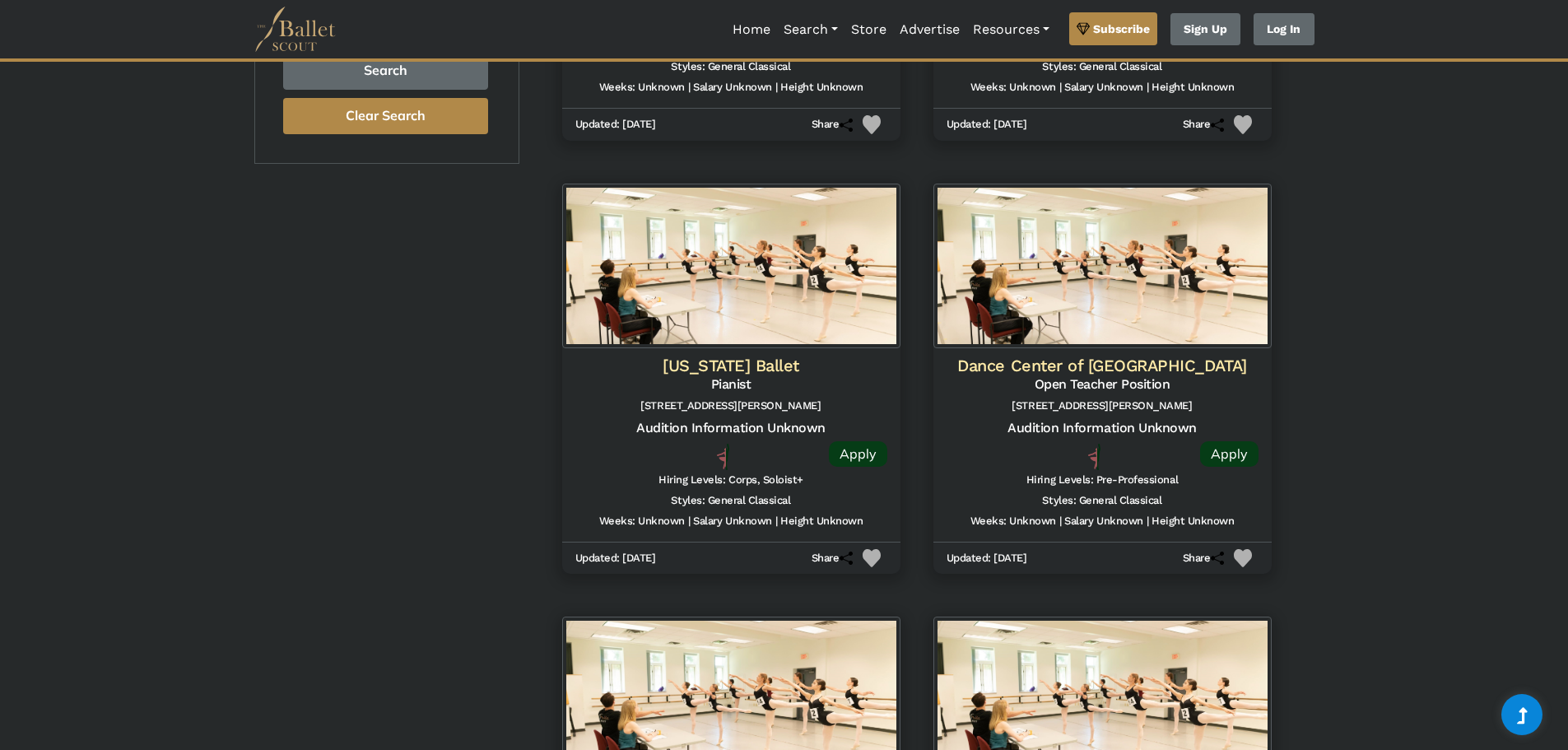
scroll to position [1612, 0]
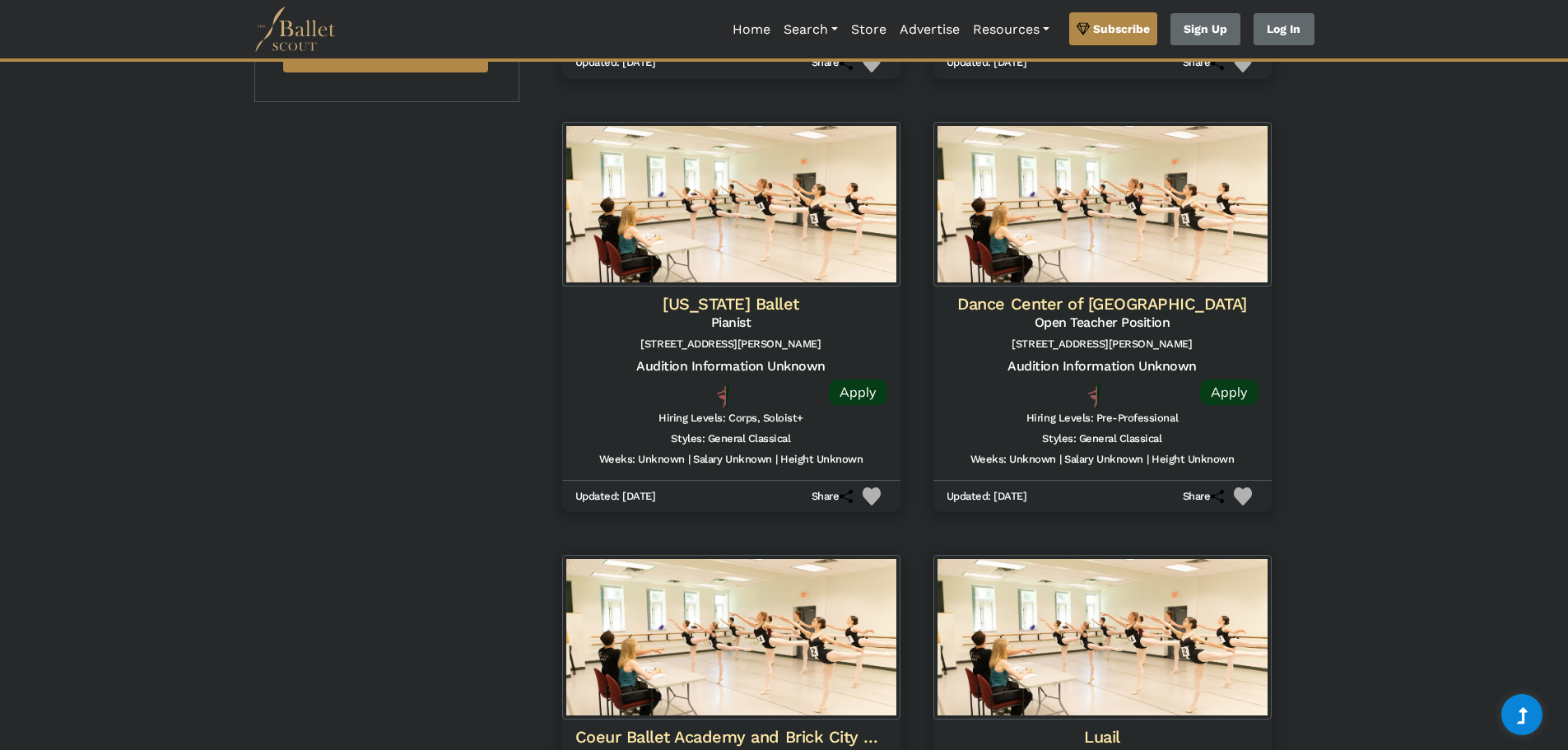
drag, startPoint x: 1422, startPoint y: 395, endPoint x: 1429, endPoint y: 452, distance: 57.4
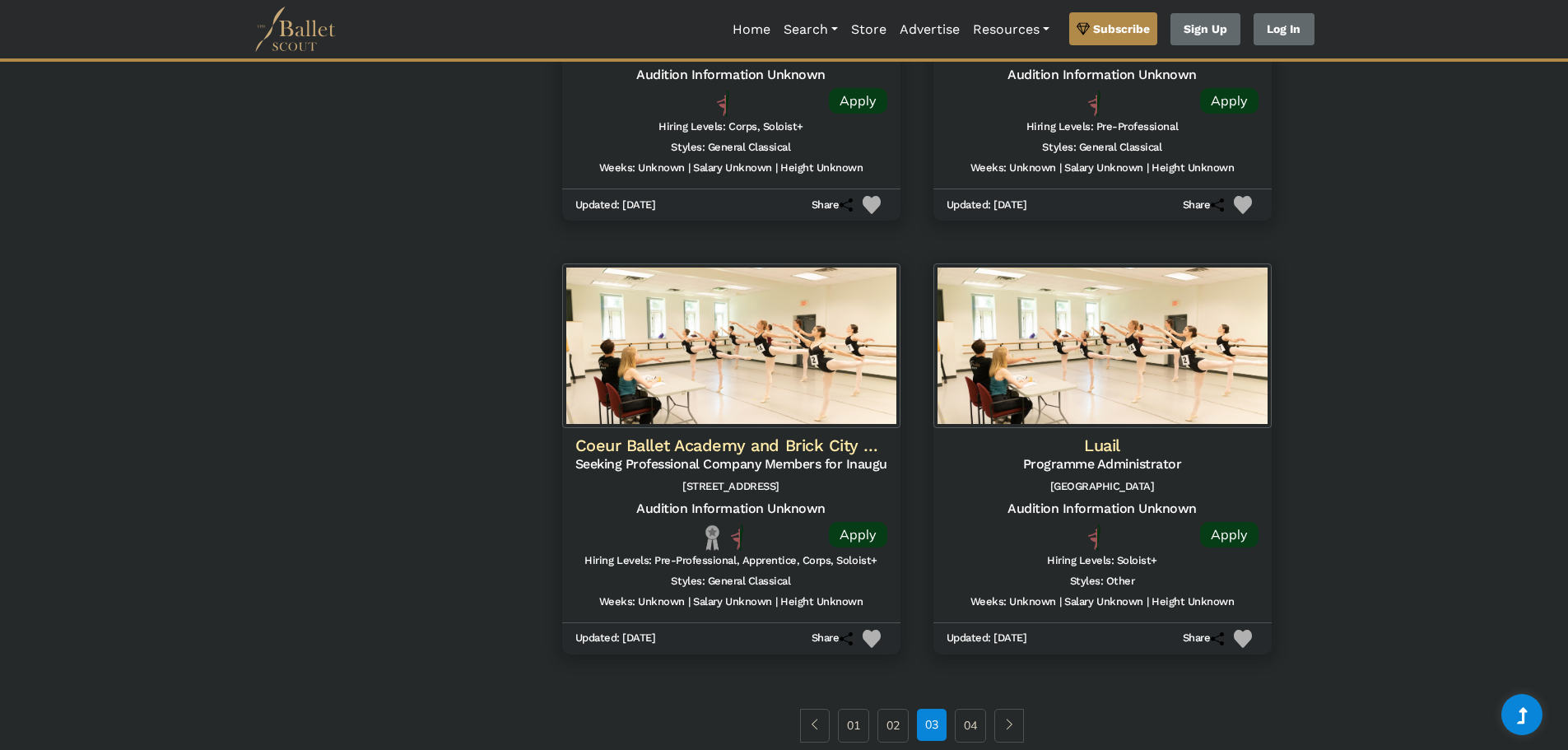
drag, startPoint x: 1371, startPoint y: 352, endPoint x: 1407, endPoint y: 438, distance: 93.2
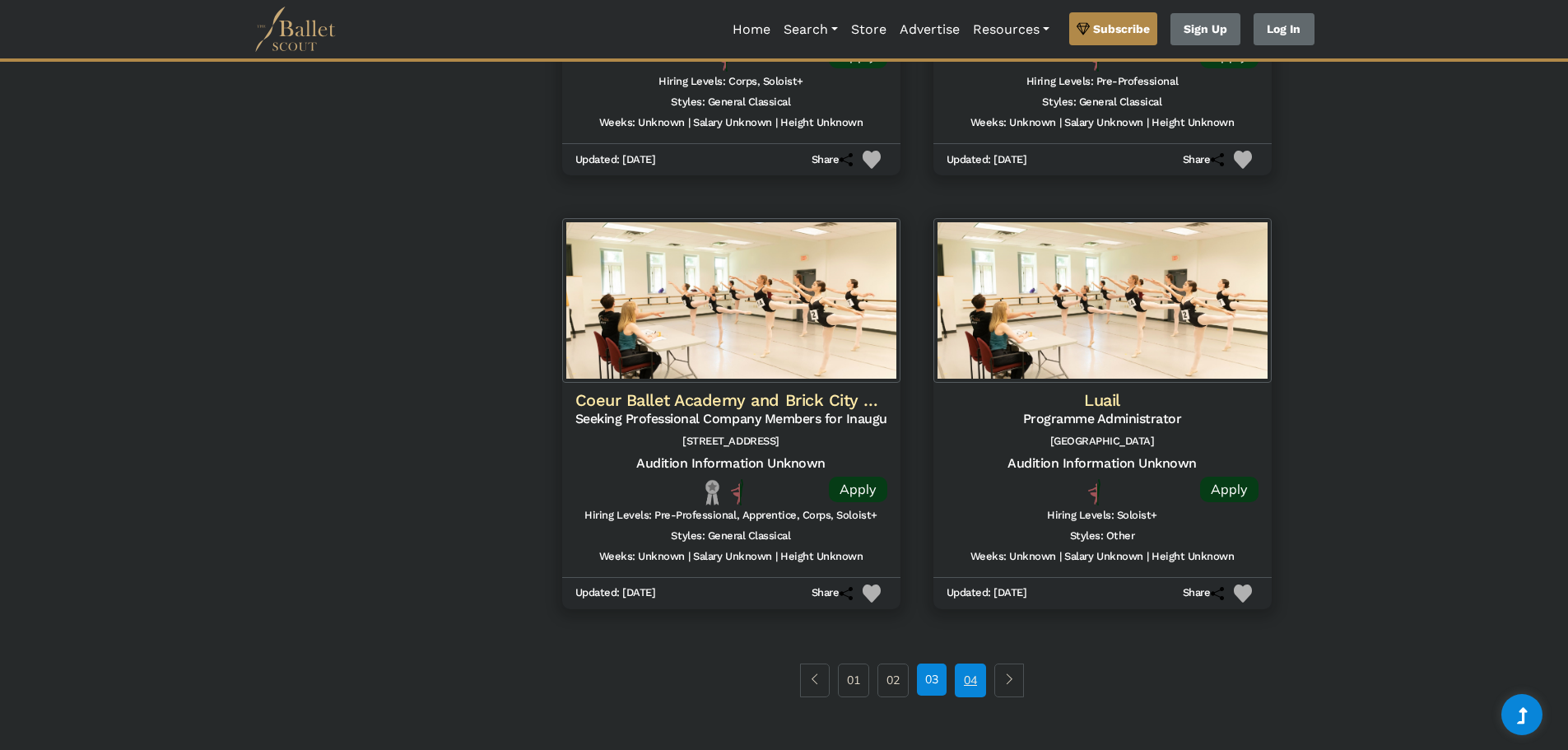
click at [972, 681] on link "04" at bounding box center [970, 680] width 31 height 33
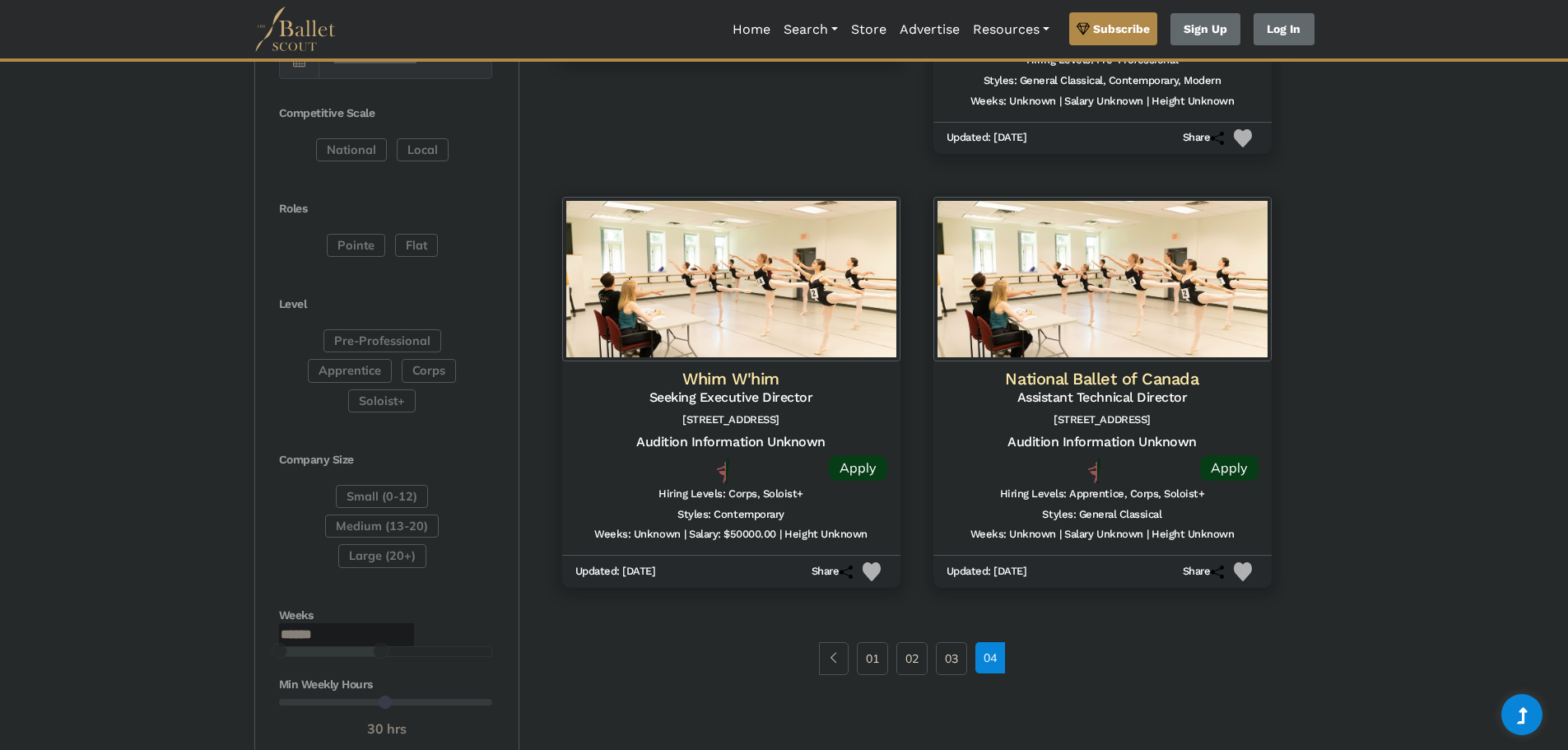
drag, startPoint x: 1380, startPoint y: 403, endPoint x: 1390, endPoint y: 466, distance: 63.8
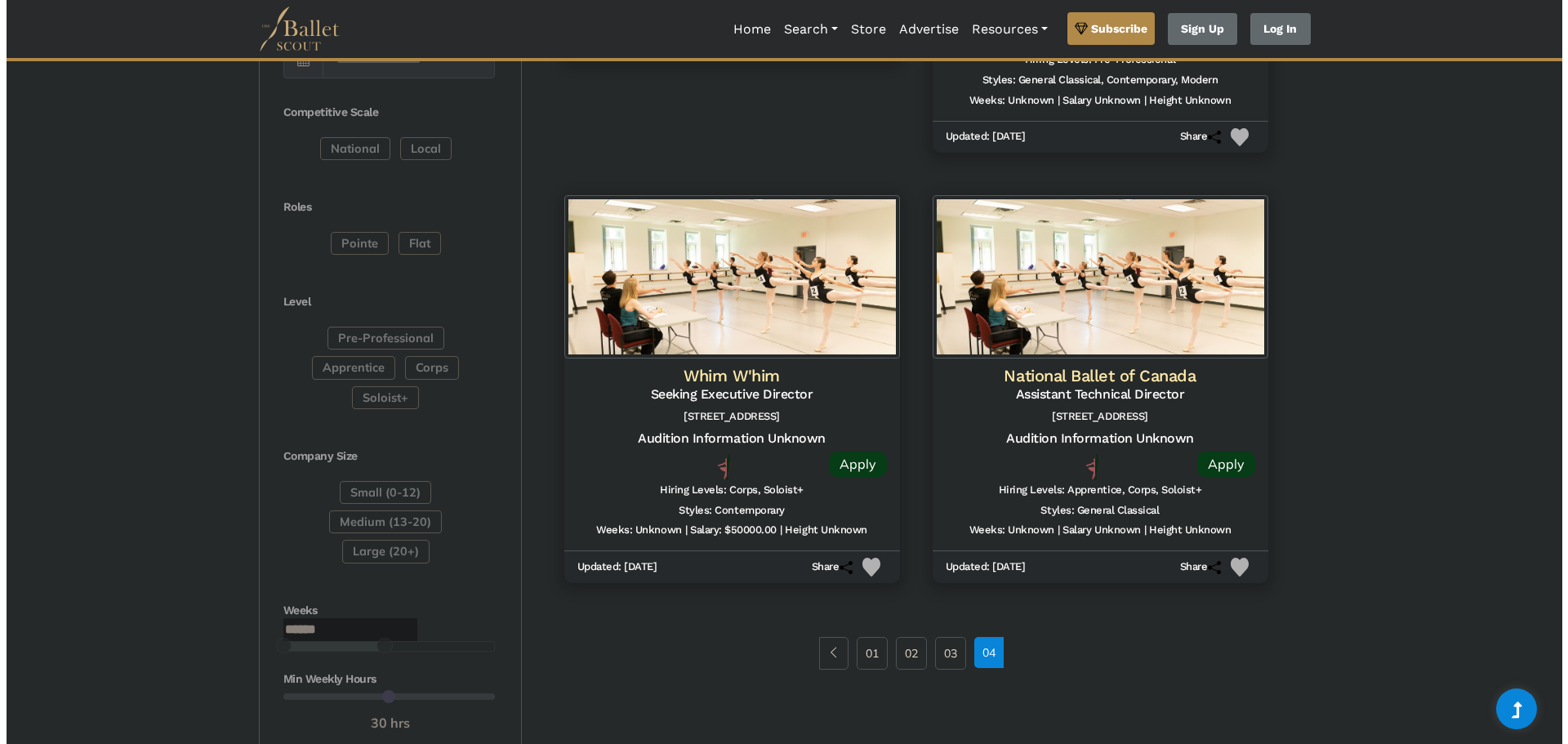
scroll to position [697, 0]
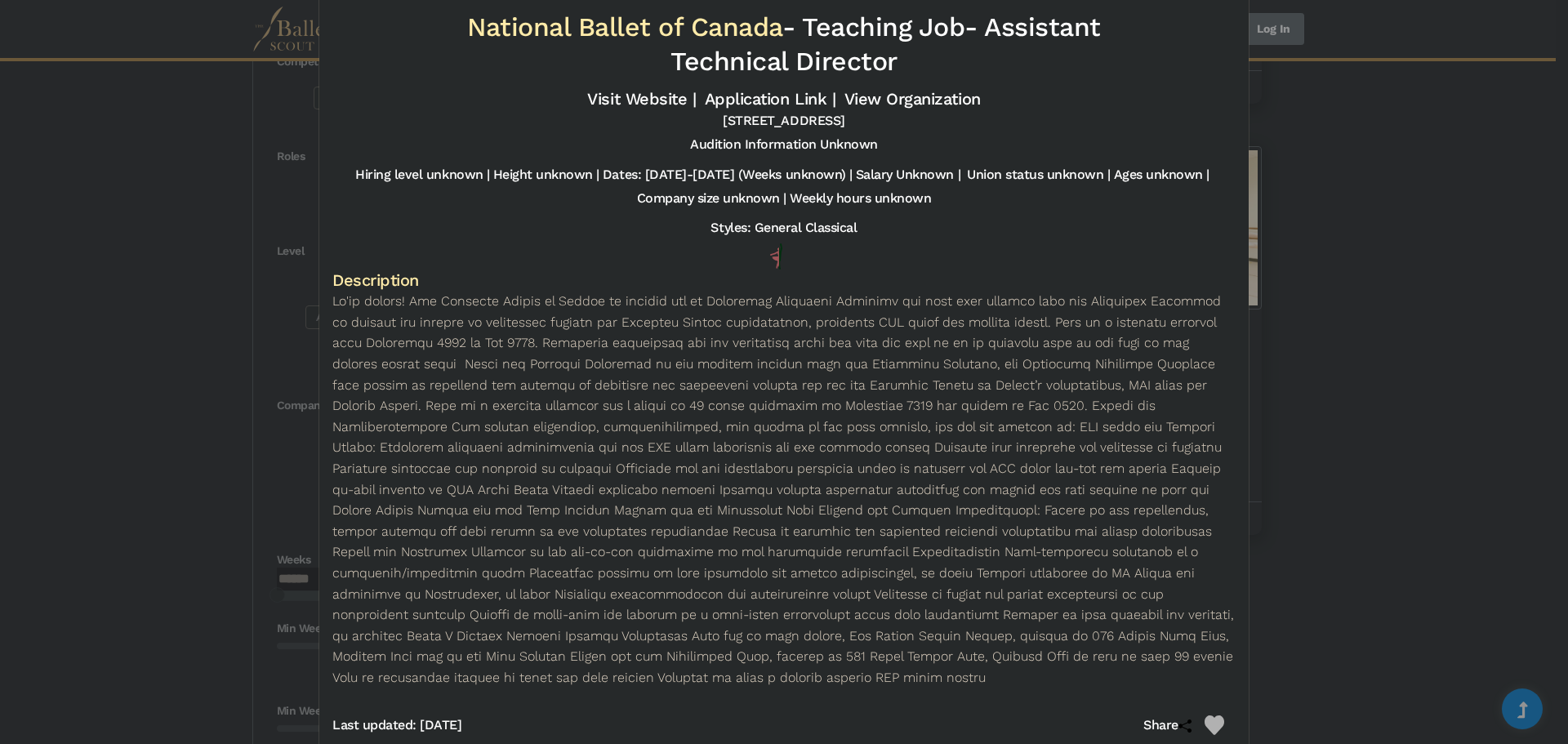
scroll to position [47, 0]
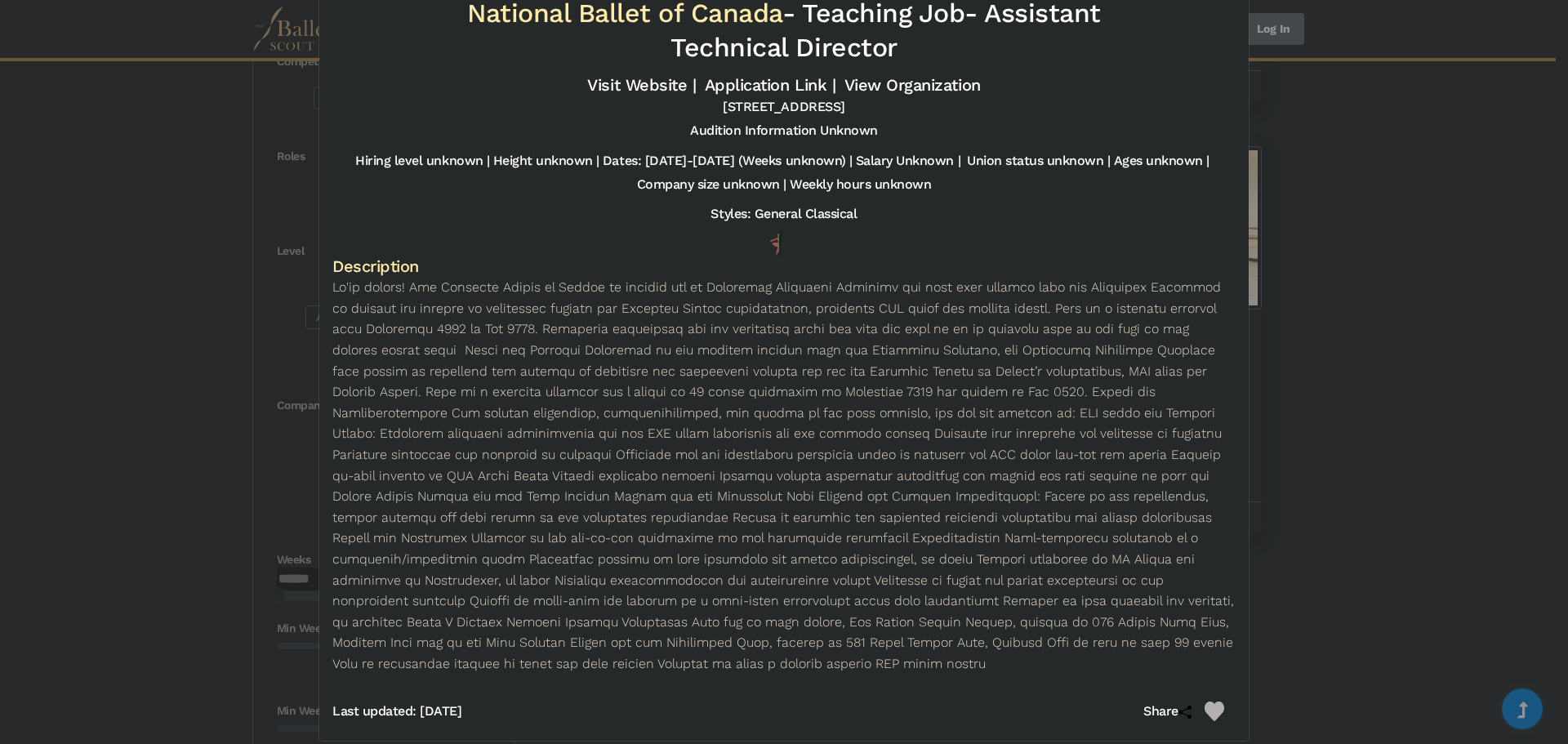
drag, startPoint x: 865, startPoint y: 345, endPoint x: 858, endPoint y: 362, distance: 18.4
click at [736, 81] on link "Application Link |" at bounding box center [769, 84] width 131 height 19
